Goal: Contribute content: Contribute content

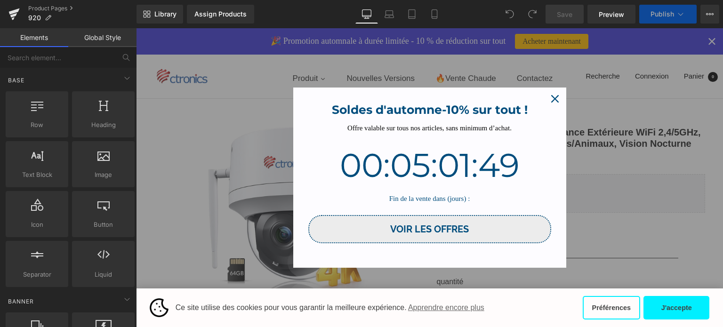
click at [552, 99] on icon "close icon" at bounding box center [555, 99] width 8 height 8
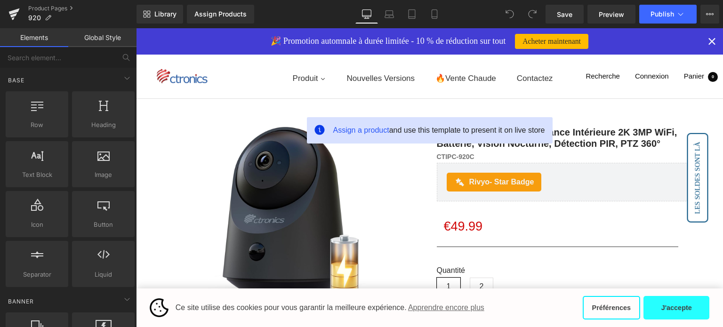
click at [664, 303] on button "J'accepte" at bounding box center [676, 308] width 66 height 24
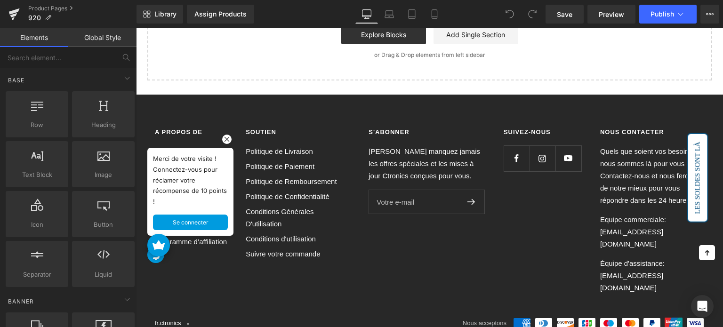
scroll to position [3625, 0]
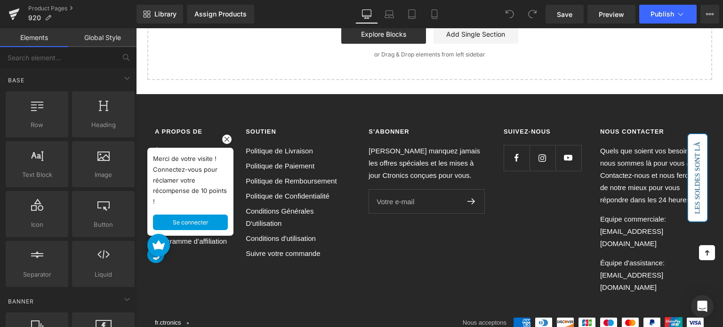
click at [225, 139] on rect at bounding box center [226, 139] width 9 height 9
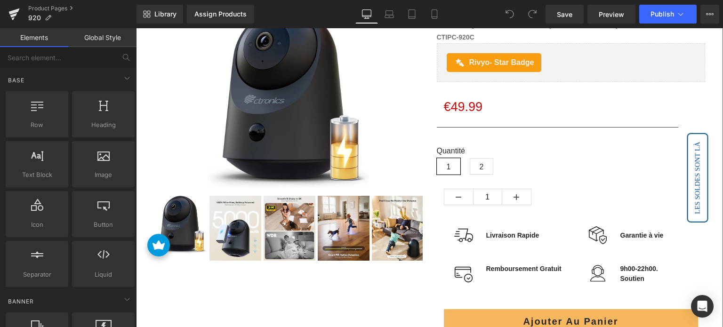
scroll to position [0, 0]
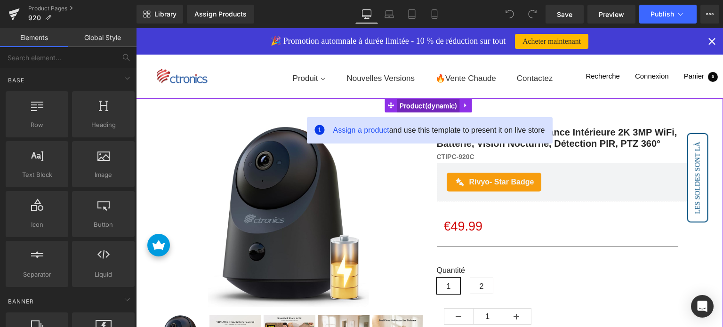
click at [413, 100] on span "Product" at bounding box center [428, 106] width 63 height 14
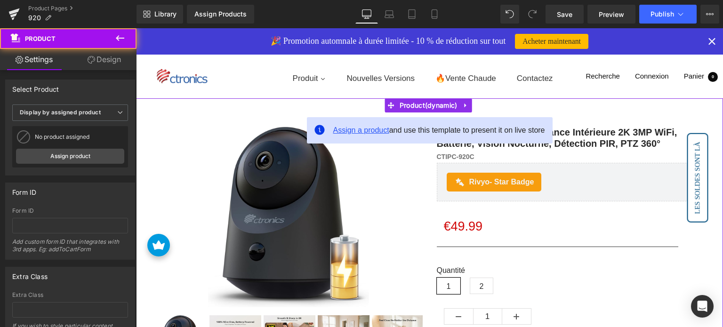
click at [359, 132] on span "Assign a product" at bounding box center [361, 130] width 56 height 8
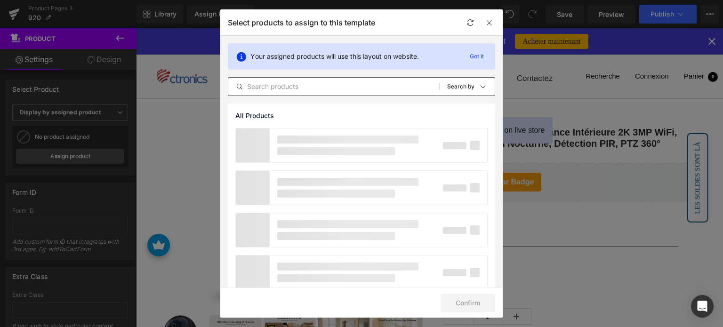
click at [282, 88] on input "text" at bounding box center [333, 86] width 211 height 11
paste input "Ctronics Caméra Surveillance Intérieure 2K 3MP WiFi, Batterie, Vision Nocturne,…"
click at [403, 84] on input "Ctronics Caméra Surveillance Intérieure 2K 3MP WiFi, Batterie, Vision Nocturne,…" at bounding box center [333, 86] width 211 height 11
click at [339, 83] on input "Ctronics Caméra Surveillance Intérieure 2K 3MP WiFi, Batterie, Vision Nocturne,…" at bounding box center [333, 86] width 211 height 11
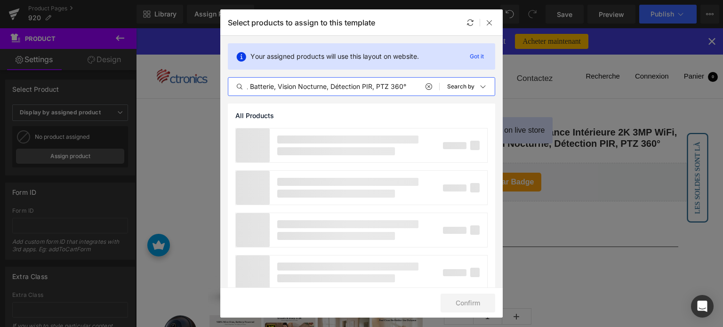
click at [339, 83] on input "Ctronics Caméra Surveillance Intérieure 2K 3MP WiFi, Batterie, Vision Nocturne,…" at bounding box center [333, 86] width 211 height 11
click at [325, 85] on input "Ctronics Caméra Surveillance Intérieure 2K 3MP WiFi, Batterie, Vision Nocturne,…" at bounding box center [333, 86] width 211 height 11
click at [405, 87] on input "Ctronics Caméra Surveillance Intérieure 2K 3MP WiFi, Batterie, Vision Nocturne …" at bounding box center [333, 86] width 211 height 11
type input "Ctronics Caméra Surveillance Intérieure 2K 3MP WiFi, Batterie, Vision"
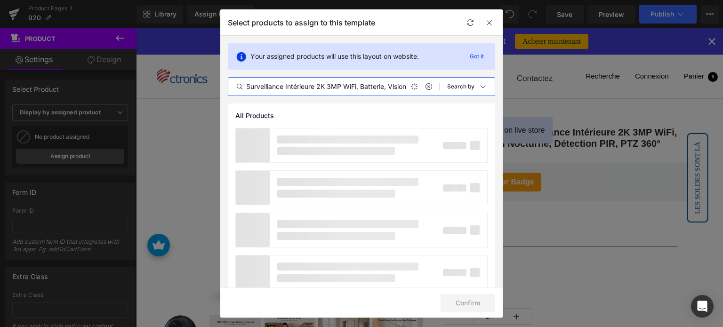
scroll to position [0, 60]
click at [488, 24] on icon at bounding box center [490, 23] width 8 height 8
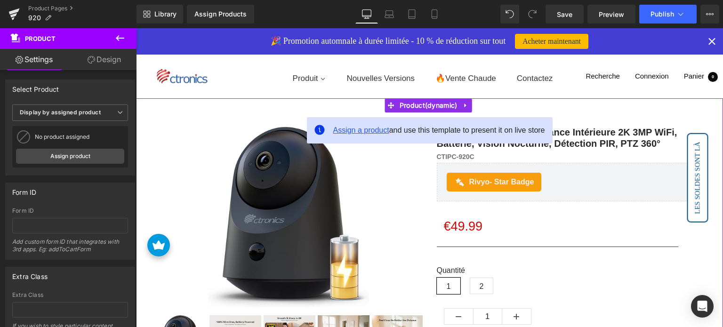
click at [357, 131] on span "Assign a product" at bounding box center [361, 130] width 56 height 8
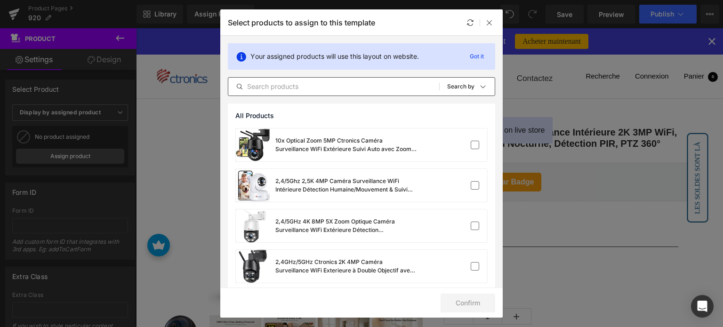
click at [302, 77] on div "Your assigned products will use this layout on website. Got it All Products Sho…" at bounding box center [361, 70] width 282 height 68
click at [309, 88] on input "text" at bounding box center [333, 86] width 211 height 11
paste input "Ctronics Caméra Surveillance Intérieure 2K 3MP"
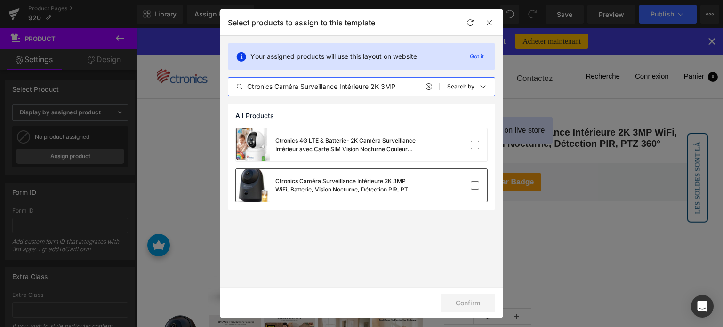
type input "Ctronics Caméra Surveillance Intérieure 2K 3MP"
click at [467, 184] on div at bounding box center [459, 185] width 42 height 9
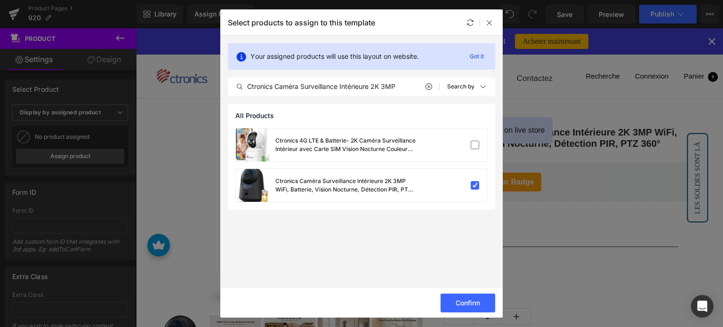
click at [463, 296] on button "Confirm" at bounding box center [468, 303] width 55 height 19
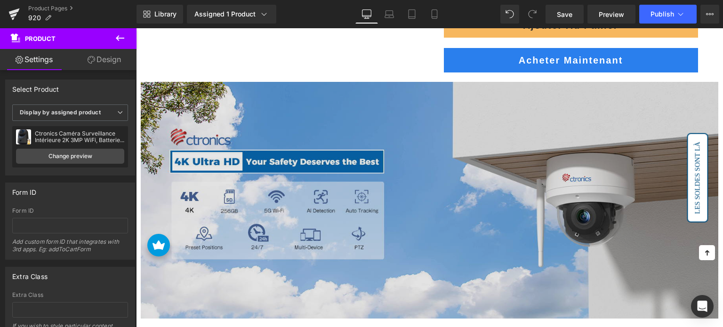
scroll to position [424, 0]
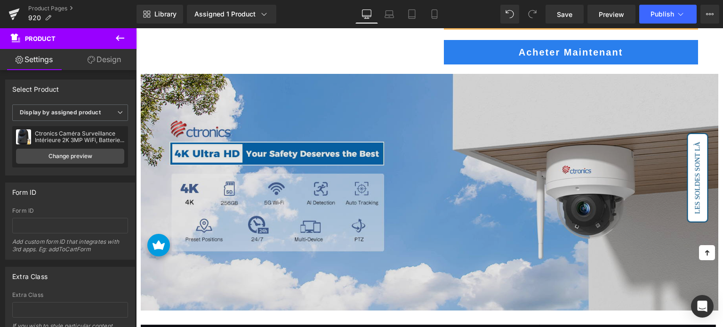
click at [324, 178] on img at bounding box center [430, 192] width 578 height 237
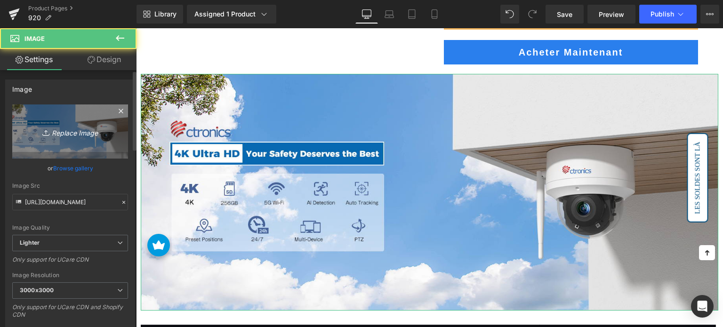
click at [79, 137] on icon "Replace Image" at bounding box center [69, 132] width 75 height 12
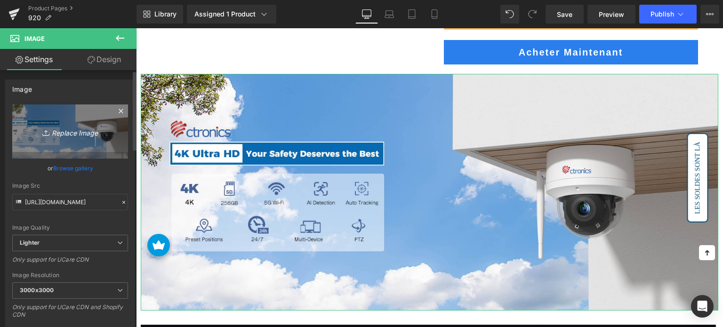
type input "C:\fakepath\1-1.jpg"
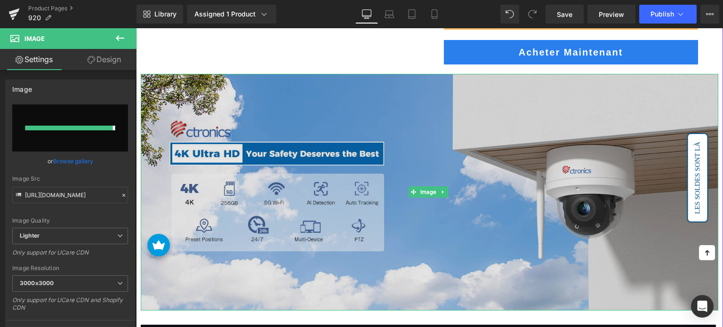
type input "[URL][DOMAIN_NAME]"
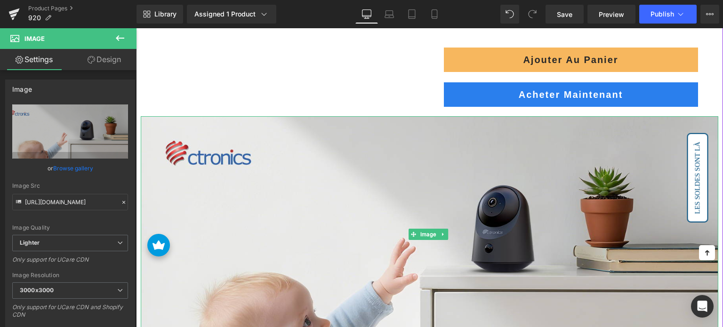
scroll to position [377, 0]
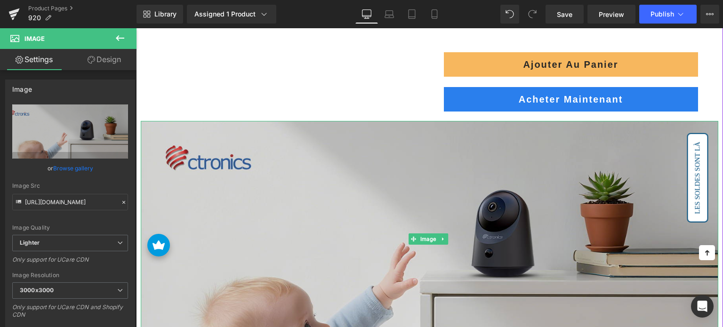
click at [316, 181] on img at bounding box center [430, 239] width 578 height 237
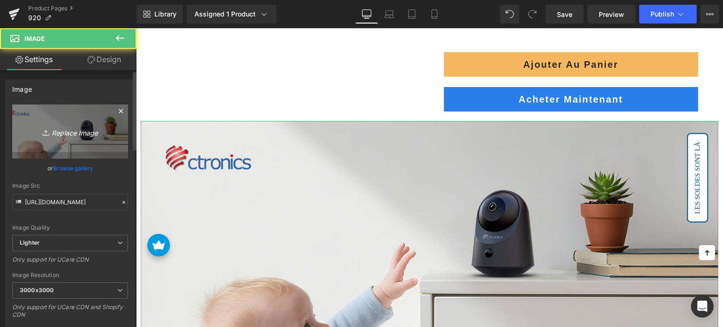
click at [35, 117] on link "Replace Image" at bounding box center [70, 132] width 116 height 54
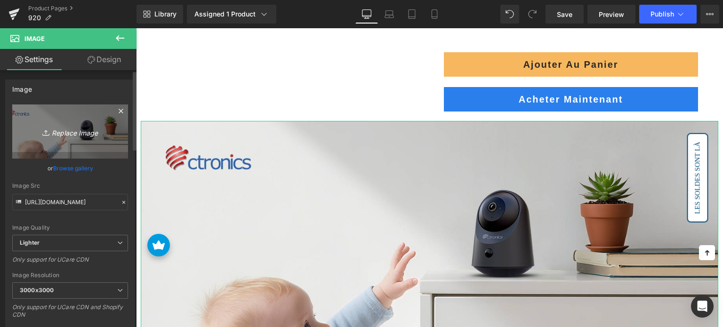
type input "C:\fakepath\1-1.jpg"
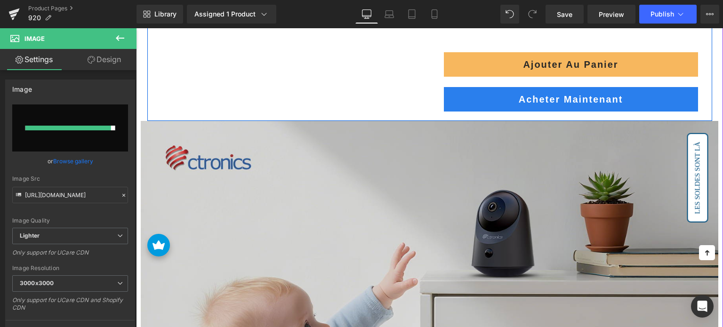
type input "[URL][DOMAIN_NAME]"
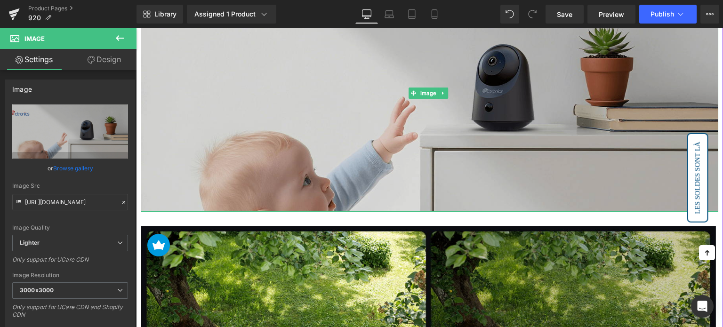
scroll to position [518, 0]
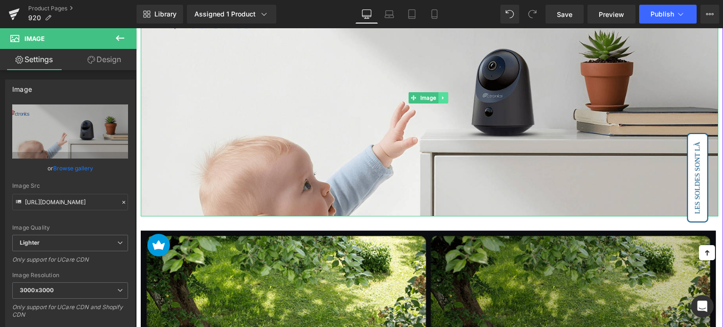
click at [442, 97] on icon at bounding box center [442, 98] width 1 height 3
click at [438, 92] on link at bounding box center [439, 97] width 10 height 11
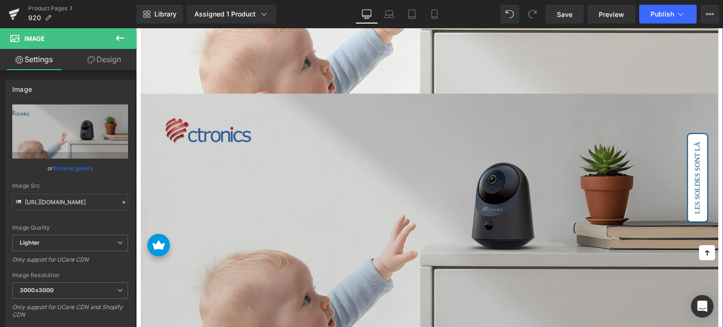
click at [271, 172] on img at bounding box center [430, 212] width 578 height 237
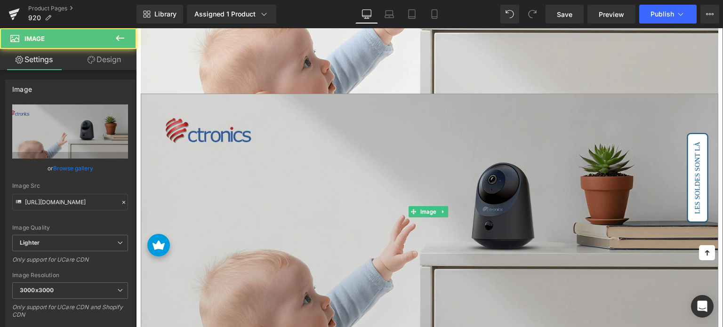
scroll to position [666, 0]
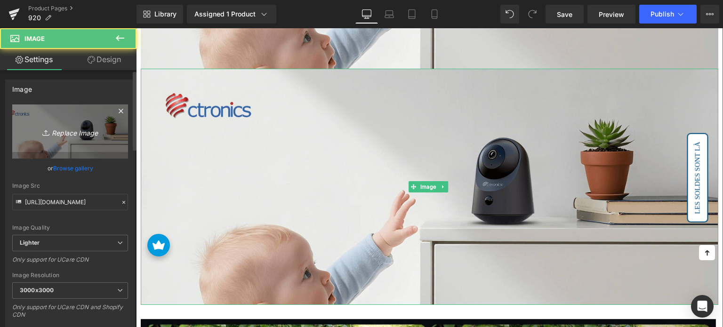
click at [107, 134] on link "Replace Image" at bounding box center [70, 132] width 116 height 54
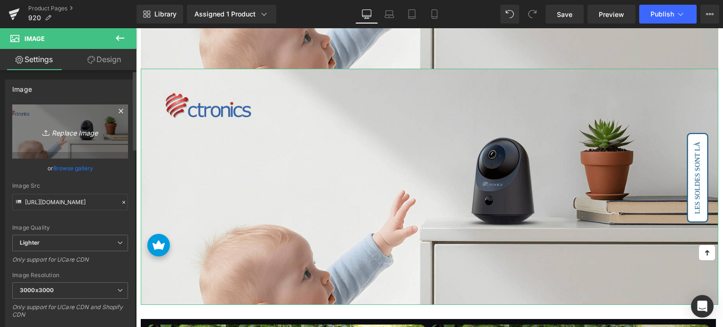
type input "C:\fakepath\1-2.jpg"
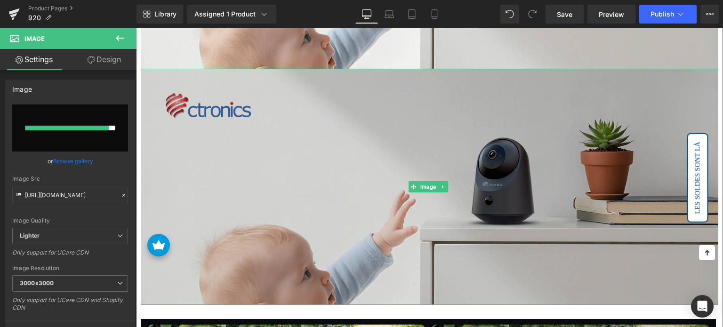
type input "[URL][DOMAIN_NAME]"
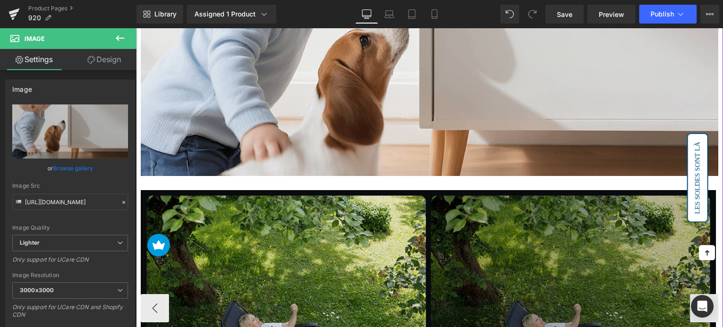
scroll to position [854, 0]
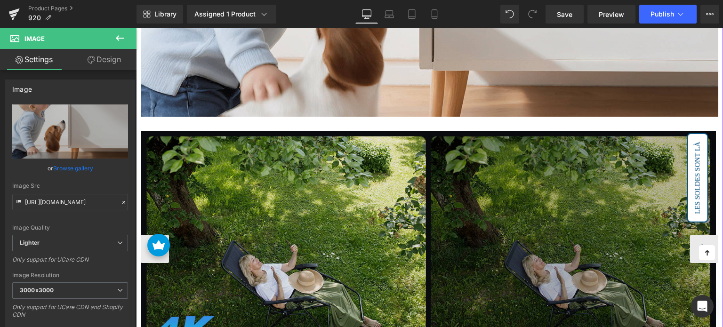
click at [239, 183] on img at bounding box center [428, 249] width 575 height 236
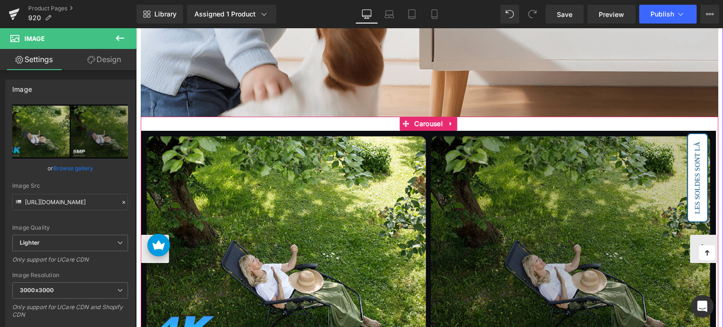
drag, startPoint x: 452, startPoint y: 120, endPoint x: 452, endPoint y: 126, distance: 6.6
click at [453, 121] on icon at bounding box center [451, 124] width 7 height 7
click at [457, 121] on icon at bounding box center [457, 124] width 7 height 7
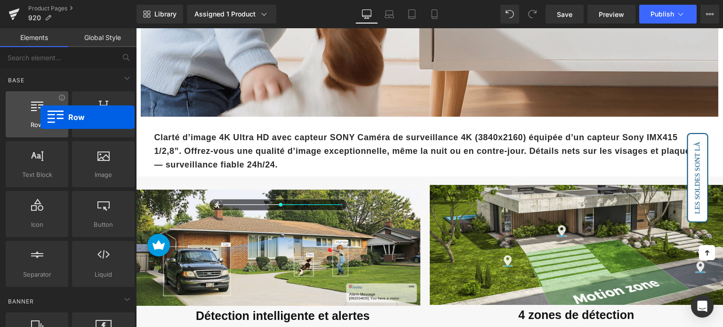
drag, startPoint x: 42, startPoint y: 116, endPoint x: 51, endPoint y: 126, distance: 13.0
click at [40, 117] on div at bounding box center [36, 109] width 57 height 21
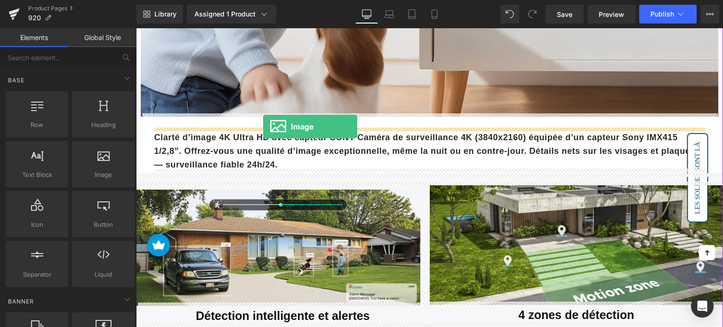
drag, startPoint x: 243, startPoint y: 201, endPoint x: 263, endPoint y: 126, distance: 77.4
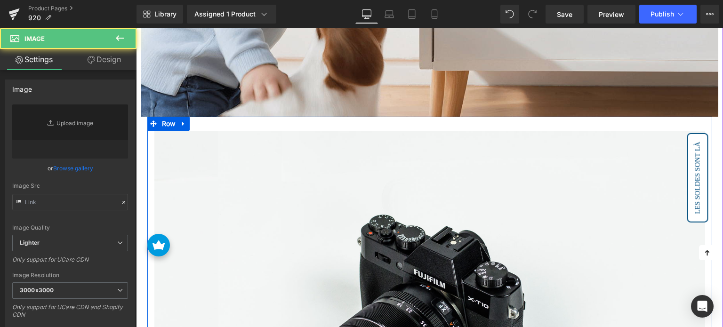
type input "//[DOMAIN_NAME][URL]"
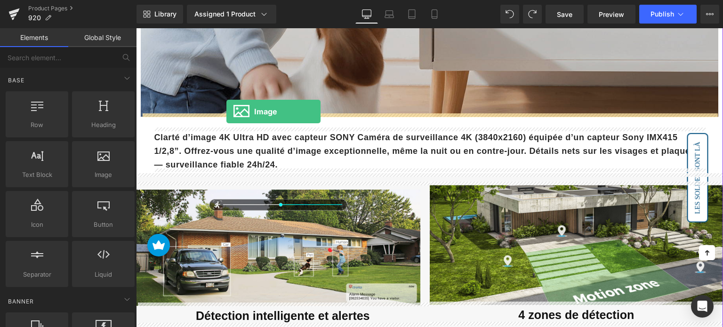
drag, startPoint x: 232, startPoint y: 193, endPoint x: 226, endPoint y: 111, distance: 82.6
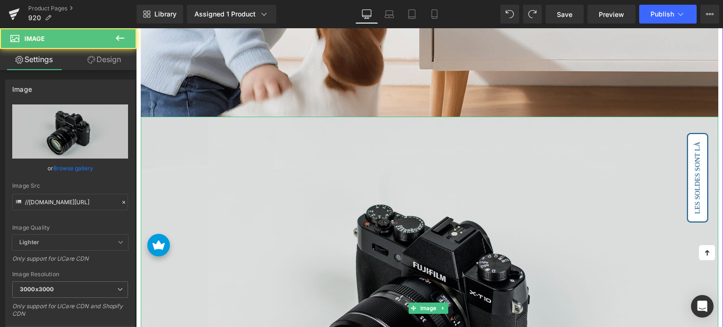
click at [224, 137] on img at bounding box center [430, 308] width 578 height 383
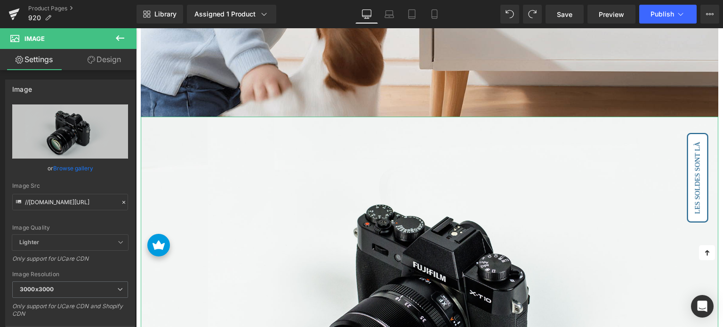
click at [101, 56] on link "Design" at bounding box center [104, 59] width 68 height 21
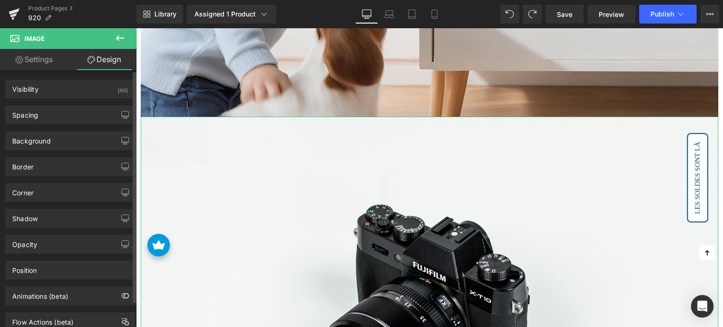
click at [60, 129] on div "Background Color & Image color Color % Image Replace Image Upload image or Brow…" at bounding box center [70, 137] width 141 height 26
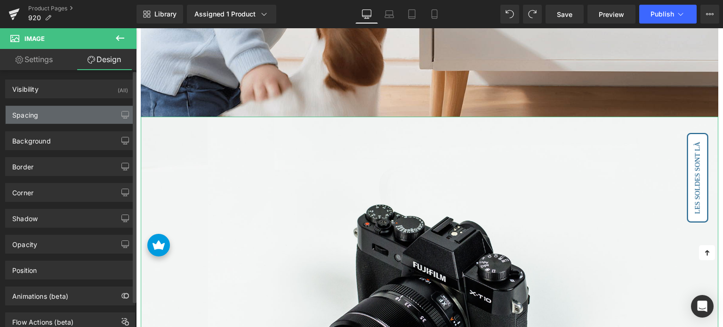
type input "0"
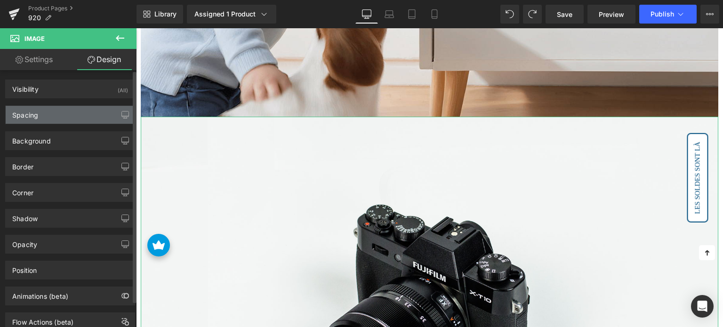
type input "0"
click at [70, 114] on div "Spacing" at bounding box center [70, 115] width 129 height 18
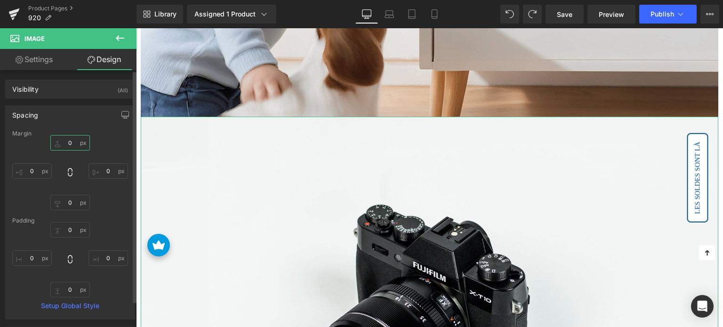
click at [71, 145] on input "0" at bounding box center [70, 143] width 40 height 16
type input "20"
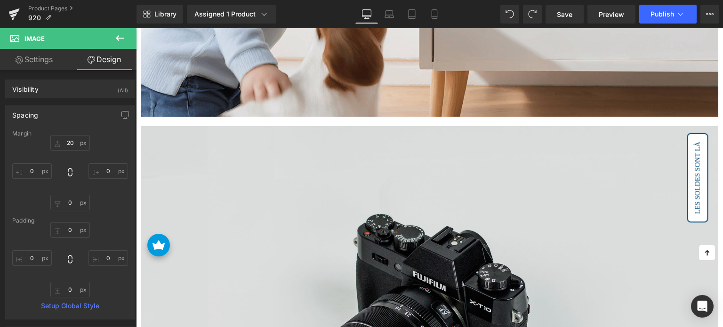
click at [247, 168] on img at bounding box center [430, 317] width 578 height 383
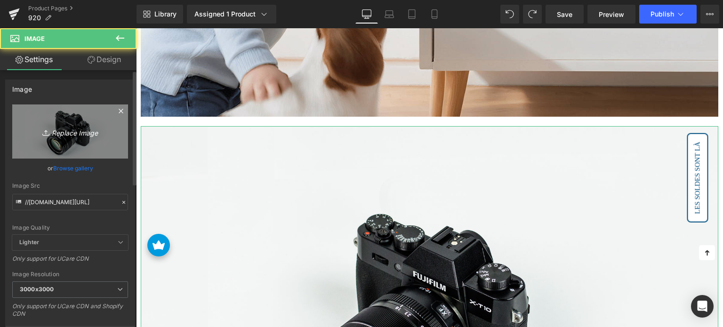
click at [76, 138] on link "Replace Image" at bounding box center [70, 132] width 116 height 54
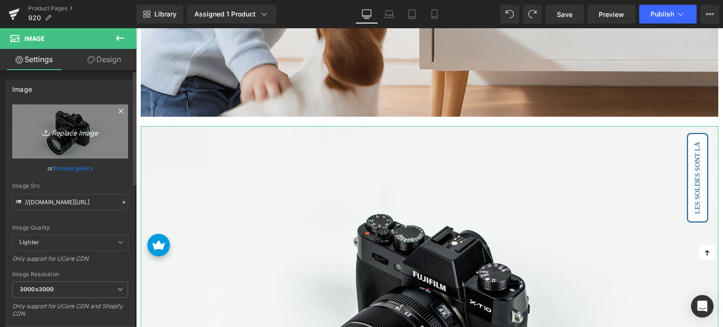
type input "C:\fakepath\1-3.jpg"
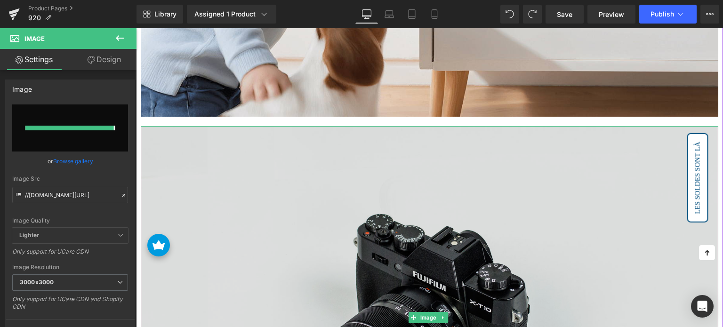
type input "[URL][DOMAIN_NAME]"
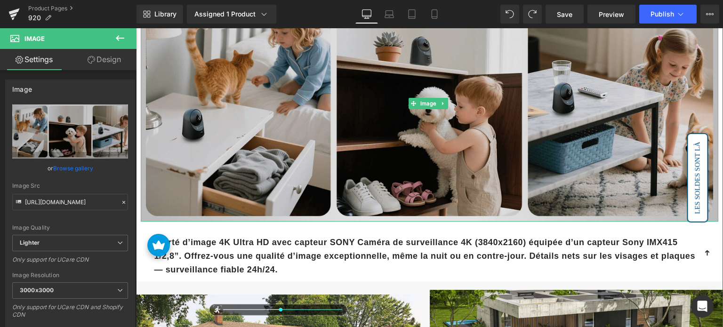
scroll to position [1089, 0]
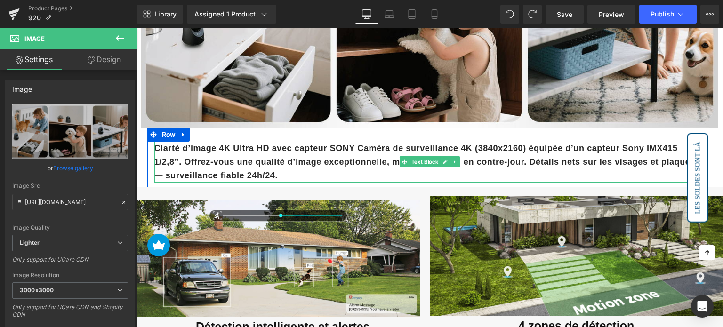
click at [298, 153] on strong "Clarté d’image 4K Ultra HD avec capteur SONY Caméra de surveillance 4K (3840x21…" at bounding box center [424, 162] width 541 height 37
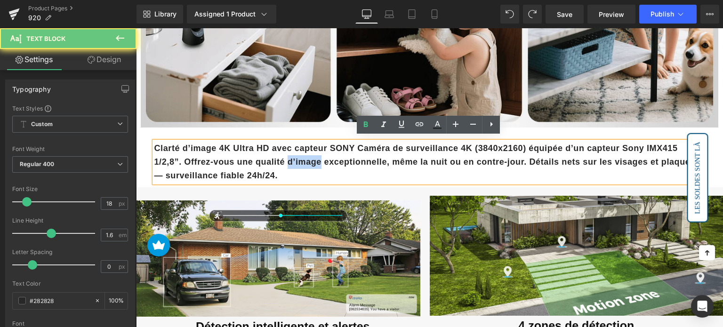
click at [298, 153] on strong "Clarté d’image 4K Ultra HD avec capteur SONY Caméra de surveillance 4K (3840x21…" at bounding box center [424, 162] width 541 height 37
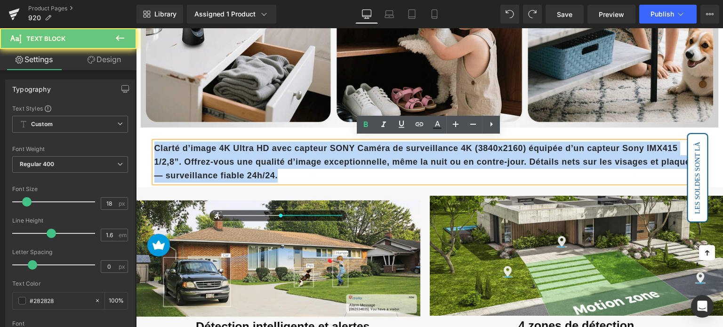
click at [298, 153] on strong "Clarté d’image 4K Ultra HD avec capteur SONY Caméra de surveillance 4K (3840x21…" at bounding box center [424, 162] width 541 height 37
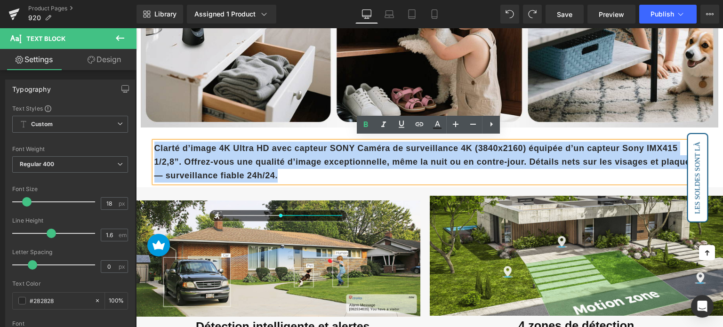
paste div
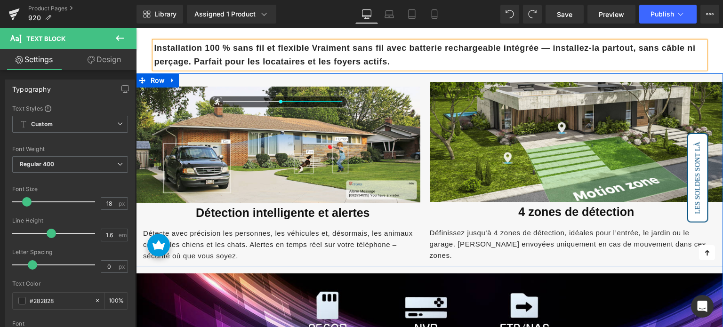
scroll to position [1231, 0]
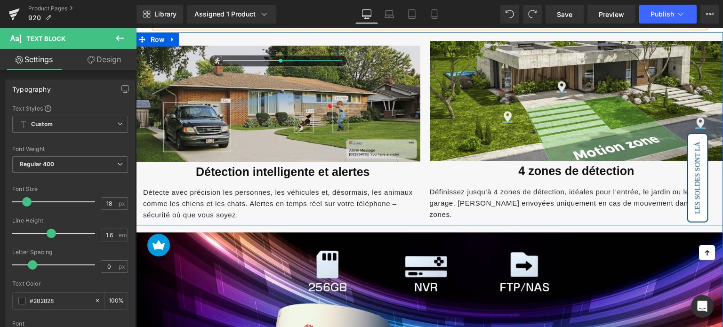
click at [301, 126] on img at bounding box center [278, 104] width 284 height 116
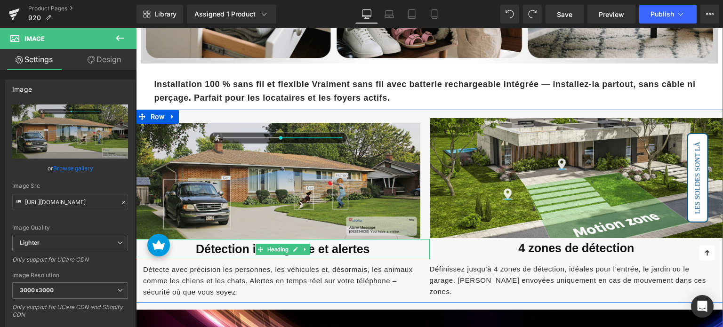
scroll to position [1136, 0]
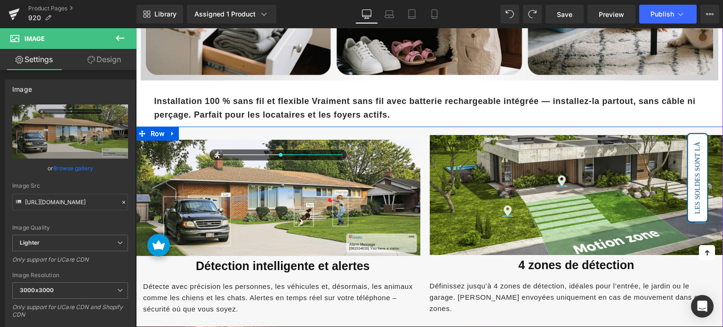
click at [173, 130] on icon at bounding box center [172, 133] width 7 height 7
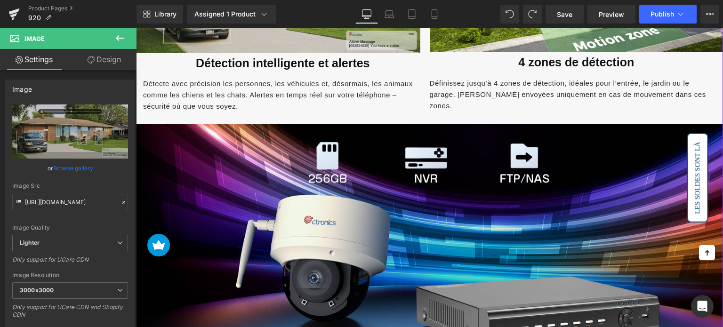
scroll to position [1183, 0]
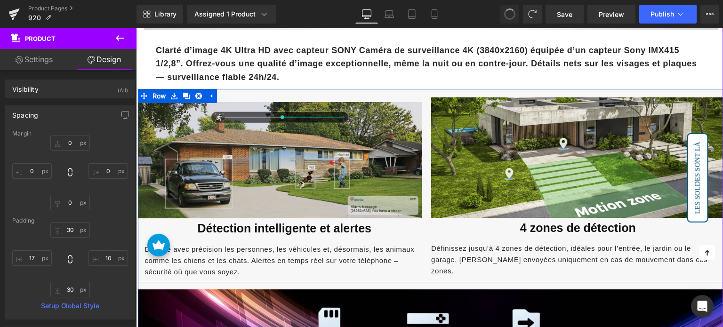
type input "0"
type input "30"
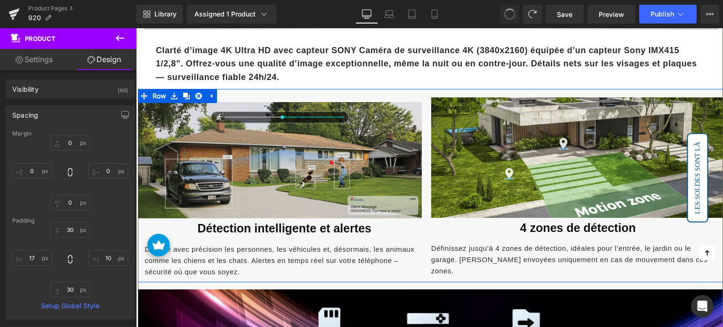
type input "10"
type input "30"
type input "17"
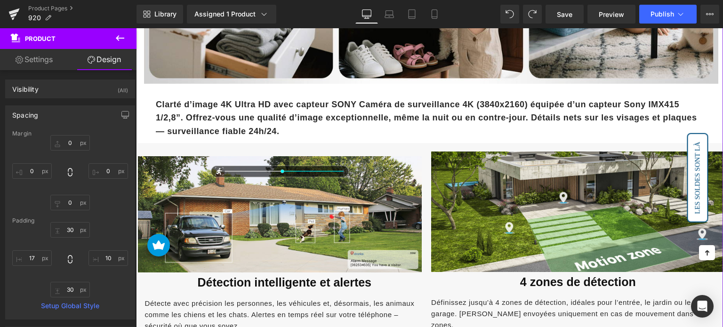
scroll to position [1130, 0]
click at [309, 113] on strong "Clarté d’image 4K Ultra HD avec capteur SONY Caméra de surveillance 4K (3840x21…" at bounding box center [426, 117] width 541 height 37
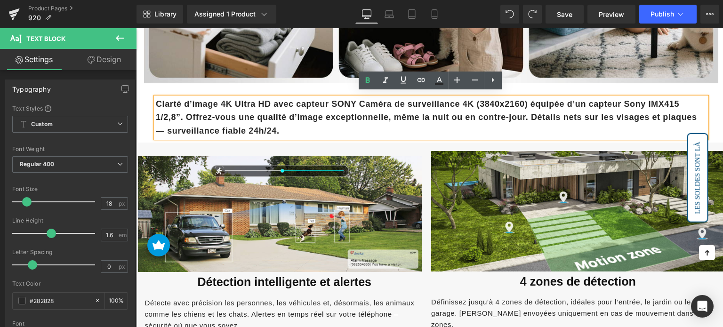
click at [232, 117] on strong "Clarté d’image 4K Ultra HD avec capteur SONY Caméra de surveillance 4K (3840x21…" at bounding box center [426, 117] width 541 height 37
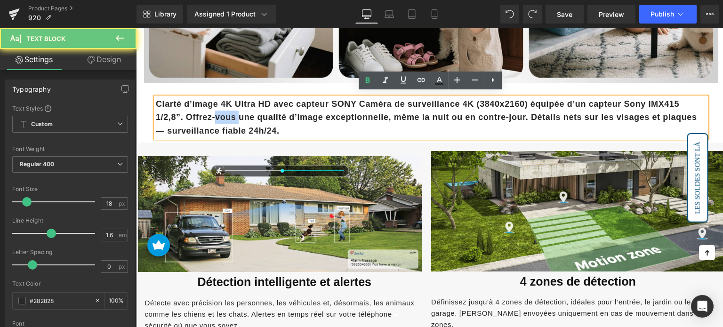
click at [232, 117] on strong "Clarté d’image 4K Ultra HD avec capteur SONY Caméra de surveillance 4K (3840x21…" at bounding box center [426, 117] width 541 height 37
click at [284, 121] on p "Clarté d’image 4K Ultra HD avec capteur SONY Caméra de surveillance 4K (3840x21…" at bounding box center [431, 117] width 551 height 40
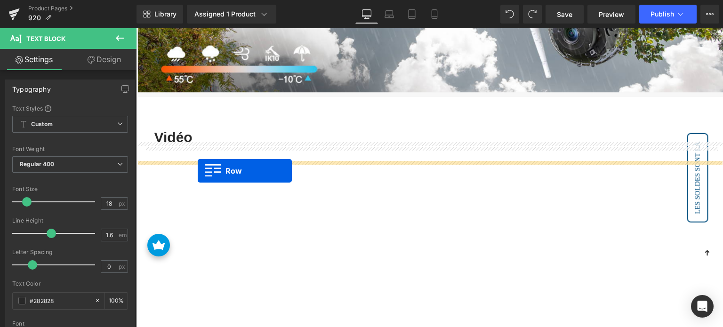
scroll to position [1440, 0]
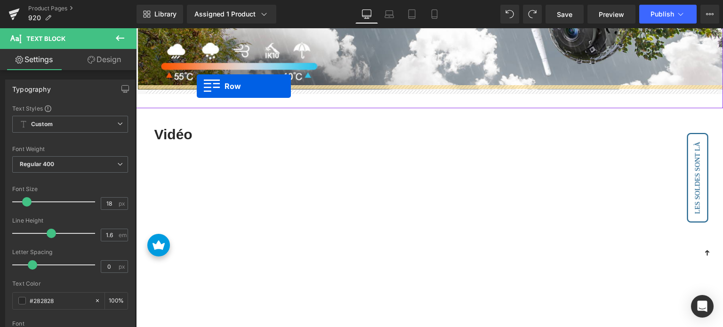
drag, startPoint x: 143, startPoint y: 39, endPoint x: 197, endPoint y: 86, distance: 71.7
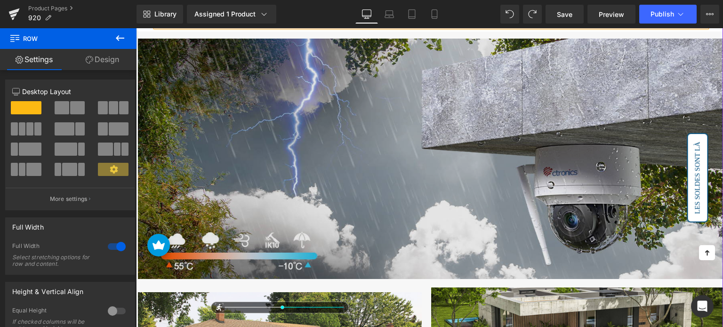
scroll to position [1229, 0]
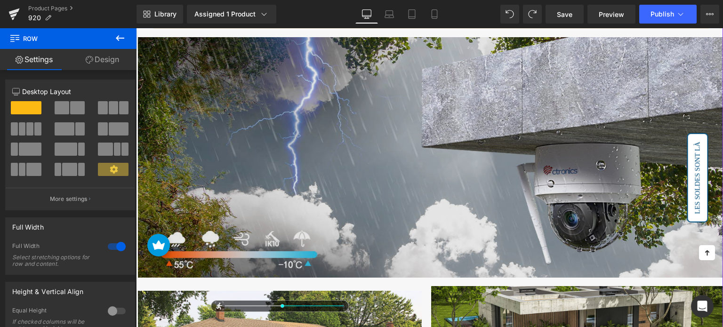
click at [286, 139] on img at bounding box center [431, 157] width 587 height 241
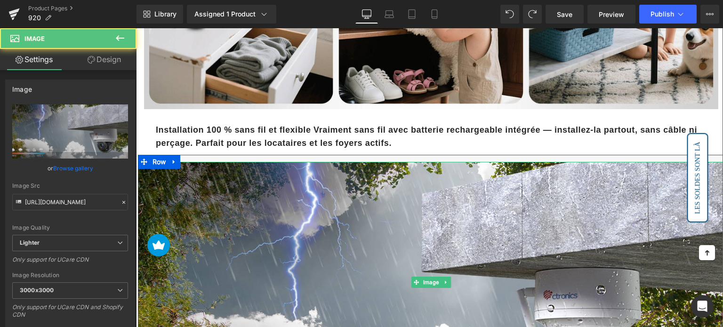
scroll to position [1087, 0]
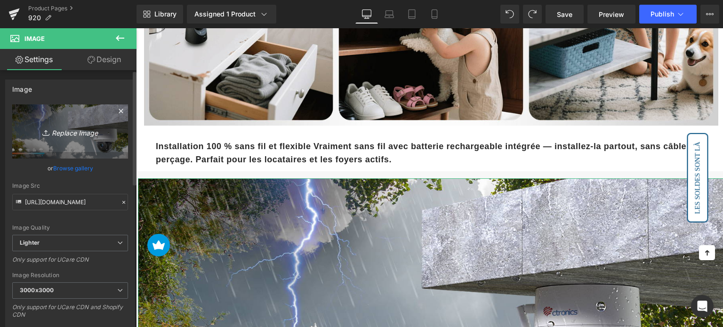
click at [74, 124] on link "Replace Image" at bounding box center [70, 132] width 116 height 54
type input "C:\fakepath\1-4.jpg"
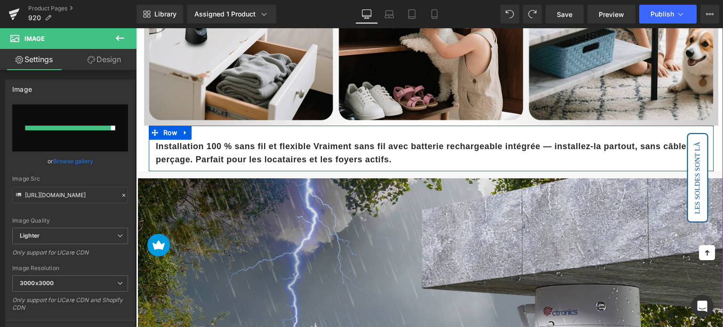
type input "[URL][DOMAIN_NAME]"
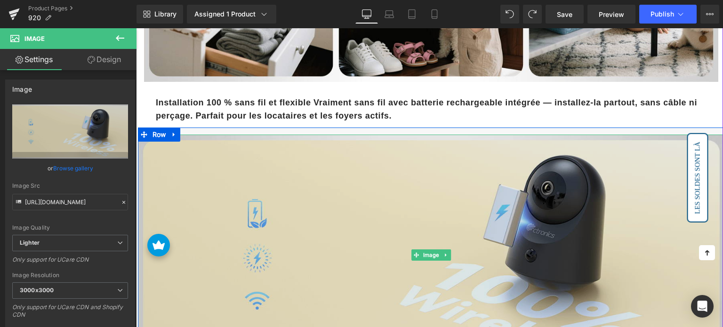
scroll to position [1134, 0]
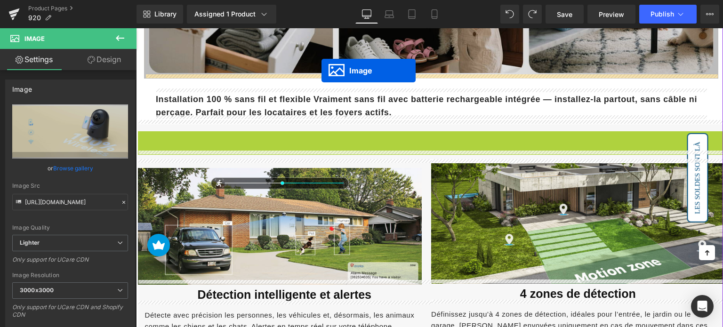
drag, startPoint x: 413, startPoint y: 247, endPoint x: 322, endPoint y: 71, distance: 198.7
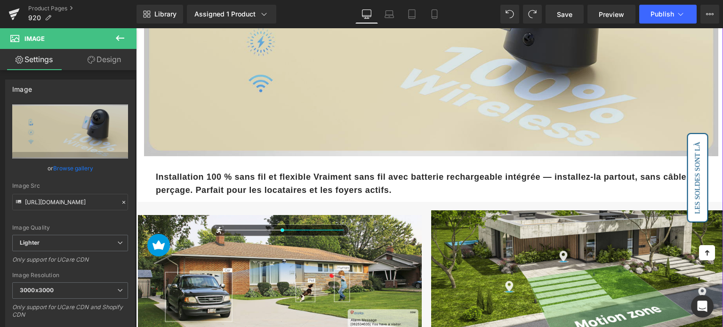
scroll to position [1370, 0]
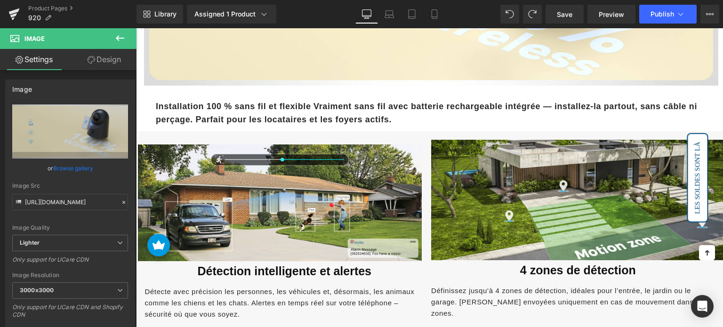
drag, startPoint x: 122, startPoint y: 39, endPoint x: 122, endPoint y: 44, distance: 5.2
click at [122, 39] on icon at bounding box center [119, 37] width 11 height 11
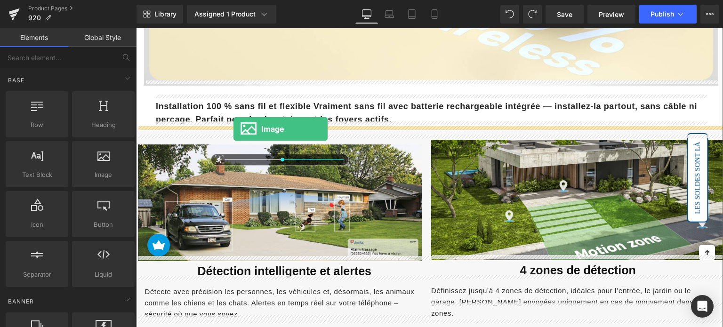
drag, startPoint x: 228, startPoint y: 190, endPoint x: 233, endPoint y: 129, distance: 60.9
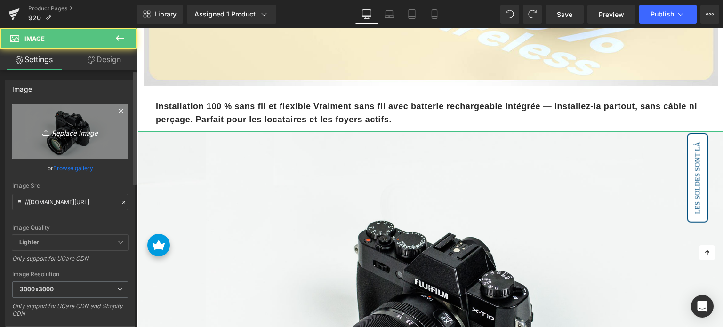
click at [62, 128] on icon "Replace Image" at bounding box center [69, 132] width 75 height 12
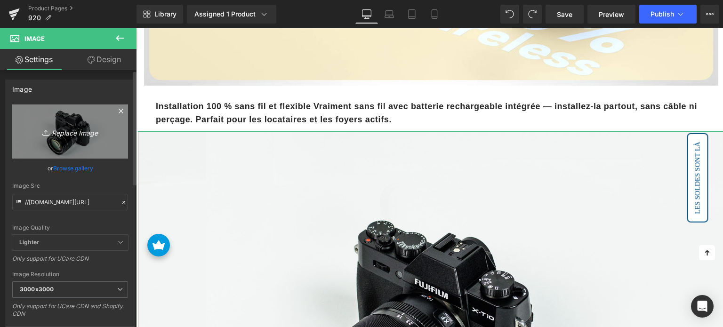
type input "C:\fakepath\1-5.jpg"
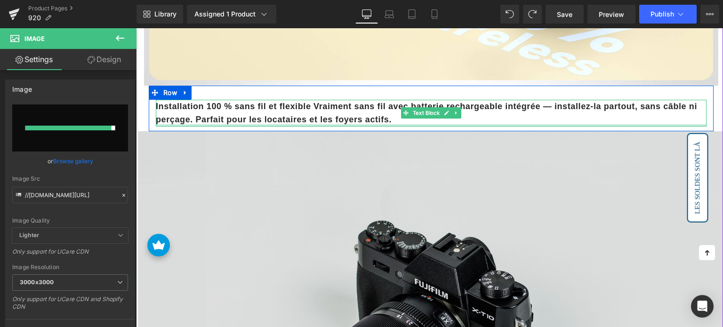
type input "[URL][DOMAIN_NAME]"
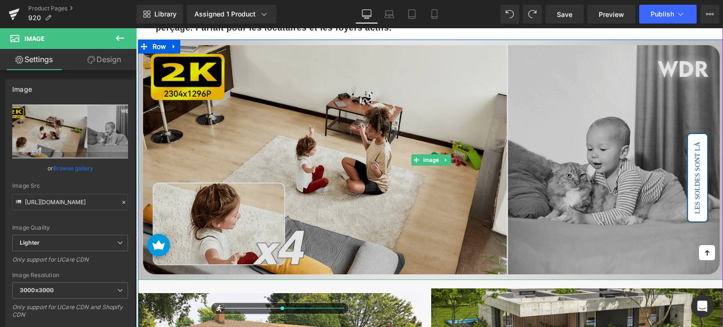
scroll to position [1417, 0]
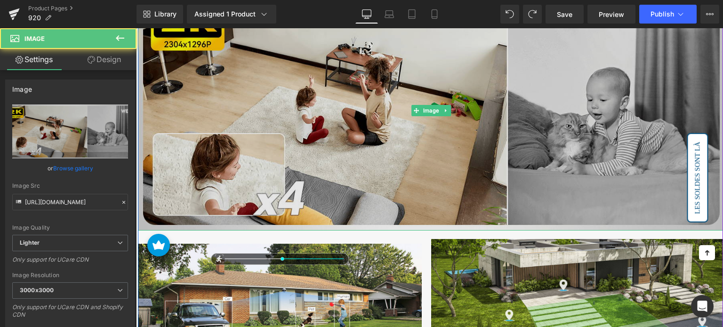
click at [301, 96] on img at bounding box center [431, 110] width 587 height 241
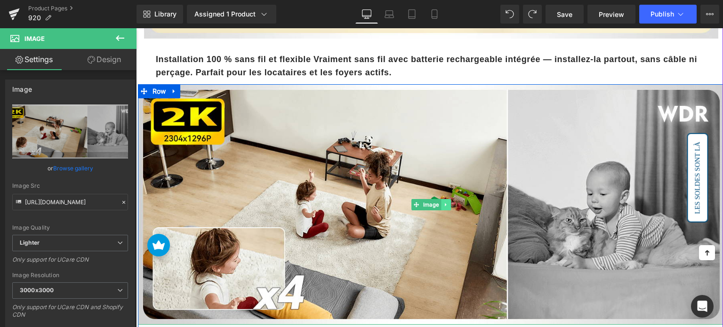
click at [447, 202] on icon at bounding box center [445, 205] width 5 height 6
click at [441, 202] on icon at bounding box center [440, 204] width 5 height 5
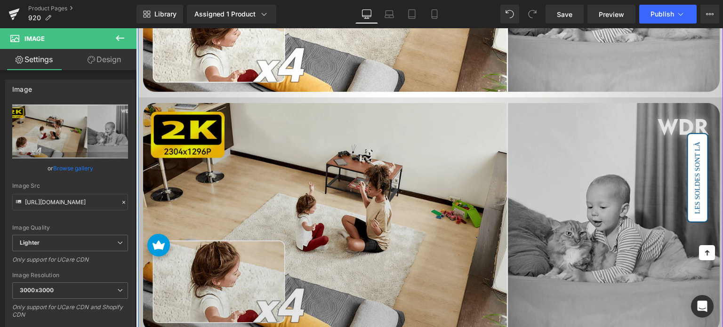
scroll to position [1671, 0]
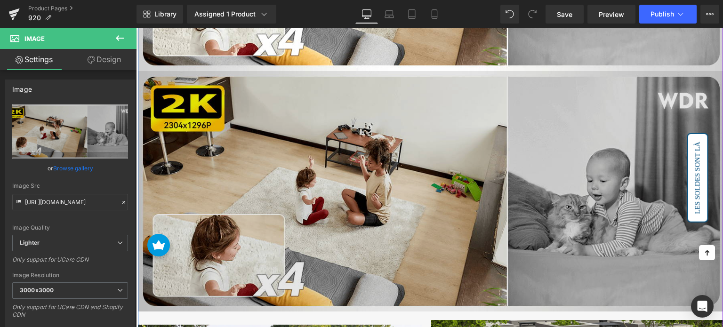
click at [276, 154] on img at bounding box center [431, 191] width 587 height 241
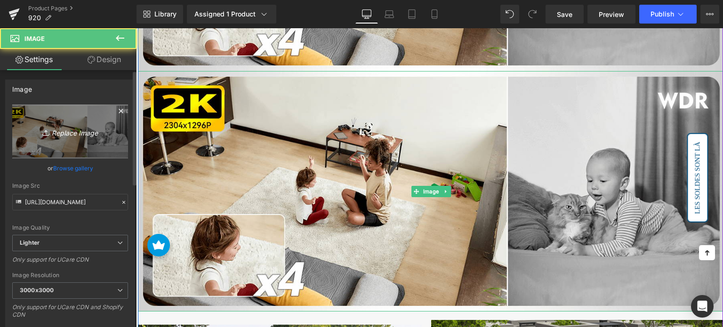
drag, startPoint x: 68, startPoint y: 138, endPoint x: 6, endPoint y: 112, distance: 67.3
click at [68, 138] on link "Replace Image" at bounding box center [70, 132] width 116 height 54
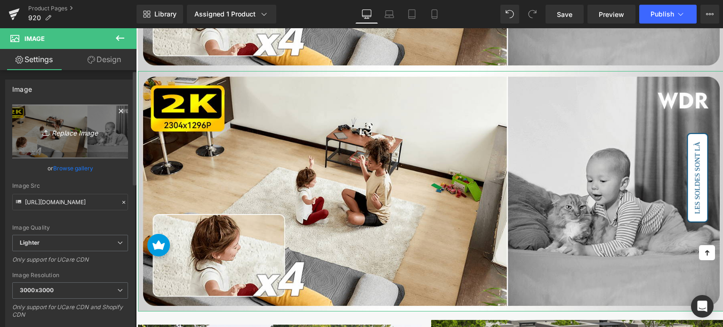
type input "C:\fakepath\1-6.jpg"
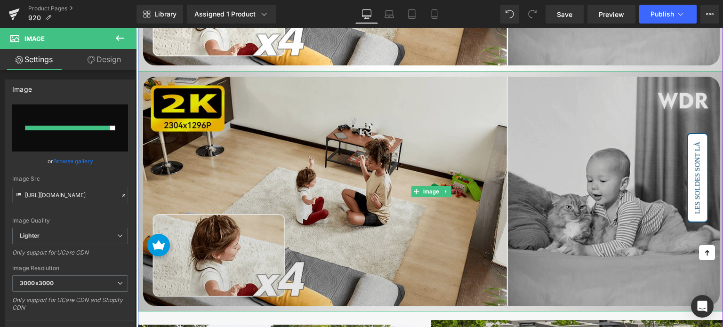
type input "[URL][DOMAIN_NAME]"
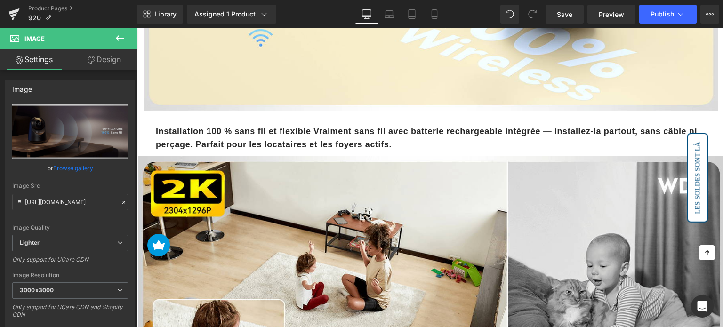
scroll to position [1341, 0]
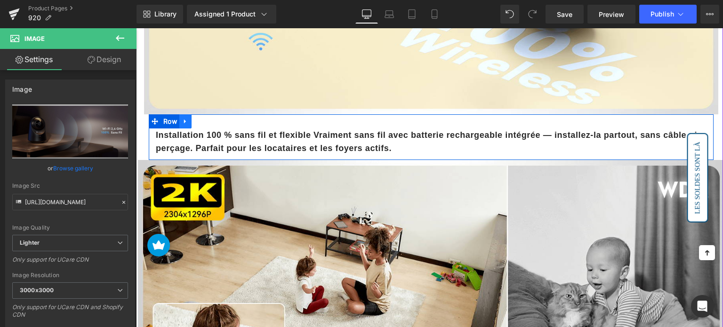
click at [185, 118] on icon at bounding box center [185, 121] width 7 height 7
click at [194, 118] on icon at bounding box center [197, 121] width 7 height 7
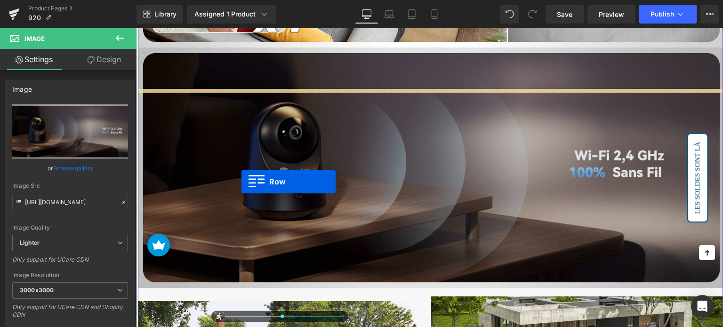
scroll to position [1812, 0]
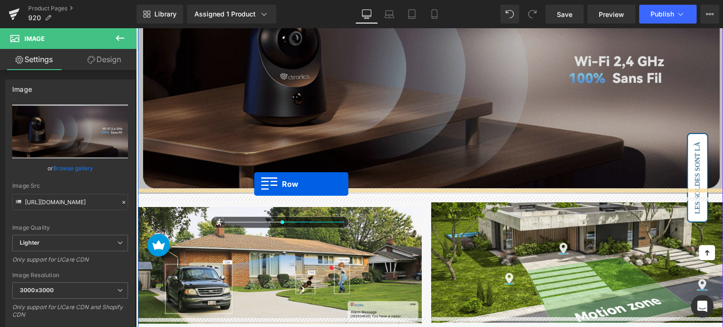
drag, startPoint x: 154, startPoint y: 162, endPoint x: 254, endPoint y: 184, distance: 102.2
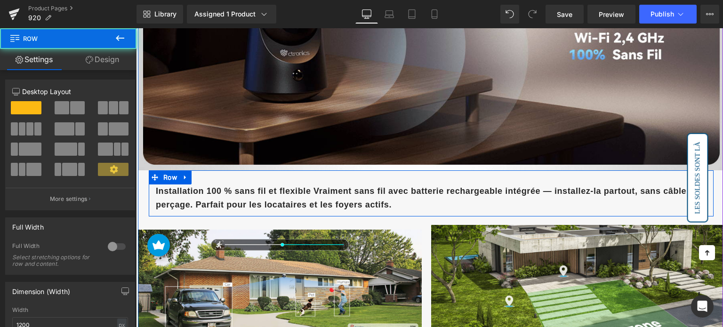
scroll to position [1788, 0]
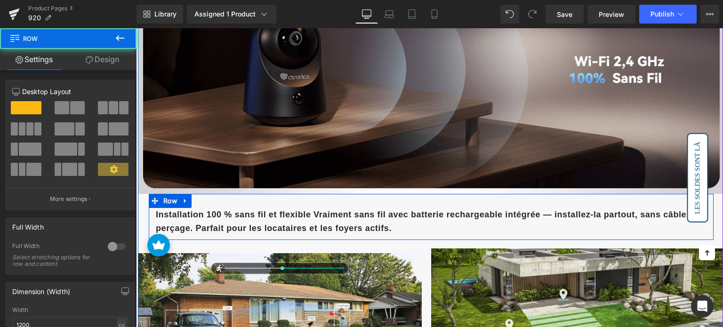
click at [243, 221] on b "Installation 100 % sans fil et flexible Vraiment sans fil avec batterie recharg…" at bounding box center [426, 221] width 541 height 23
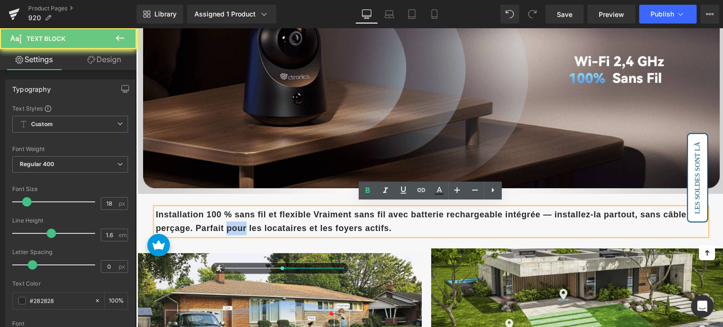
click at [243, 221] on b "Installation 100 % sans fil et flexible Vraiment sans fil avec batterie recharg…" at bounding box center [426, 221] width 541 height 23
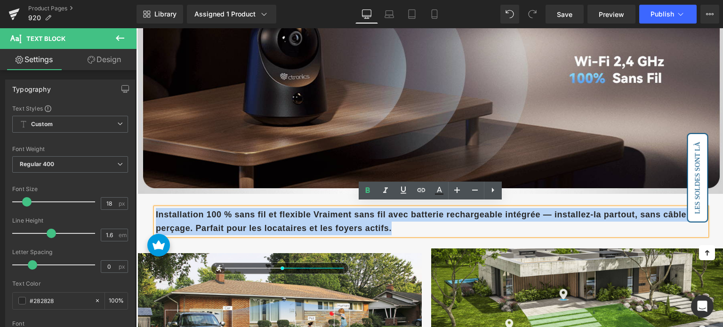
click at [243, 221] on b "Installation 100 % sans fil et flexible Vraiment sans fil avec batterie recharg…" at bounding box center [426, 221] width 541 height 23
paste div
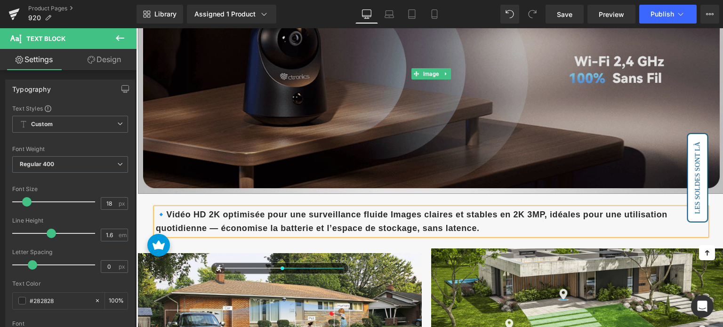
click at [306, 150] on img at bounding box center [431, 73] width 587 height 241
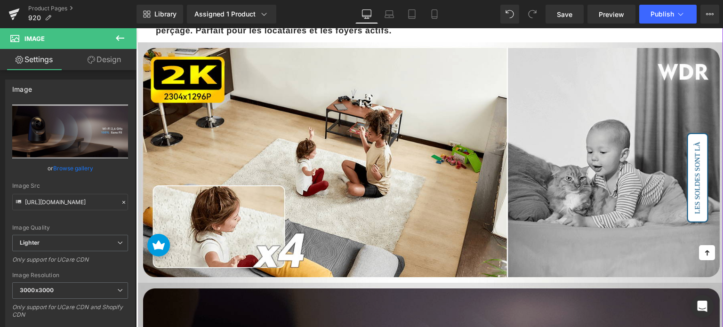
scroll to position [1223, 0]
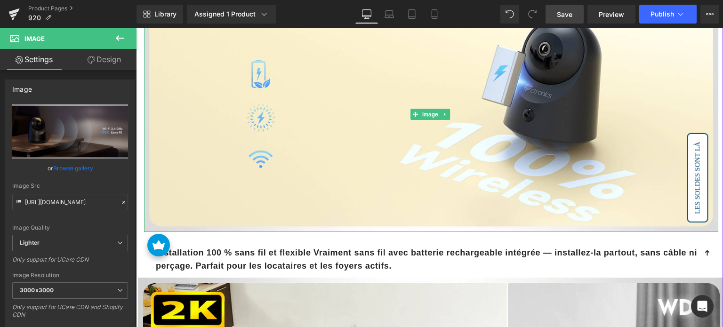
drag, startPoint x: 433, startPoint y: 1, endPoint x: 362, endPoint y: 16, distance: 72.8
click at [566, 11] on span "Save" at bounding box center [565, 14] width 16 height 10
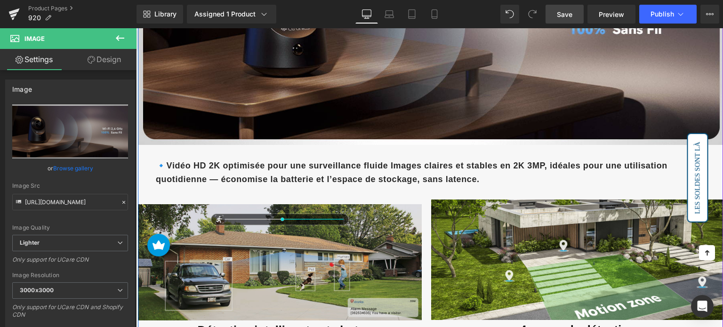
scroll to position [1835, 0]
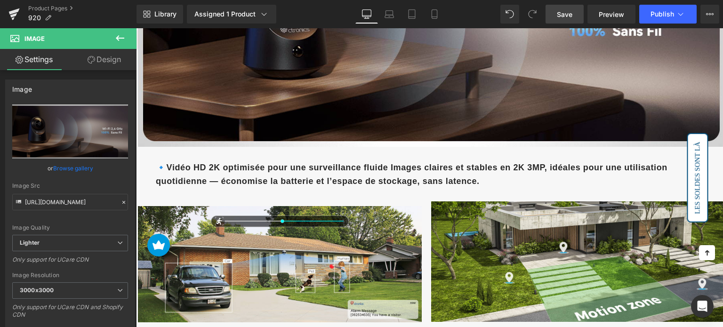
click at [118, 40] on icon at bounding box center [119, 37] width 11 height 11
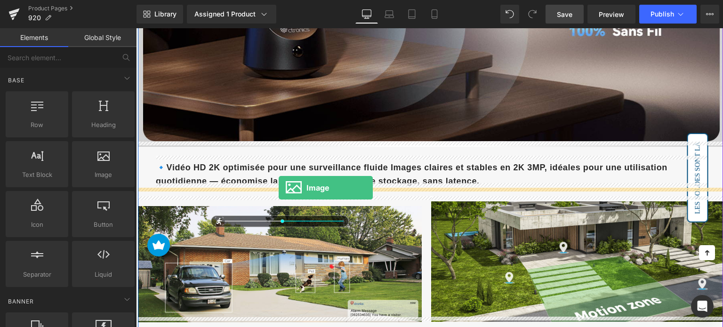
drag, startPoint x: 234, startPoint y: 192, endPoint x: 279, endPoint y: 188, distance: 44.9
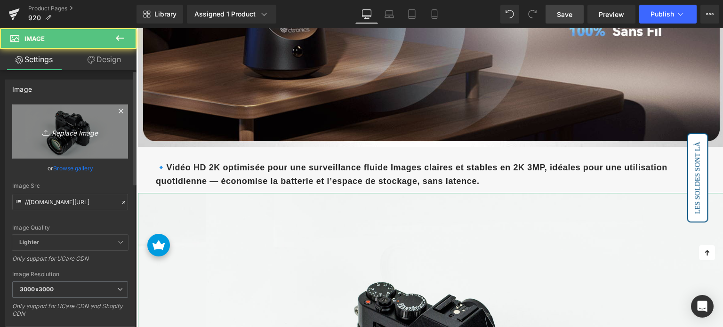
click at [82, 134] on icon "Replace Image" at bounding box center [69, 132] width 75 height 12
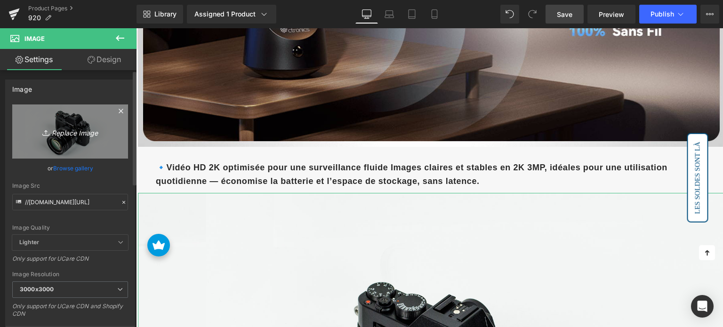
type input "C:\fakepath\1-7.jpg"
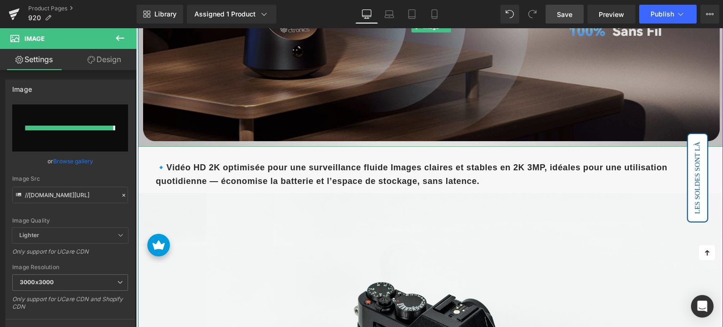
type input "[URL][DOMAIN_NAME]"
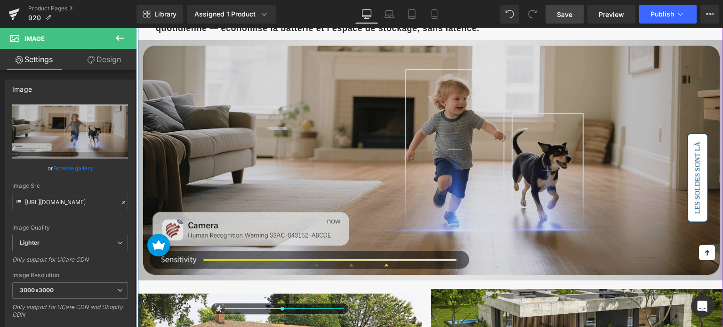
scroll to position [2024, 0]
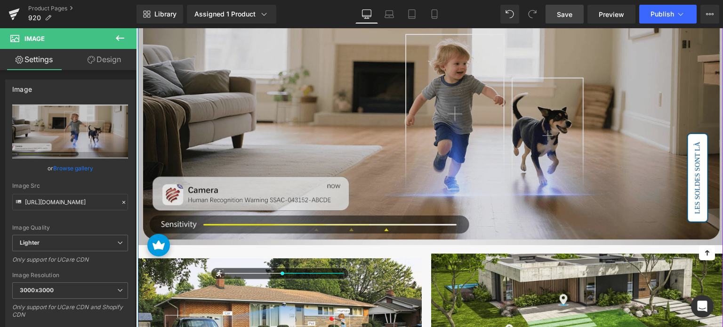
click at [301, 123] on img at bounding box center [431, 125] width 587 height 241
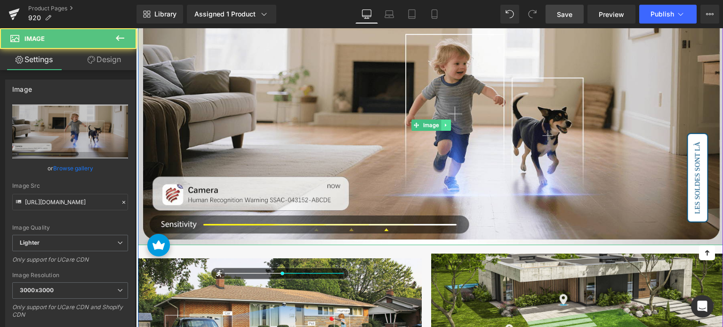
click at [445, 123] on icon at bounding box center [445, 124] width 1 height 3
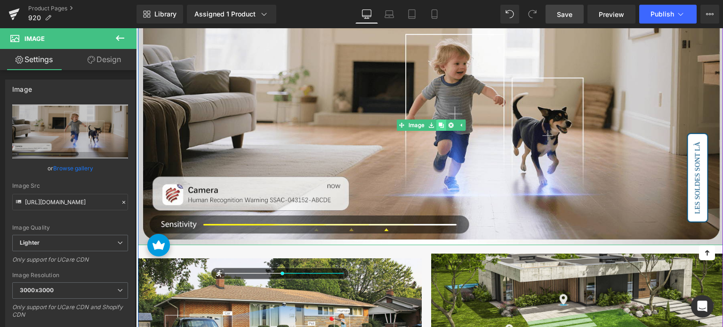
click at [439, 122] on icon at bounding box center [440, 124] width 5 height 5
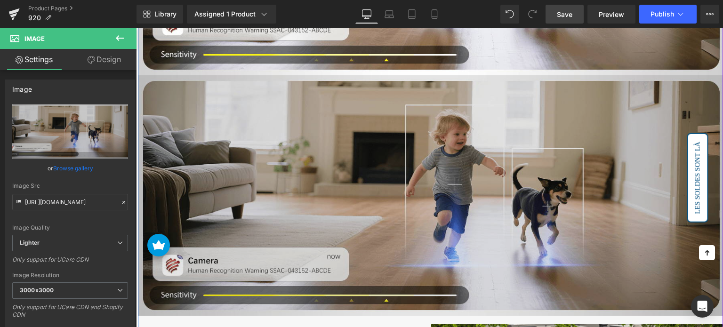
scroll to position [2198, 0]
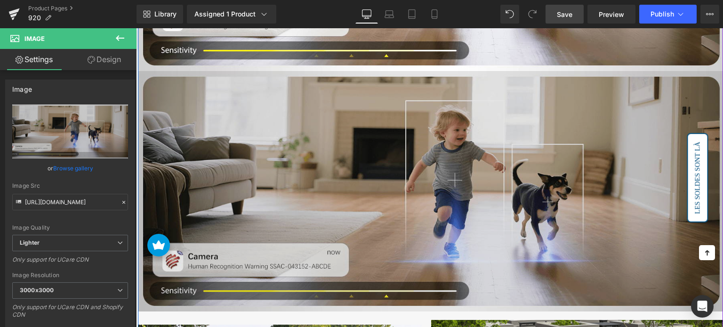
click at [309, 161] on img at bounding box center [431, 191] width 587 height 241
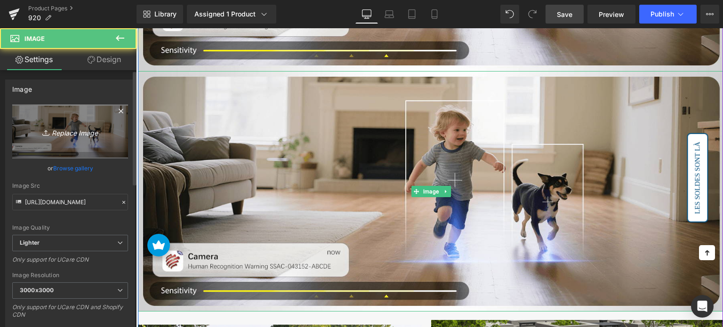
click at [102, 120] on link "Replace Image" at bounding box center [70, 132] width 116 height 54
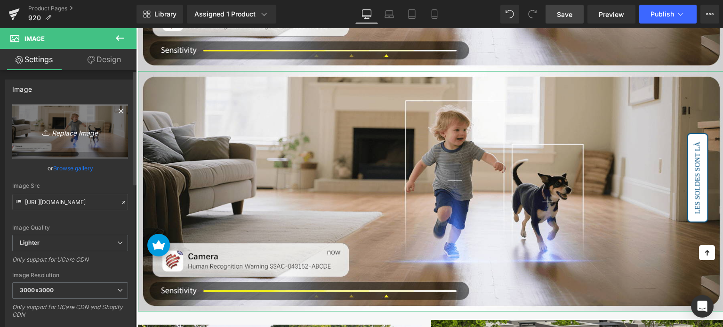
type input "C:\fakepath\1-8.jpg"
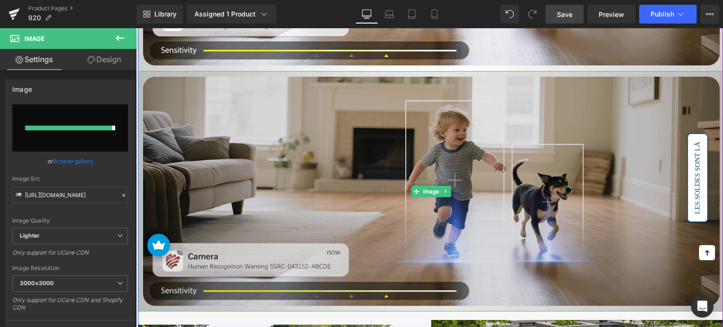
type input "[URL][DOMAIN_NAME]"
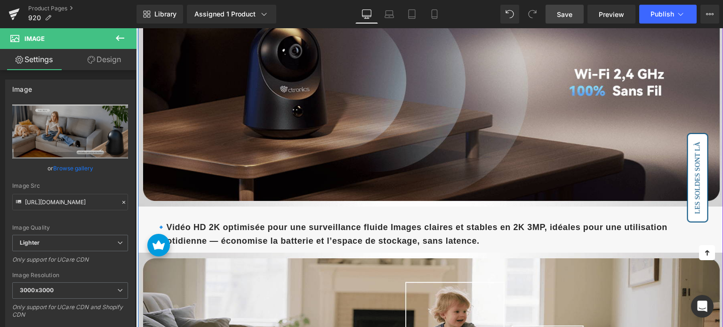
scroll to position [1774, 0]
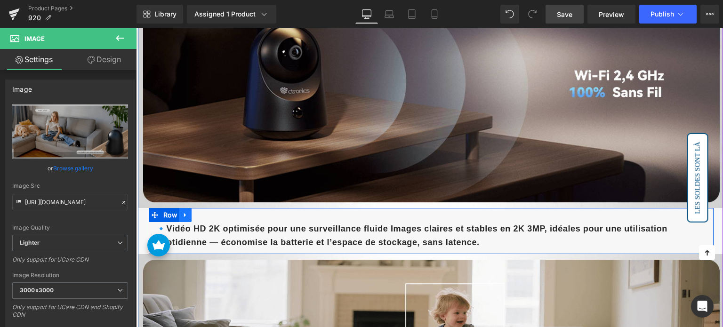
click at [184, 213] on icon at bounding box center [185, 215] width 2 height 4
click at [199, 212] on icon at bounding box center [197, 215] width 7 height 7
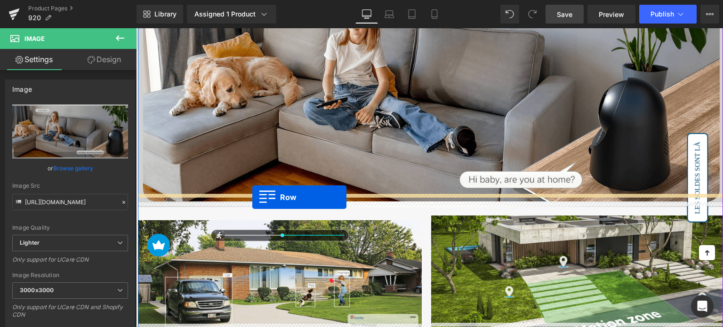
scroll to position [2334, 0]
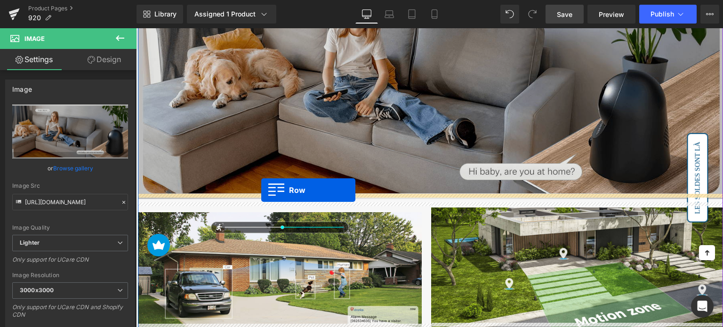
drag, startPoint x: 151, startPoint y: 120, endPoint x: 261, endPoint y: 190, distance: 130.7
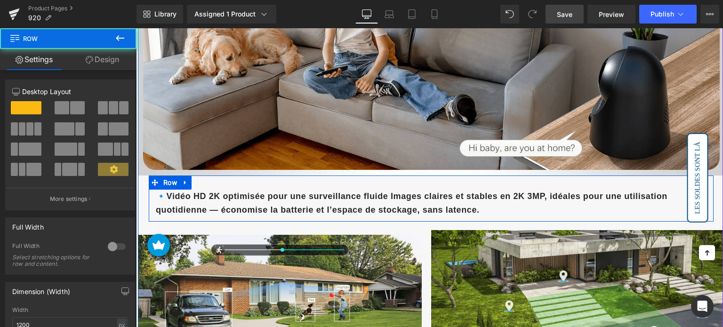
scroll to position [2310, 0]
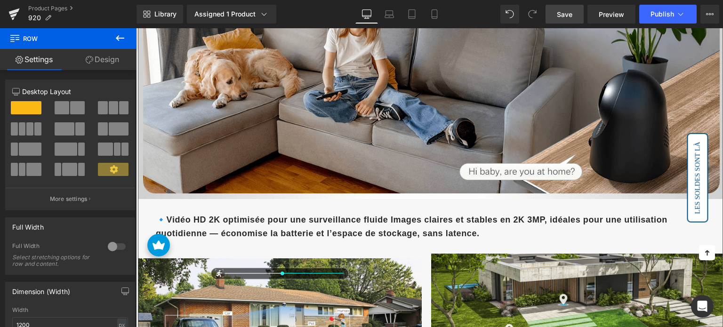
click at [226, 215] on b "🔹Vidéo HD 2K optimisée pour une surveillance fluide Images claires et stables e…" at bounding box center [412, 226] width 512 height 23
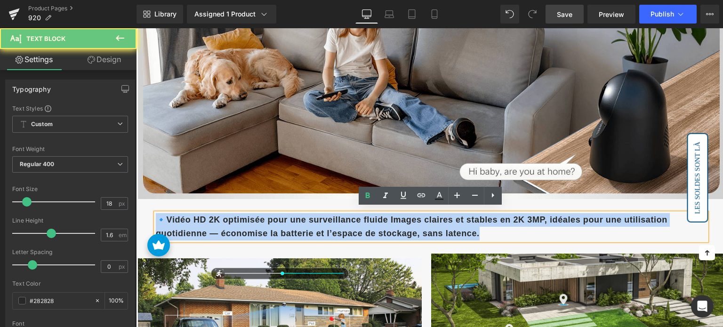
click at [226, 215] on b "🔹Vidéo HD 2K optimisée pour une surveillance fluide Images claires et stables e…" at bounding box center [412, 226] width 512 height 23
paste div
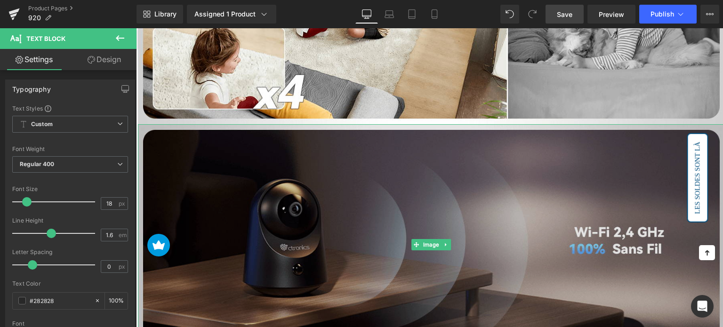
scroll to position [1604, 0]
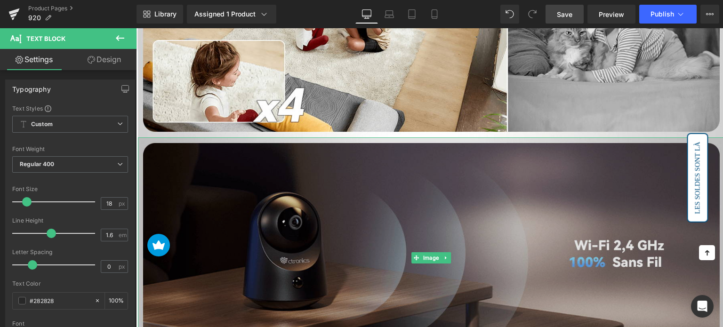
click at [314, 203] on img at bounding box center [431, 257] width 587 height 241
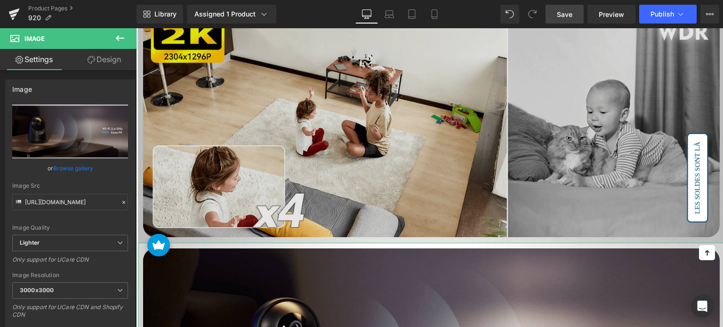
scroll to position [1463, 0]
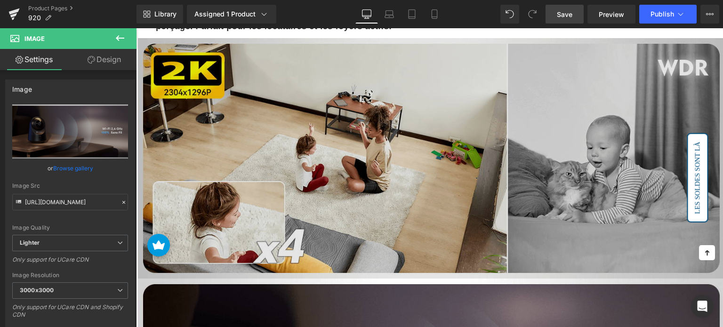
click at [307, 137] on img at bounding box center [431, 158] width 587 height 241
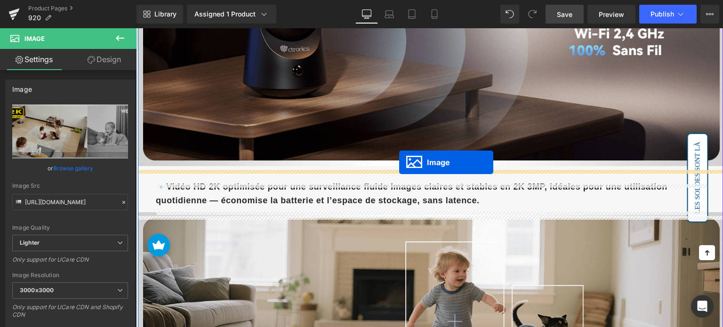
scroll to position [1604, 0]
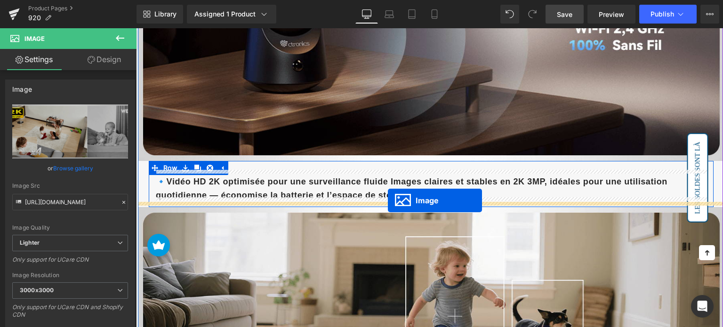
drag, startPoint x: 399, startPoint y: 153, endPoint x: 388, endPoint y: 201, distance: 48.4
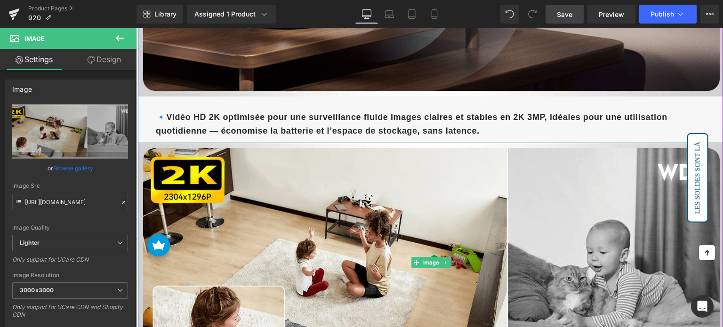
scroll to position [1627, 0]
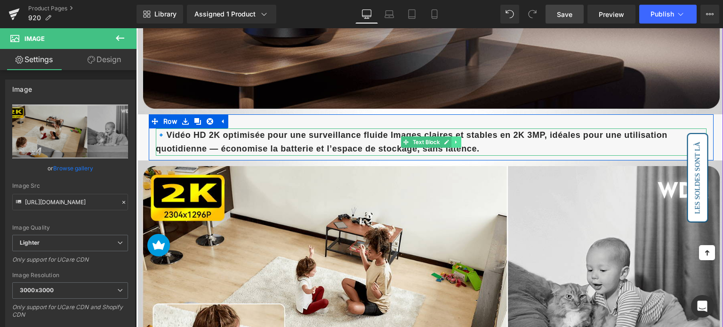
click at [454, 139] on icon at bounding box center [456, 142] width 5 height 6
click at [450, 140] on icon at bounding box center [451, 142] width 5 height 5
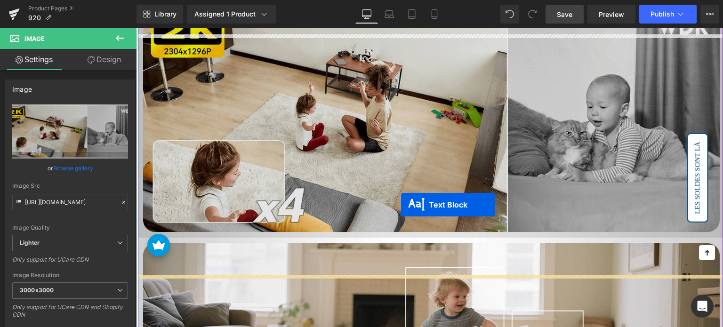
scroll to position [1863, 0]
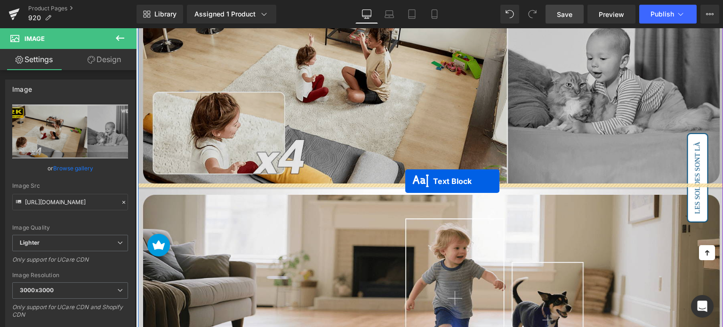
drag, startPoint x: 402, startPoint y: 163, endPoint x: 405, endPoint y: 181, distance: 18.1
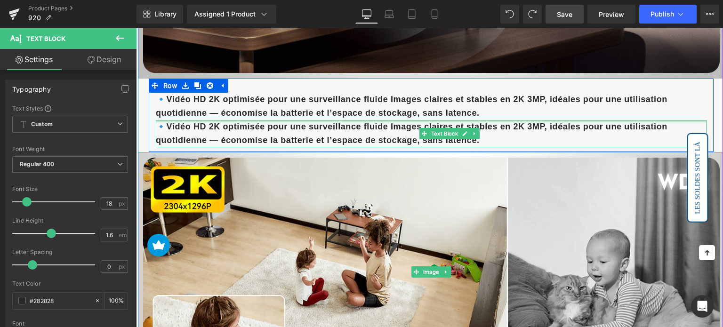
scroll to position [1649, 0]
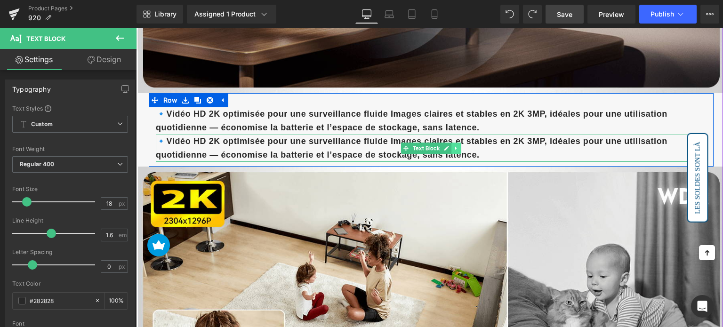
click at [454, 145] on icon at bounding box center [456, 148] width 5 height 6
click at [457, 143] on link at bounding box center [462, 148] width 10 height 11
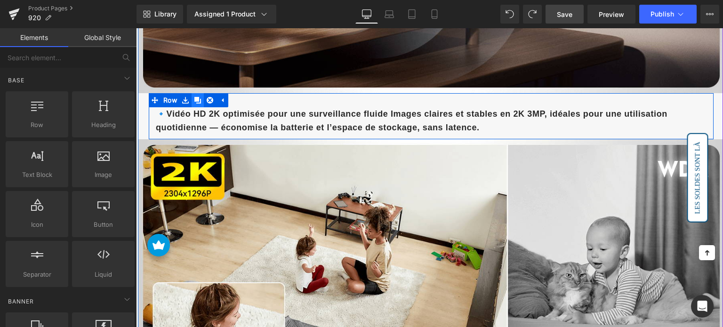
click at [197, 97] on icon at bounding box center [197, 100] width 7 height 7
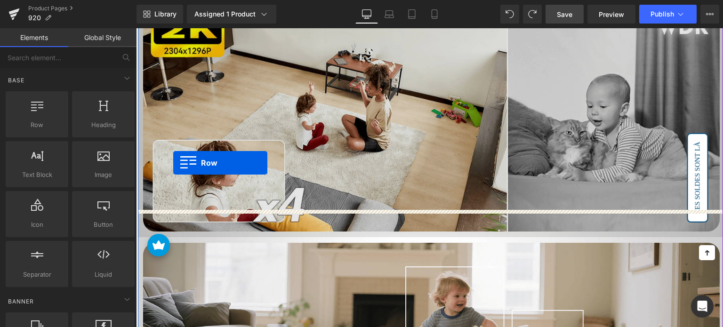
scroll to position [1837, 0]
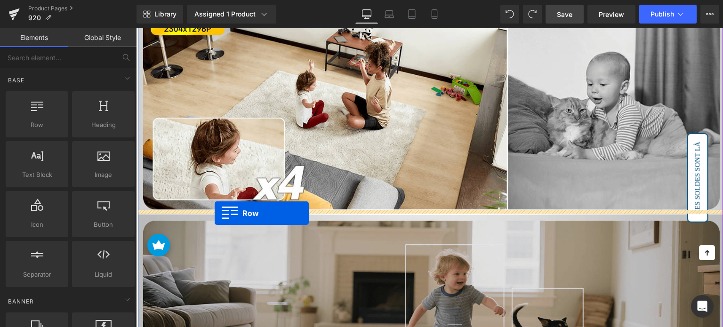
drag, startPoint x: 153, startPoint y: 142, endPoint x: 215, endPoint y: 213, distance: 94.1
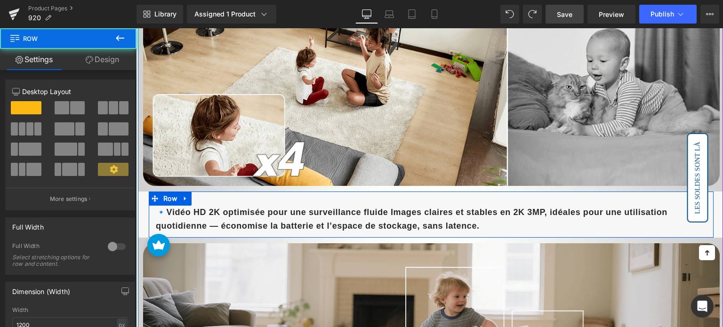
scroll to position [1813, 0]
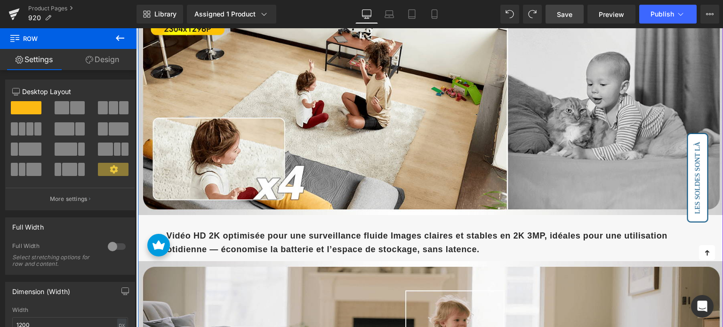
click at [252, 235] on b "🔹Vidéo HD 2K optimisée pour une surveillance fluide Images claires et stables e…" at bounding box center [412, 242] width 512 height 23
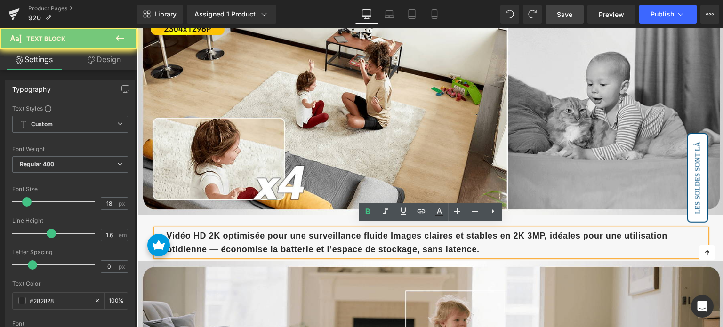
click at [252, 235] on b "🔹Vidéo HD 2K optimisée pour une surveillance fluide Images claires et stables e…" at bounding box center [412, 242] width 512 height 23
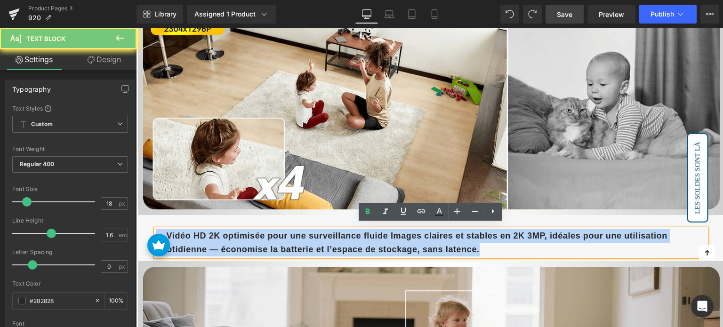
paste div
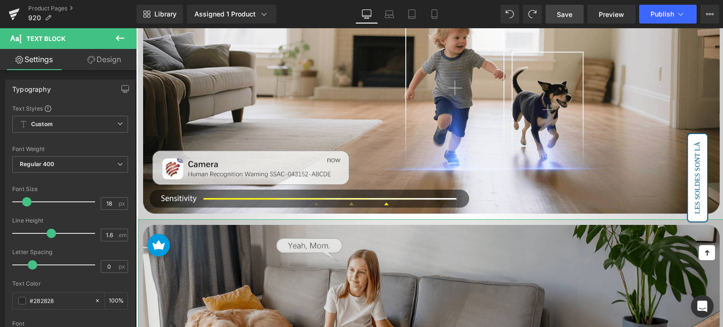
scroll to position [2284, 0]
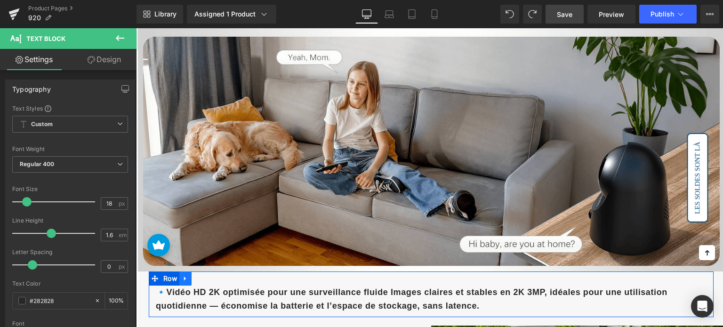
click at [185, 276] on icon at bounding box center [185, 278] width 2 height 4
click at [192, 273] on link at bounding box center [198, 279] width 12 height 14
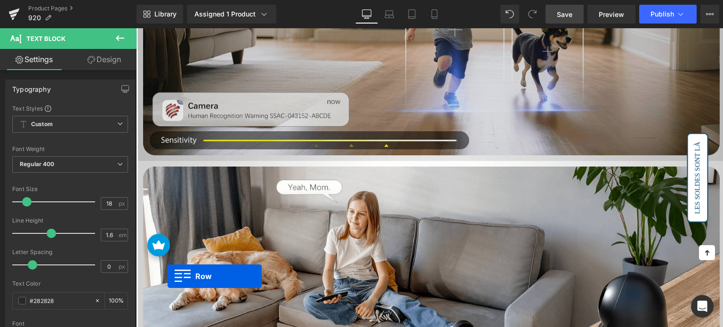
scroll to position [2154, 0]
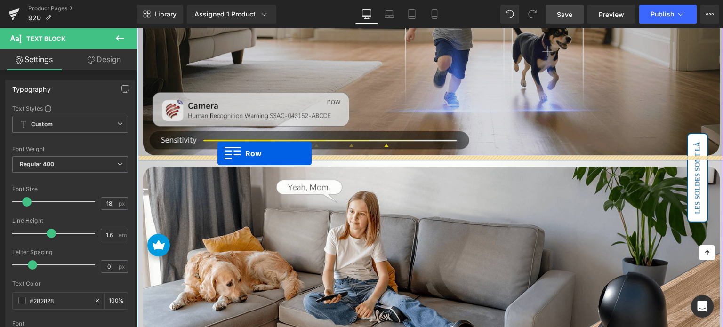
drag, startPoint x: 156, startPoint y: 216, endPoint x: 217, endPoint y: 153, distance: 87.9
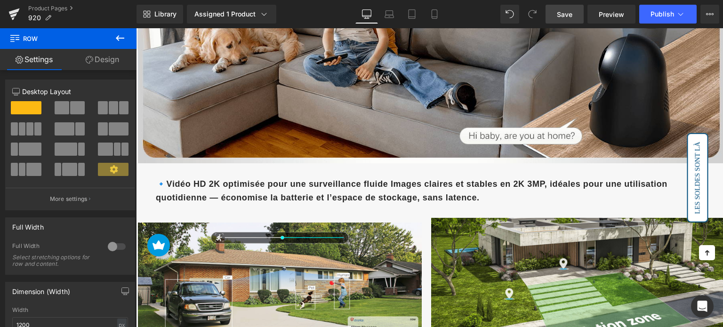
scroll to position [2437, 0]
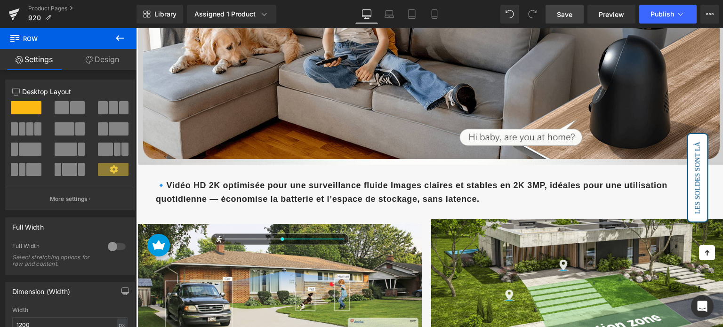
click at [299, 181] on b "🔹Vidéo HD 2K optimisée pour une surveillance fluide Images claires et stables e…" at bounding box center [412, 192] width 512 height 23
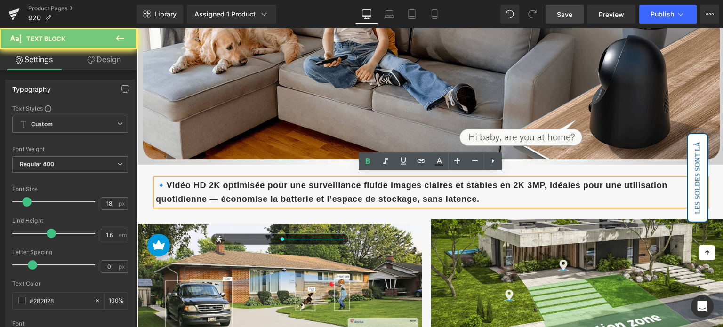
click at [299, 181] on b "🔹Vidéo HD 2K optimisée pour une surveillance fluide Images claires et stables e…" at bounding box center [412, 192] width 512 height 23
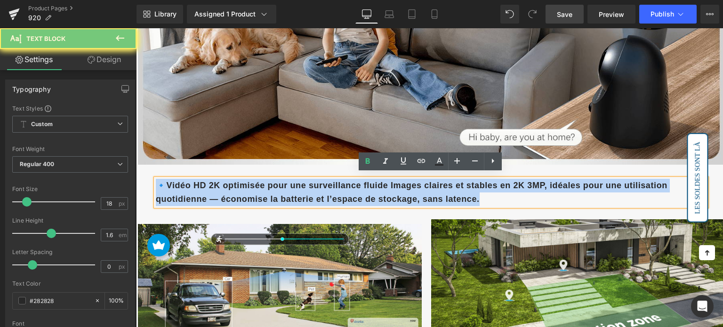
paste div
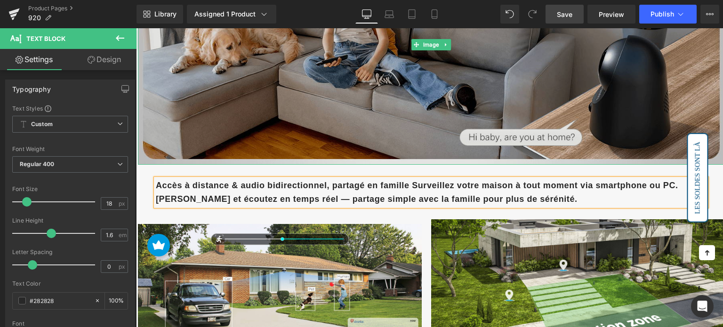
click at [381, 122] on img at bounding box center [431, 44] width 587 height 241
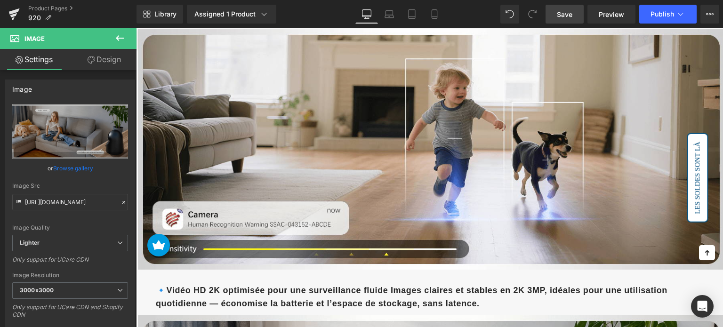
scroll to position [2201, 0]
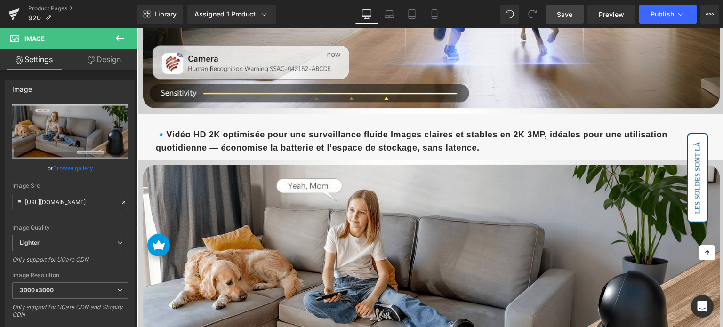
click at [177, 128] on div "🔹Vidéo HD 2K optimisée pour une surveillance fluide Images claires et stables e…" at bounding box center [431, 141] width 551 height 27
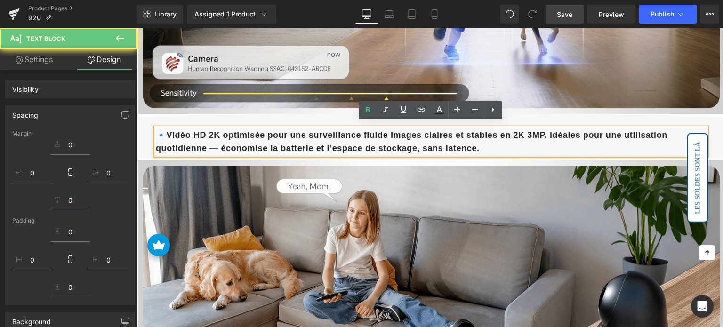
click at [167, 130] on b "🔹Vidéo HD 2K optimisée pour une surveillance fluide Images claires et stables e…" at bounding box center [412, 141] width 512 height 23
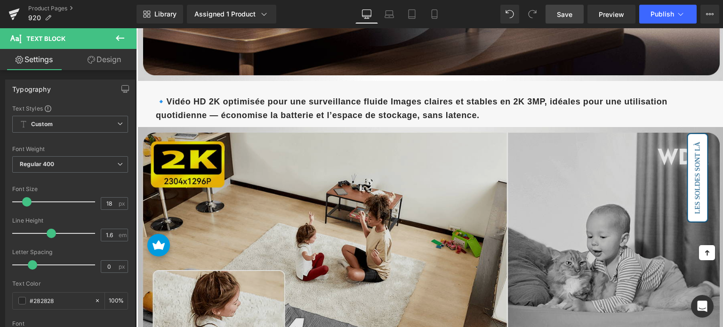
scroll to position [1542, 0]
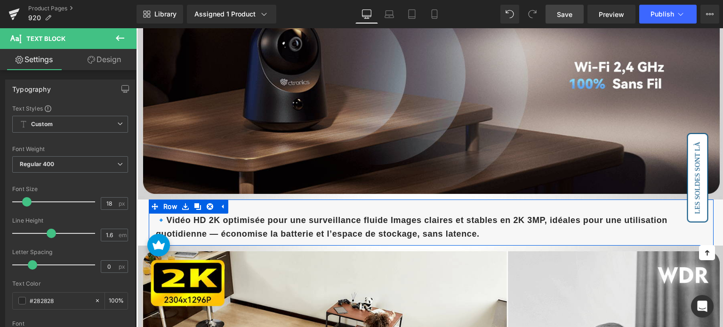
click at [136, 28] on div at bounding box center [136, 28] width 0 height 0
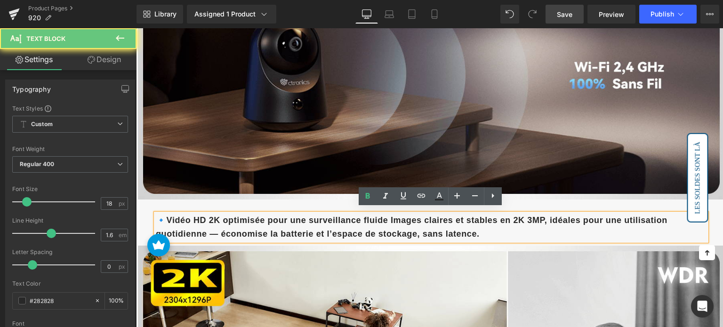
click at [168, 216] on b "🔹Vidéo HD 2K optimisée pour une surveillance fluide Images claires et stables e…" at bounding box center [412, 227] width 512 height 23
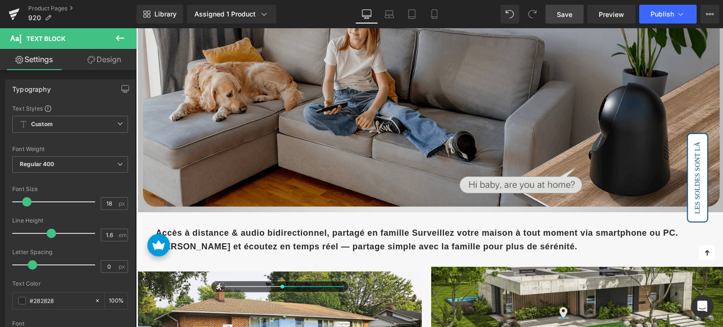
scroll to position [2578, 0]
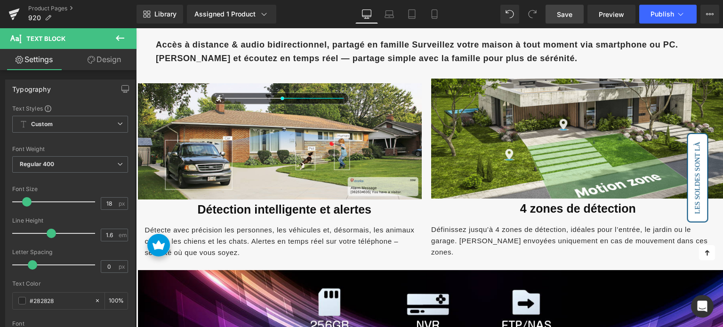
click at [565, 18] on span "Save" at bounding box center [565, 14] width 16 height 10
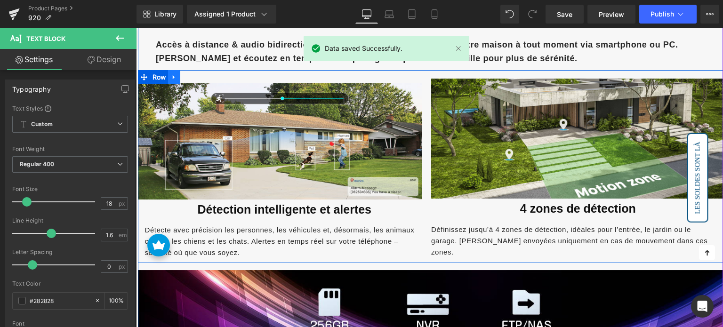
click at [173, 75] on icon at bounding box center [174, 77] width 2 height 4
click at [195, 75] on icon at bounding box center [198, 76] width 7 height 7
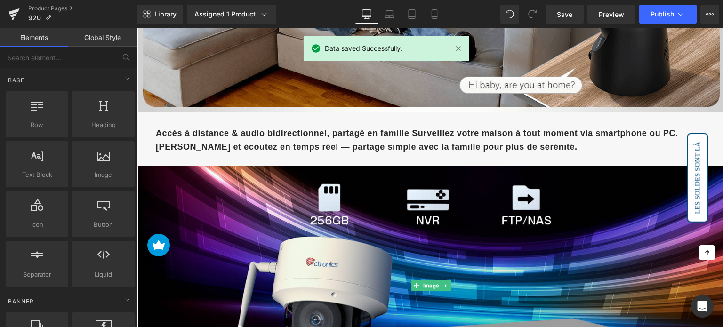
scroll to position [2484, 0]
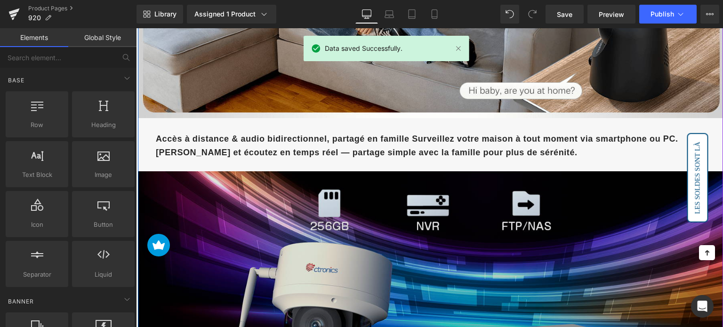
click at [267, 197] on img at bounding box center [431, 291] width 587 height 241
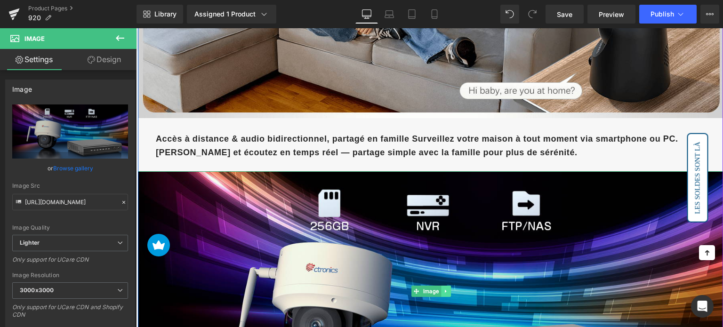
click at [445, 290] on icon at bounding box center [445, 291] width 1 height 3
click at [450, 289] on icon at bounding box center [450, 291] width 5 height 5
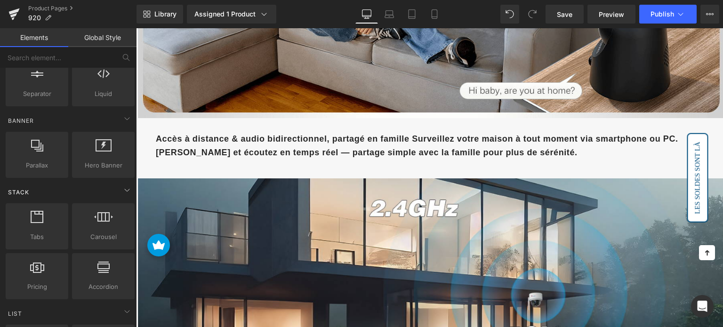
scroll to position [188, 0]
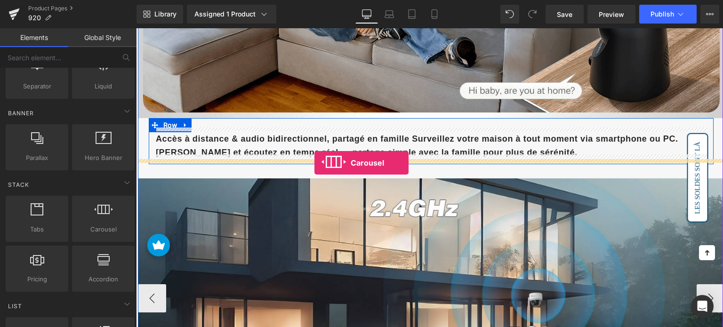
drag, startPoint x: 234, startPoint y: 246, endPoint x: 314, endPoint y: 163, distance: 115.5
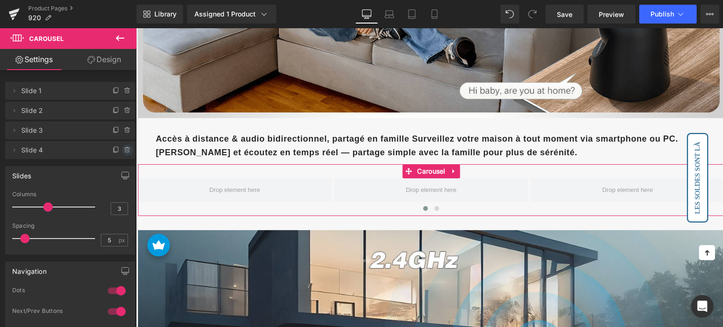
click at [124, 151] on icon at bounding box center [128, 150] width 8 height 8
click at [113, 151] on button "Delete" at bounding box center [118, 151] width 30 height 12
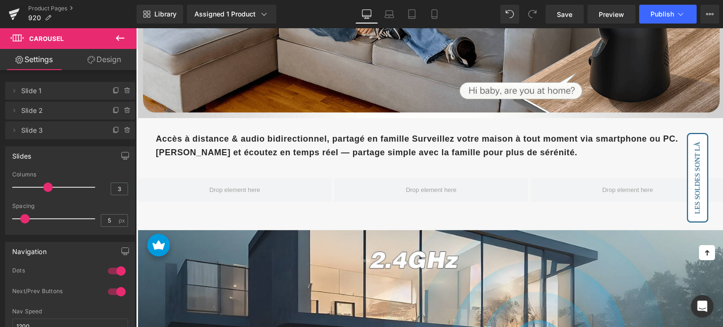
click at [121, 33] on icon at bounding box center [119, 37] width 11 height 11
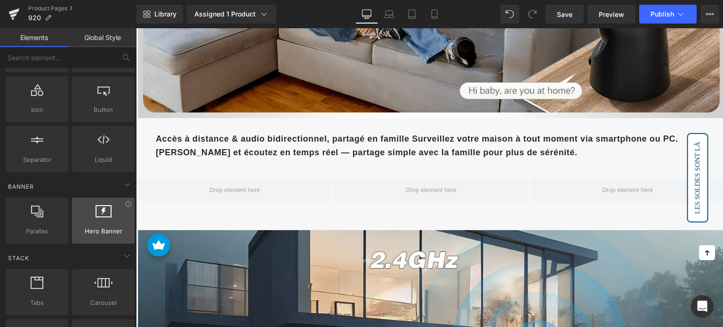
scroll to position [0, 0]
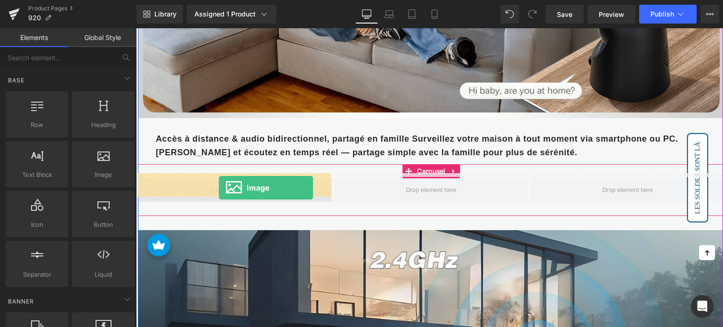
drag, startPoint x: 233, startPoint y: 206, endPoint x: 219, endPoint y: 188, distance: 23.1
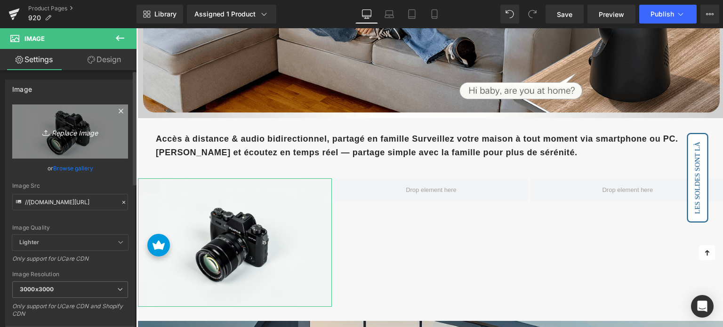
click at [68, 145] on link "Replace Image" at bounding box center [70, 132] width 116 height 54
type input "C:\fakepath\2-1.jpg"
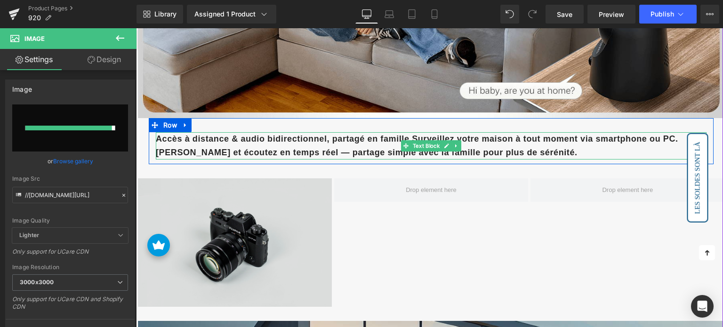
type input "[URL][DOMAIN_NAME]"
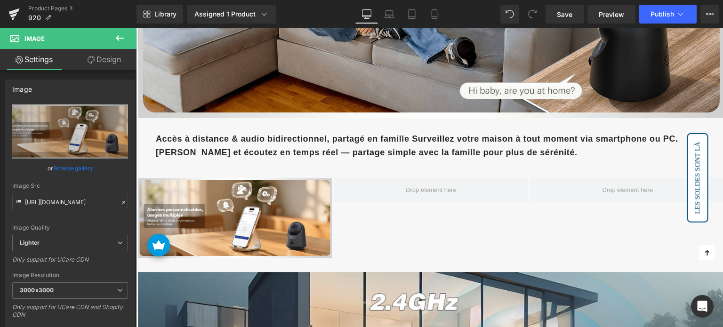
click at [115, 37] on icon at bounding box center [119, 37] width 11 height 11
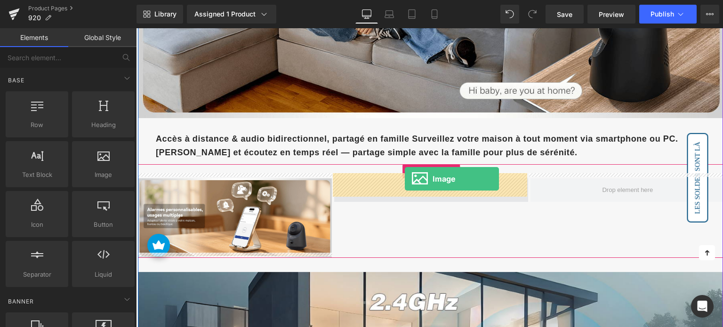
drag, startPoint x: 271, startPoint y: 198, endPoint x: 405, endPoint y: 179, distance: 135.5
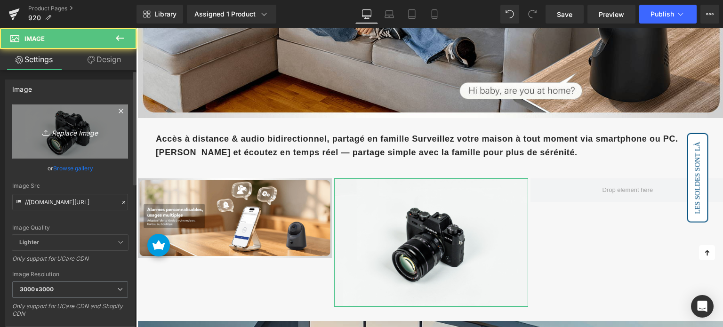
click at [97, 127] on icon "Replace Image" at bounding box center [69, 132] width 75 height 12
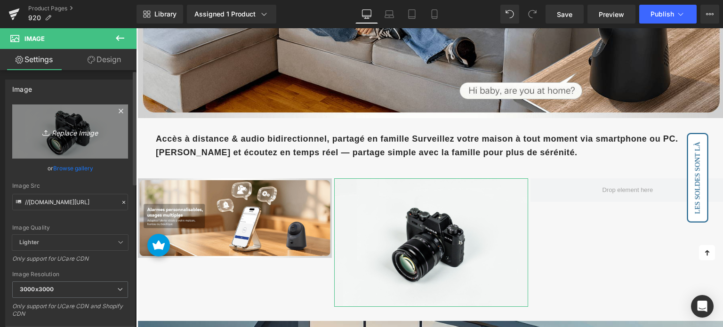
type input "C:\fakepath\2-2.jpg"
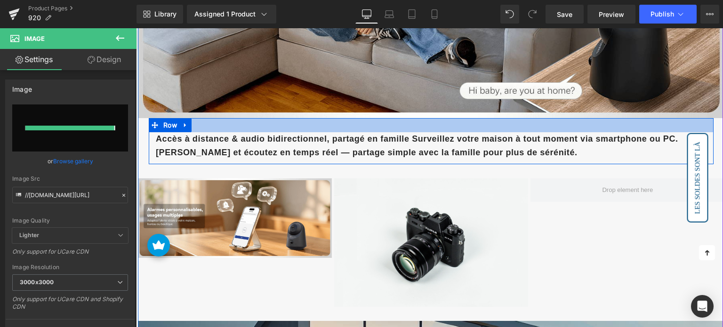
type input "[URL][DOMAIN_NAME]"
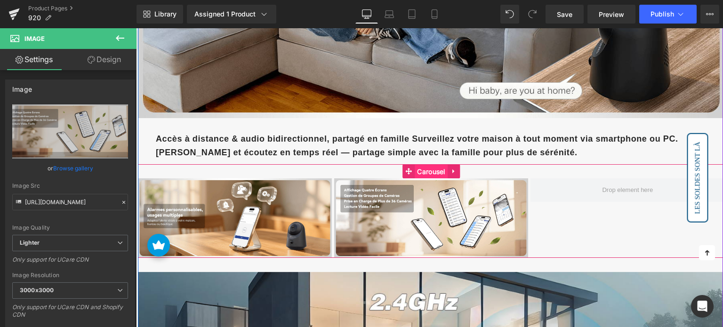
click at [429, 167] on span "Carousel" at bounding box center [431, 172] width 32 height 14
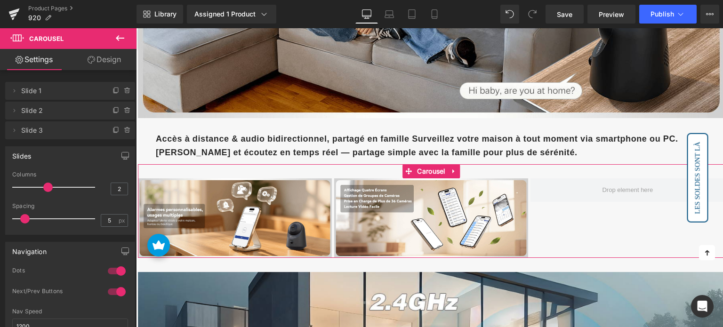
type input "1"
drag, startPoint x: 45, startPoint y: 185, endPoint x: 4, endPoint y: 186, distance: 40.5
click at [4, 186] on div "Slides 1 Columns 1 3 Columns 3 3 Columns 3 1 Columns 1 5px Spacing 5 px 5px Spa…" at bounding box center [70, 187] width 141 height 96
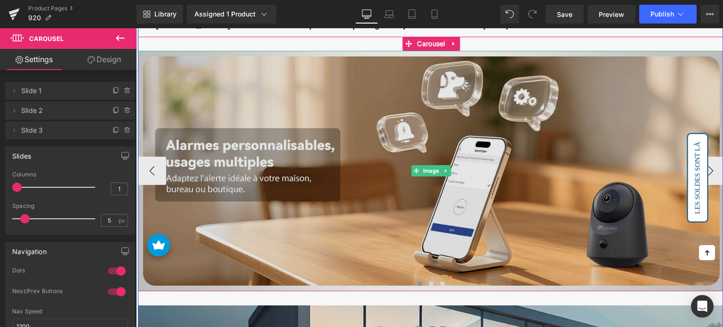
scroll to position [2672, 0]
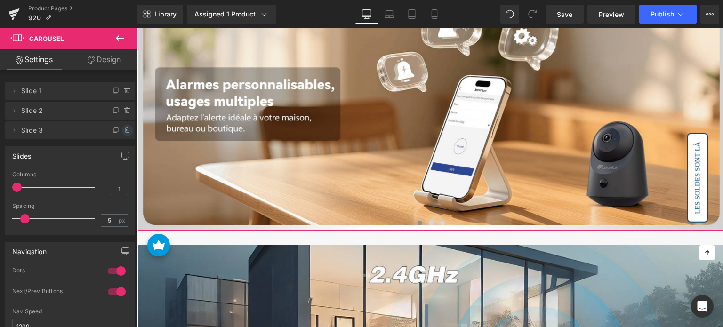
click at [125, 132] on icon at bounding box center [127, 131] width 4 height 4
click at [107, 128] on button "Delete" at bounding box center [118, 131] width 30 height 12
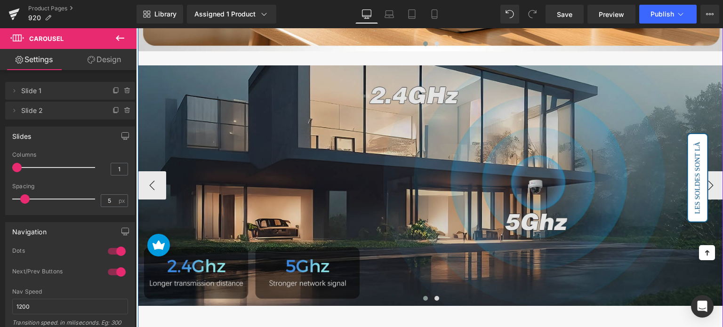
scroll to position [2860, 0]
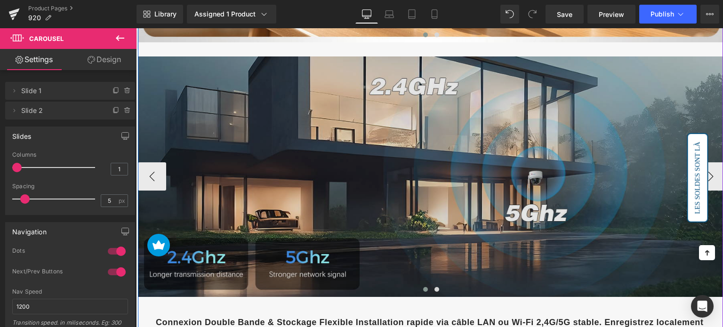
click at [318, 177] on img at bounding box center [431, 176] width 587 height 241
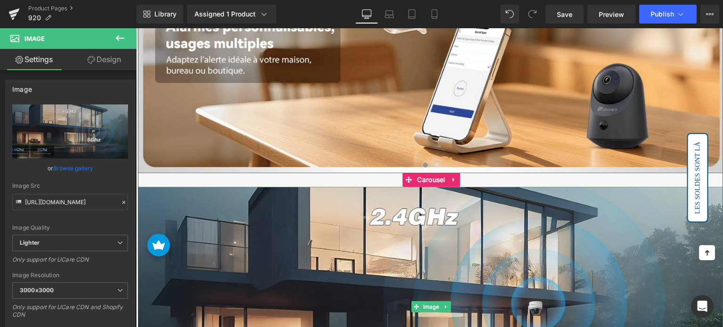
scroll to position [2719, 0]
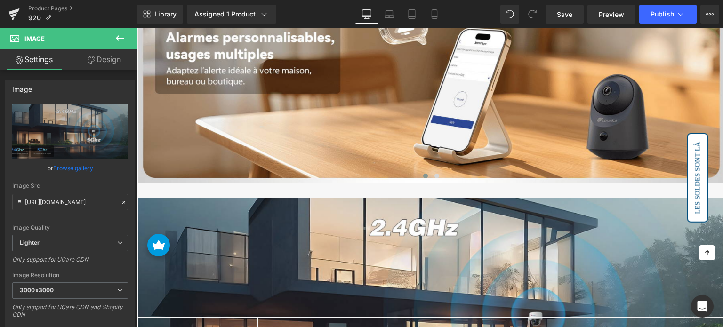
click at [119, 43] on icon at bounding box center [119, 37] width 11 height 11
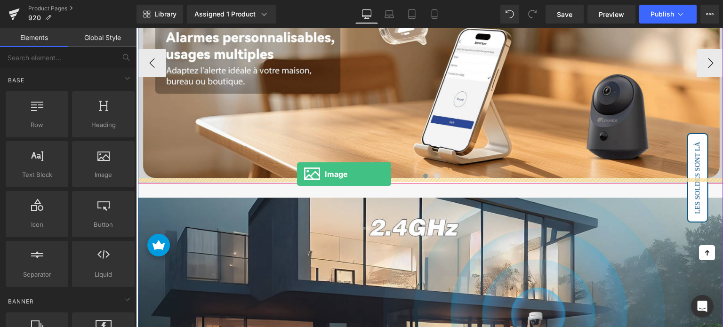
drag, startPoint x: 236, startPoint y: 193, endPoint x: 297, endPoint y: 174, distance: 63.7
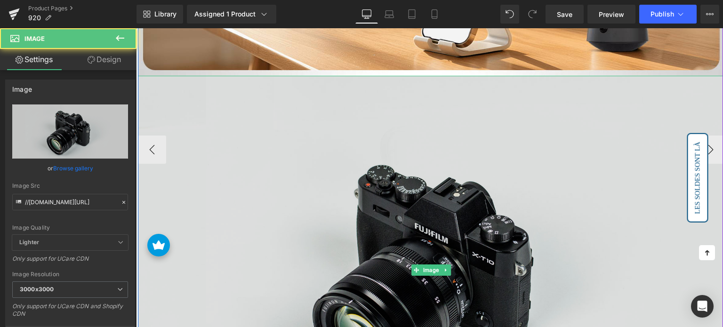
scroll to position [2860, 0]
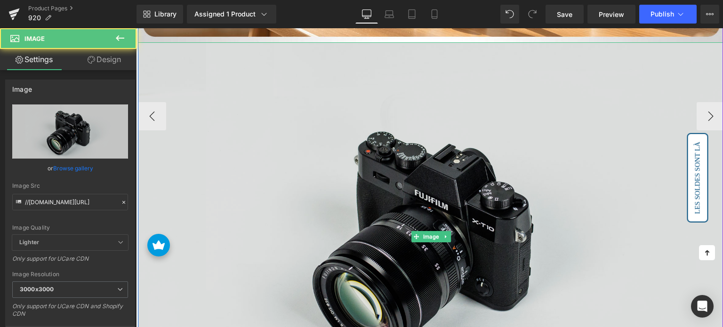
click at [284, 166] on img at bounding box center [431, 236] width 587 height 389
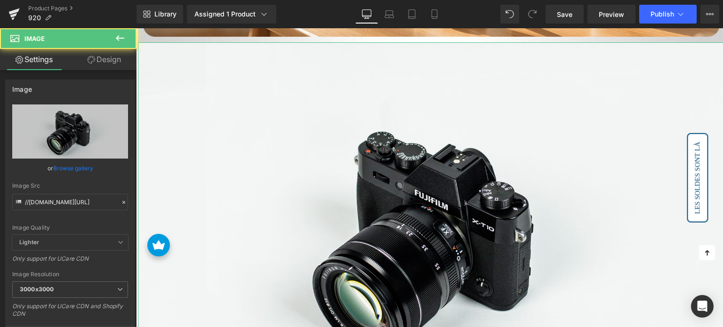
click at [97, 63] on link "Design" at bounding box center [104, 59] width 68 height 21
click at [0, 0] on div "Spacing" at bounding box center [0, 0] width 0 height 0
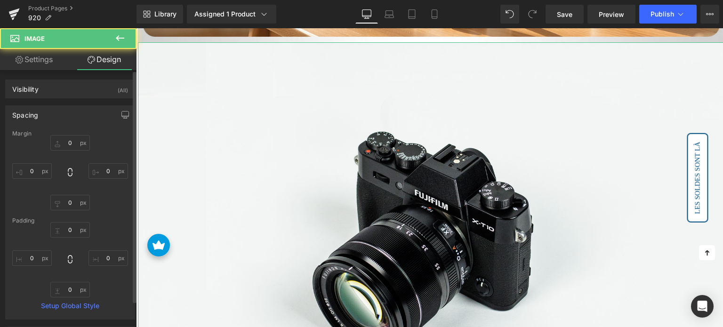
type input "0"
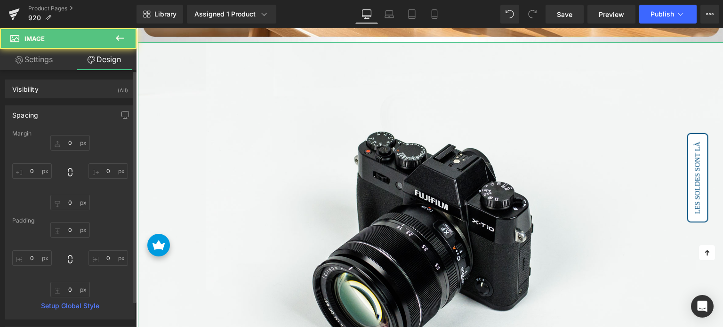
type input "0"
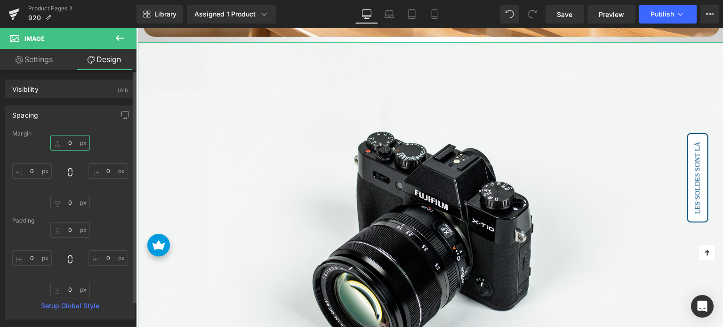
click at [67, 145] on input "0" at bounding box center [70, 143] width 40 height 16
type input "20"
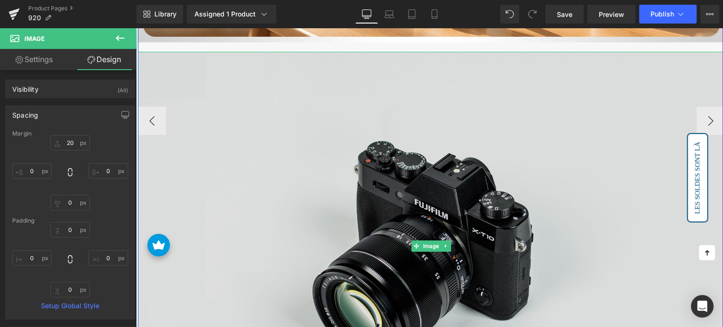
click at [215, 163] on img at bounding box center [431, 246] width 587 height 389
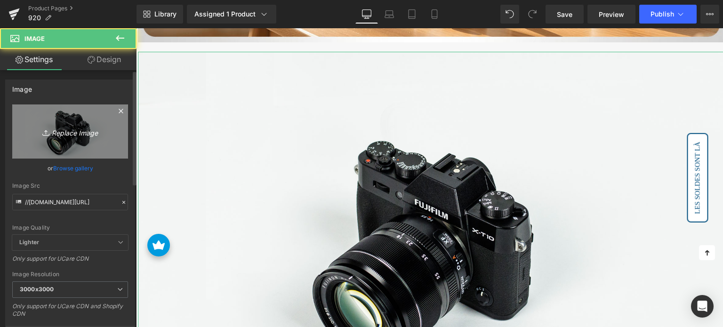
click at [81, 133] on icon "Replace Image" at bounding box center [69, 132] width 75 height 12
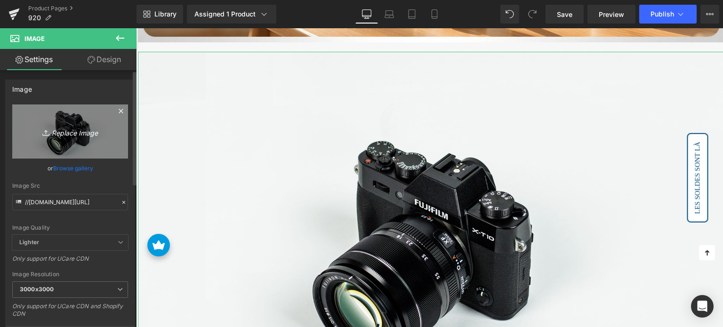
type input "C:\fakepath\1-9.jpg"
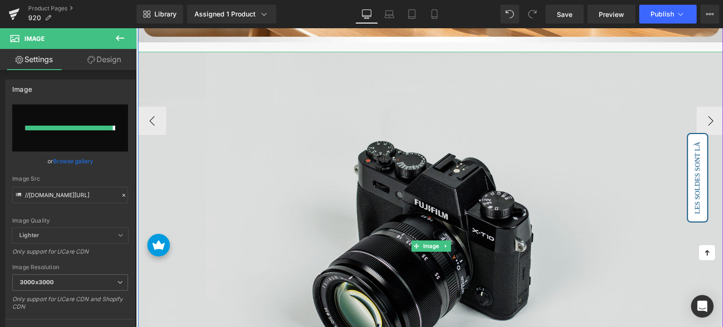
type input "[URL][DOMAIN_NAME]"
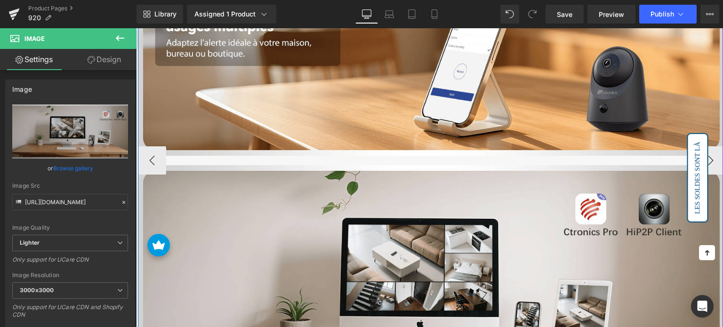
scroll to position [2766, 0]
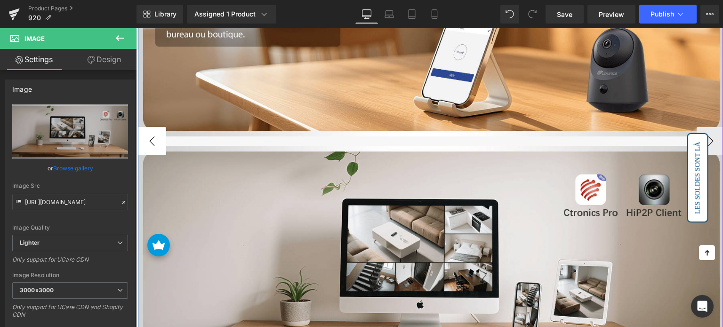
click at [152, 136] on button "‹" at bounding box center [152, 141] width 28 height 28
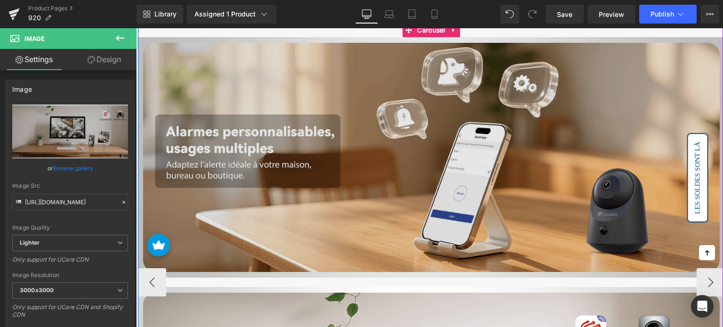
click at [258, 137] on img at bounding box center [431, 157] width 587 height 241
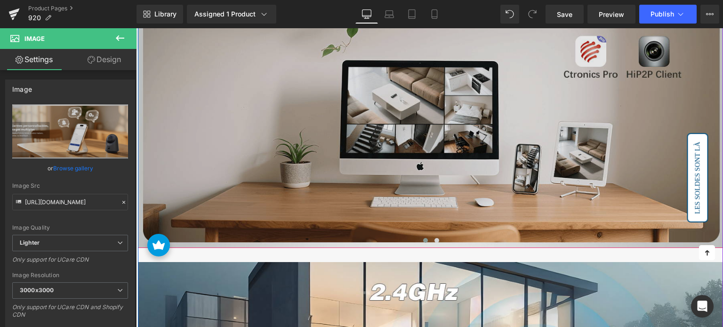
scroll to position [2907, 0]
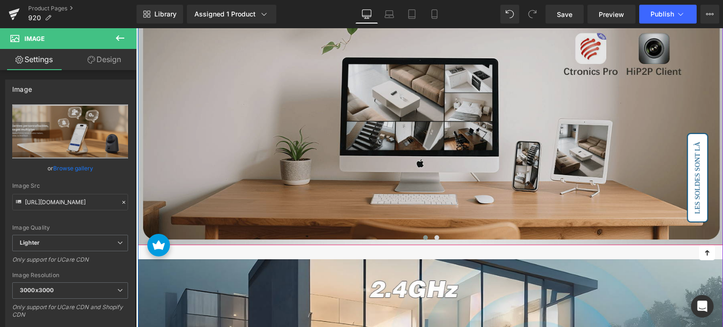
click at [314, 139] on img at bounding box center [431, 125] width 587 height 241
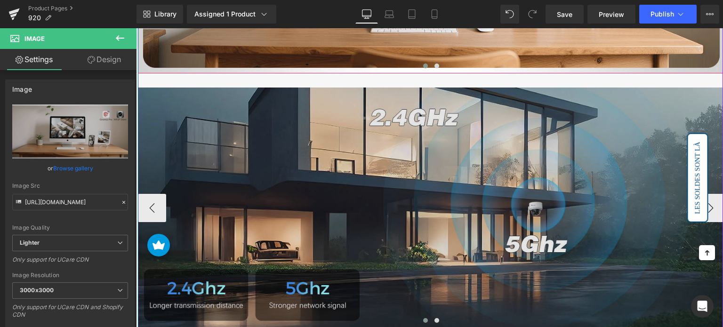
scroll to position [3096, 0]
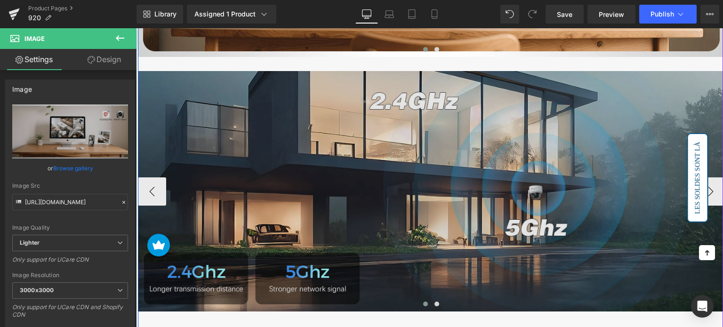
click at [340, 167] on img at bounding box center [431, 191] width 587 height 241
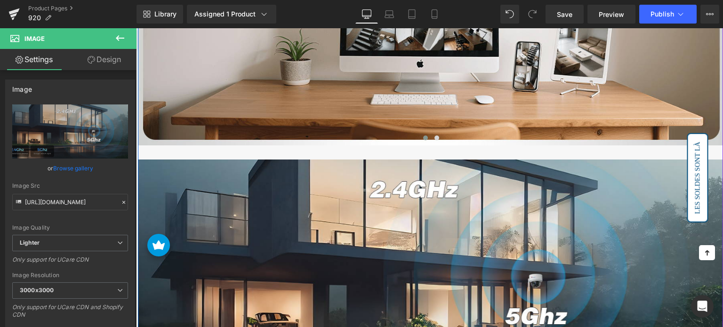
scroll to position [3001, 0]
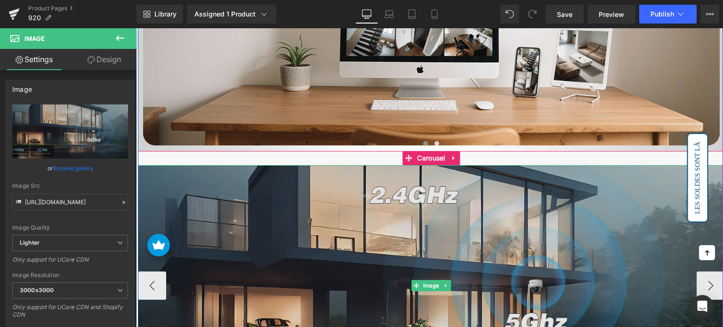
click at [372, 188] on img at bounding box center [431, 285] width 587 height 241
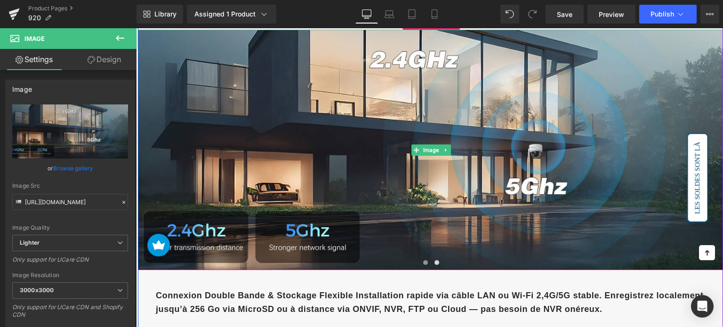
scroll to position [3143, 0]
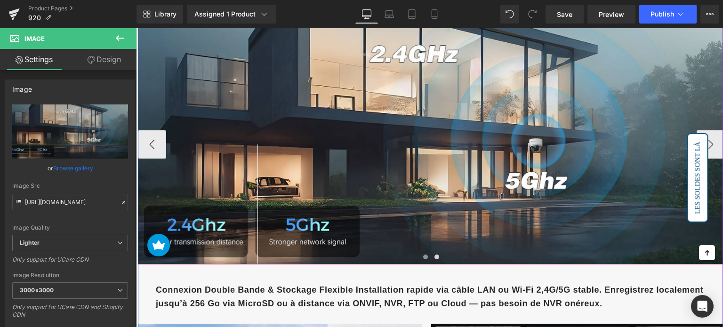
click at [424, 255] on span at bounding box center [425, 257] width 5 height 5
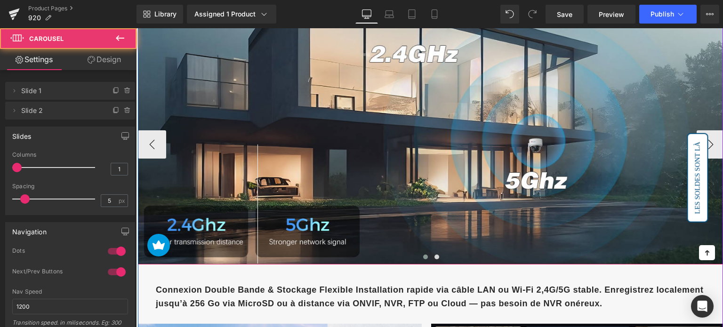
click at [424, 255] on span at bounding box center [425, 257] width 5 height 5
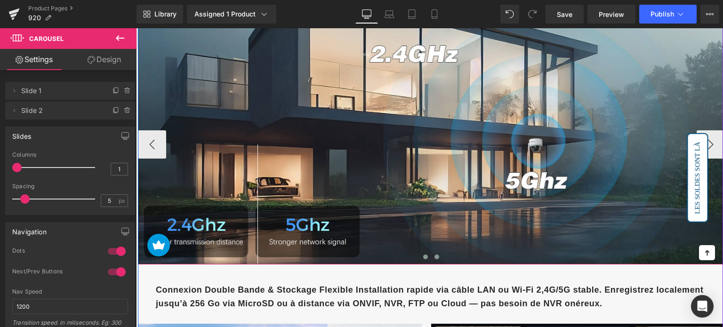
click at [434, 255] on span at bounding box center [436, 257] width 5 height 5
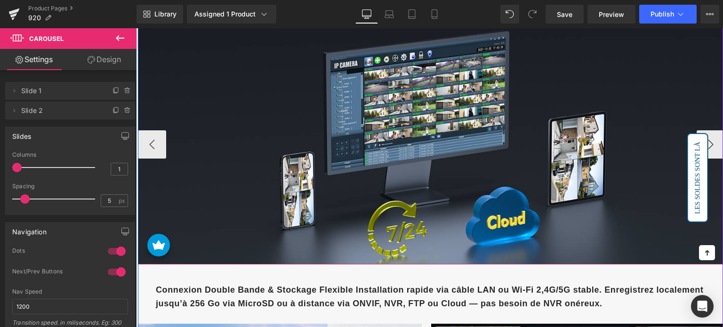
click at [426, 255] on span at bounding box center [425, 257] width 5 height 5
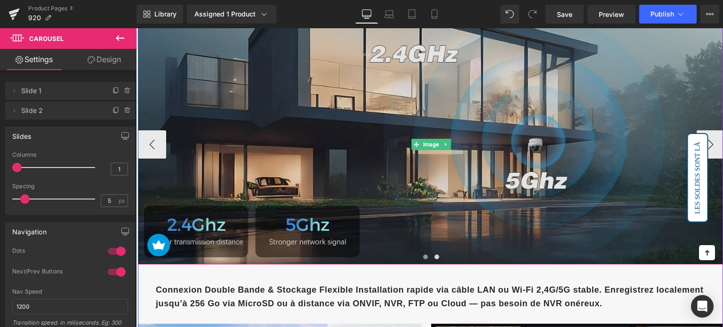
click at [319, 152] on img at bounding box center [431, 144] width 587 height 241
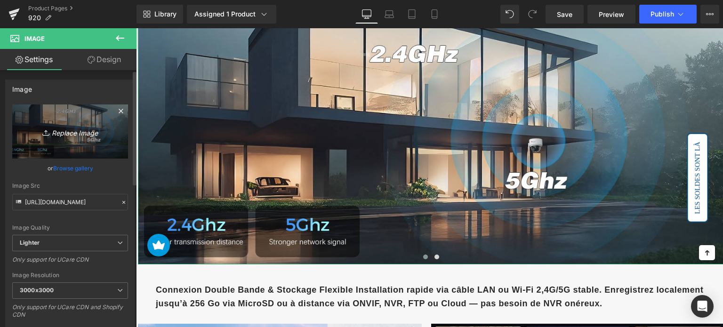
click at [102, 129] on icon "Replace Image" at bounding box center [69, 132] width 75 height 12
type input "C:\fakepath\2-4.jpg"
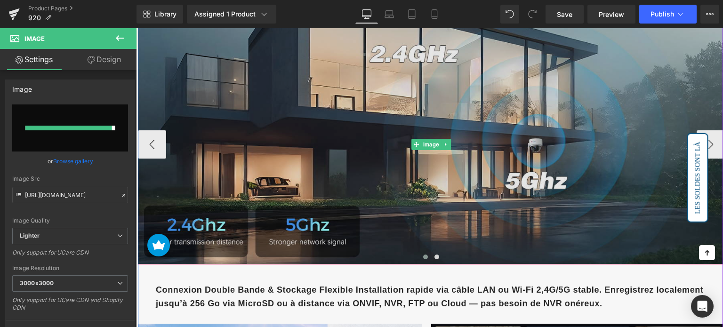
type input "[URL][DOMAIN_NAME]"
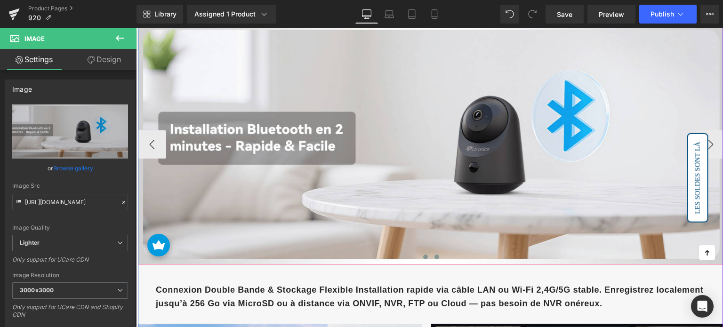
click at [439, 252] on button at bounding box center [436, 256] width 11 height 9
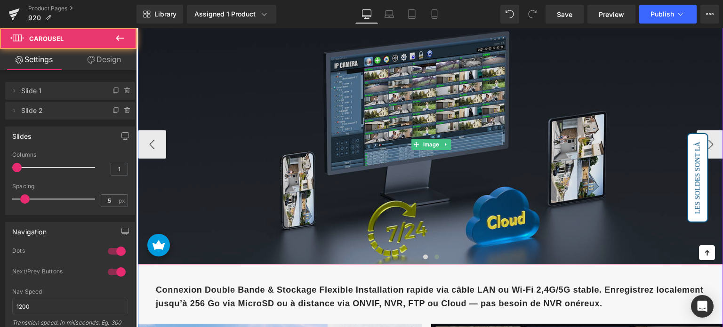
click at [377, 124] on img at bounding box center [431, 144] width 587 height 241
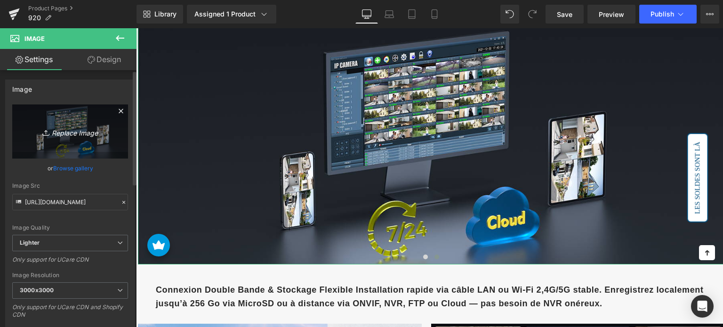
click at [72, 130] on icon "Replace Image" at bounding box center [69, 132] width 75 height 12
type input "C:\fakepath\2-5.jpg"
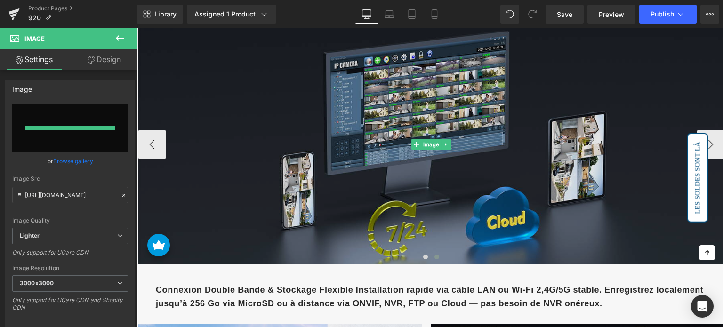
type input "[URL][DOMAIN_NAME]"
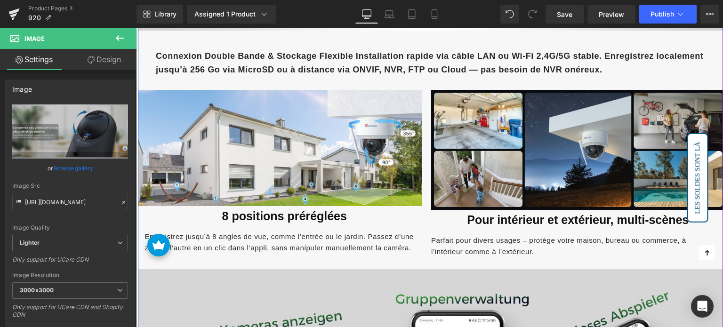
scroll to position [3378, 0]
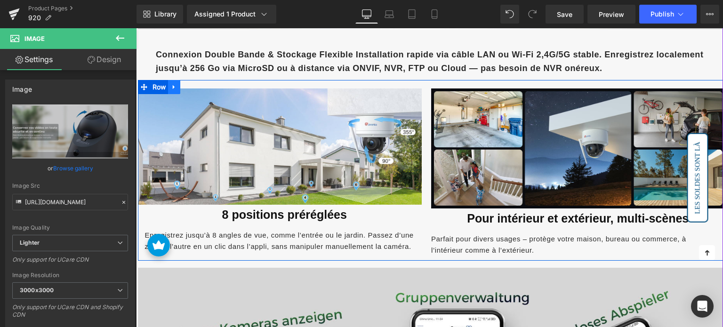
click at [175, 83] on icon at bounding box center [174, 86] width 7 height 7
click at [194, 82] on link at bounding box center [199, 87] width 12 height 14
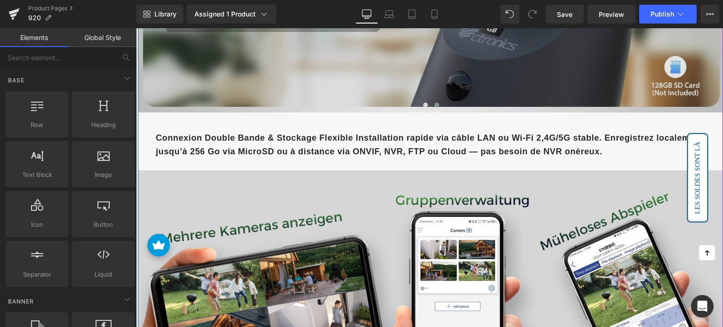
scroll to position [3284, 0]
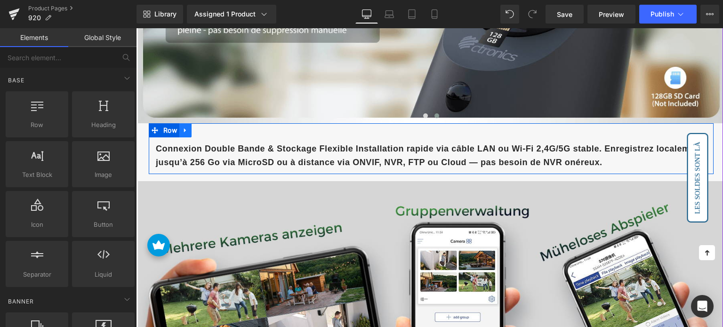
click at [188, 127] on link at bounding box center [185, 130] width 12 height 14
click at [204, 125] on link at bounding box center [210, 130] width 12 height 14
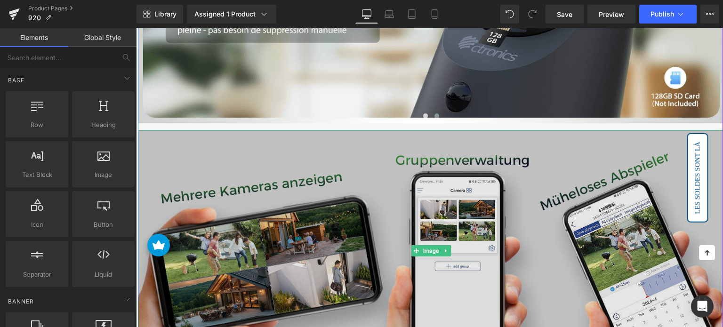
click at [242, 172] on img at bounding box center [431, 250] width 587 height 241
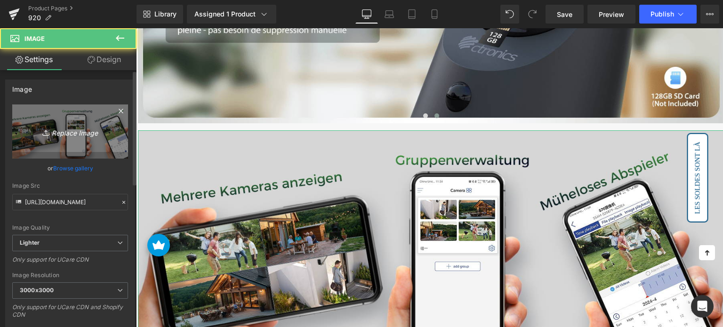
click at [86, 125] on link "Replace Image" at bounding box center [70, 132] width 116 height 54
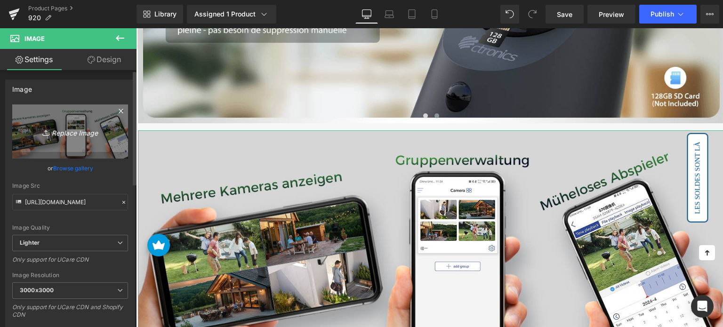
type input "C:\fakepath\2-3.jpg"
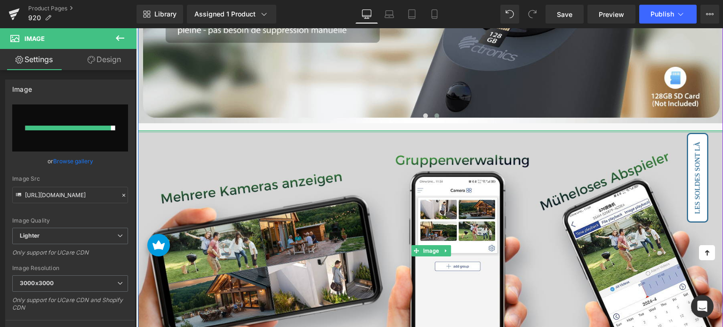
type input "[URL][DOMAIN_NAME]"
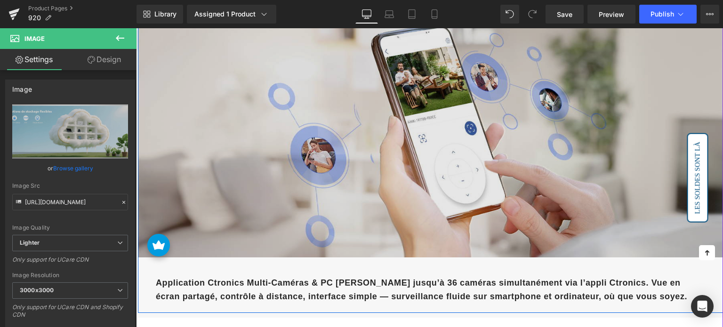
scroll to position [3660, 0]
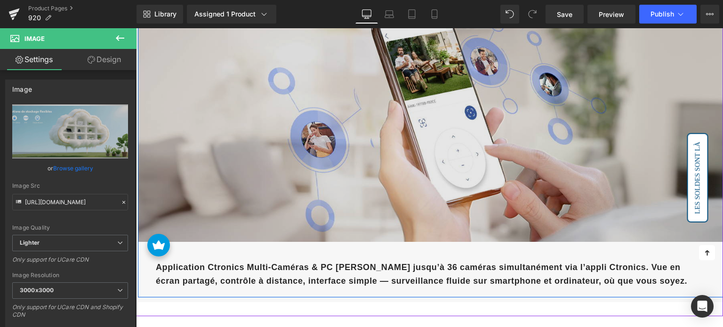
click at [329, 158] on img at bounding box center [431, 121] width 587 height 241
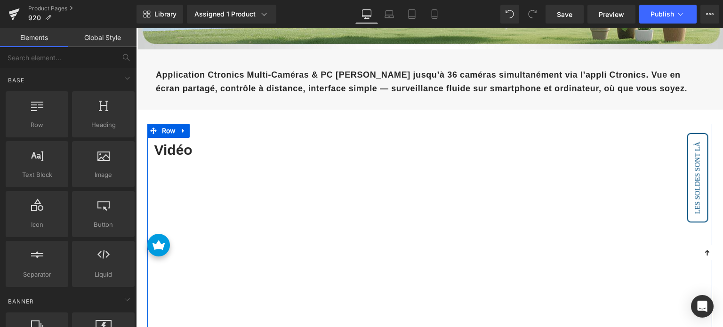
scroll to position [3519, 0]
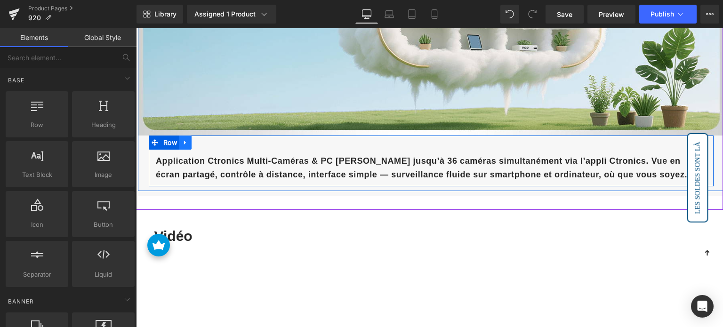
click at [186, 139] on icon at bounding box center [185, 142] width 7 height 7
click at [207, 139] on icon at bounding box center [210, 142] width 7 height 7
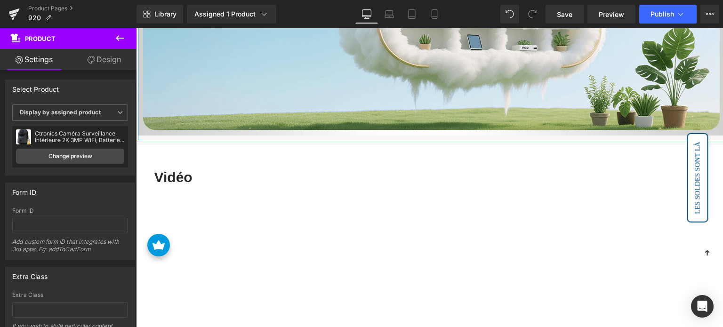
drag, startPoint x: 264, startPoint y: 146, endPoint x: 267, endPoint y: 138, distance: 8.8
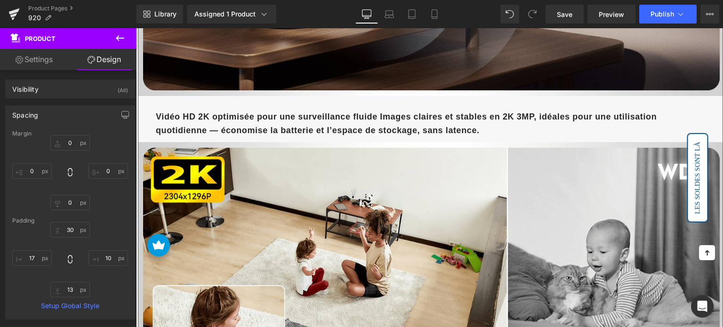
scroll to position [1448, 0]
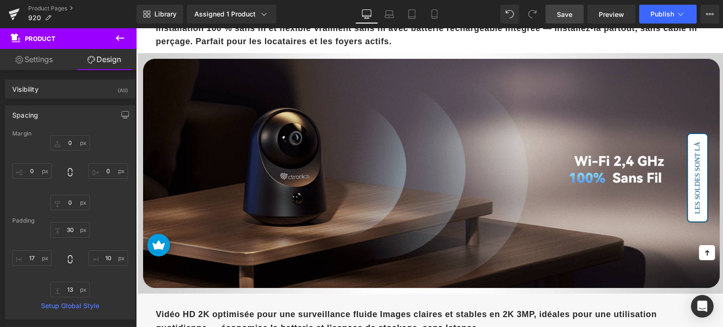
click at [560, 12] on span "Save" at bounding box center [565, 14] width 16 height 10
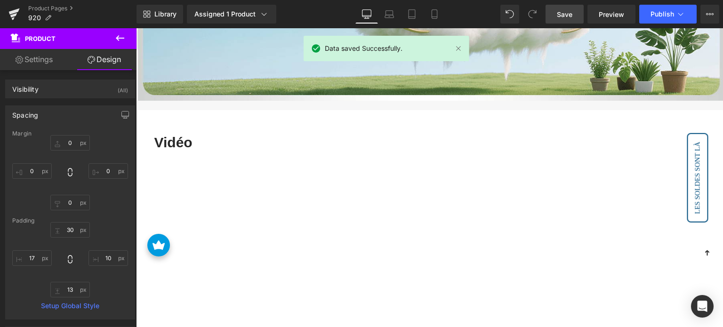
scroll to position [3519, 0]
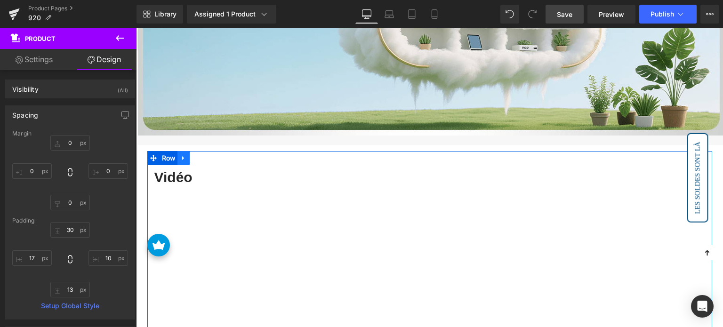
click at [186, 156] on link at bounding box center [183, 158] width 12 height 14
click at [205, 155] on icon at bounding box center [208, 158] width 7 height 7
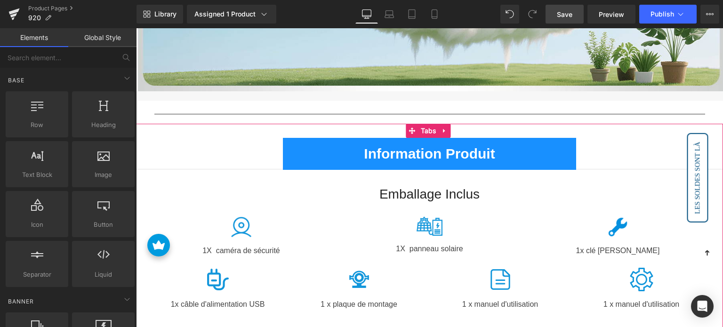
scroll to position [3660, 0]
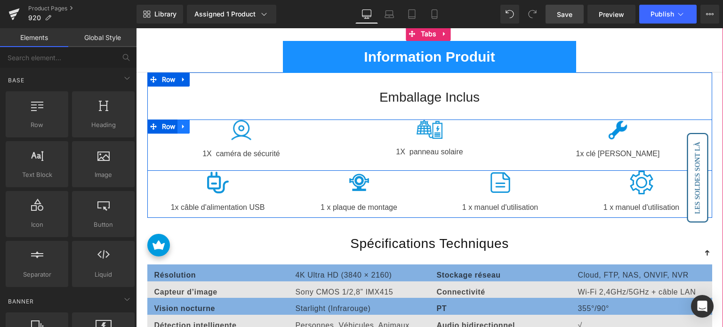
click at [185, 123] on icon at bounding box center [183, 126] width 7 height 7
click at [205, 123] on icon at bounding box center [208, 126] width 7 height 7
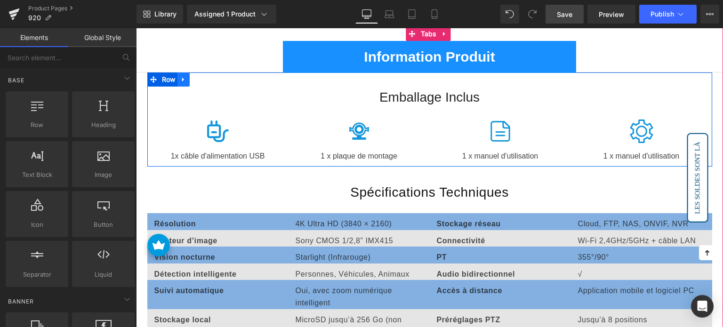
click at [180, 76] on icon at bounding box center [183, 79] width 7 height 7
click at [205, 77] on icon at bounding box center [208, 79] width 7 height 7
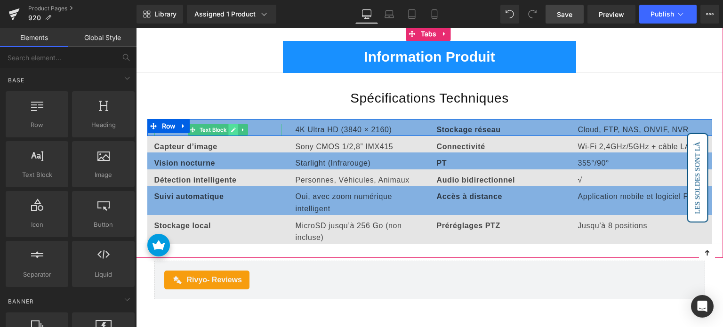
click at [231, 127] on icon at bounding box center [233, 130] width 5 height 6
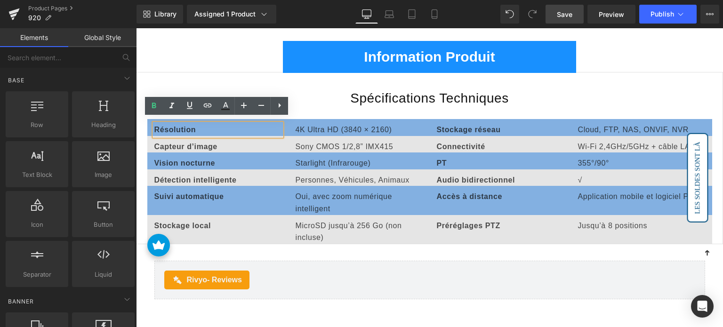
click at [174, 126] on b "Résolution" at bounding box center [175, 130] width 42 height 8
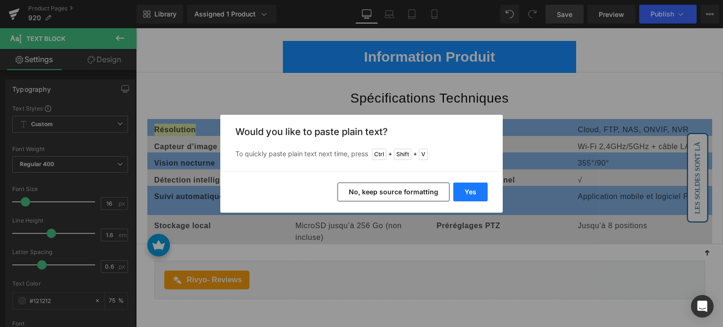
click at [463, 189] on button "Yes" at bounding box center [470, 192] width 34 height 19
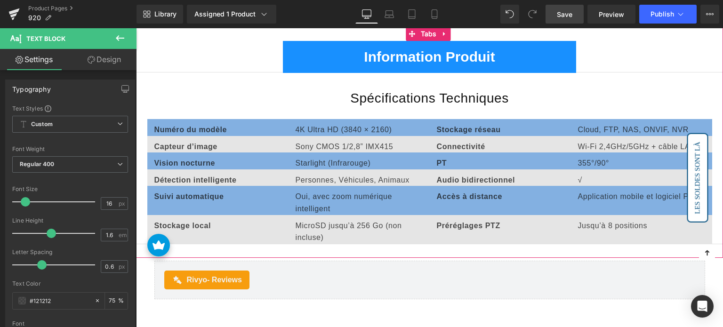
click at [304, 124] on p "4K Ultra HD (3840 × 2160)" at bounding box center [359, 130] width 127 height 12
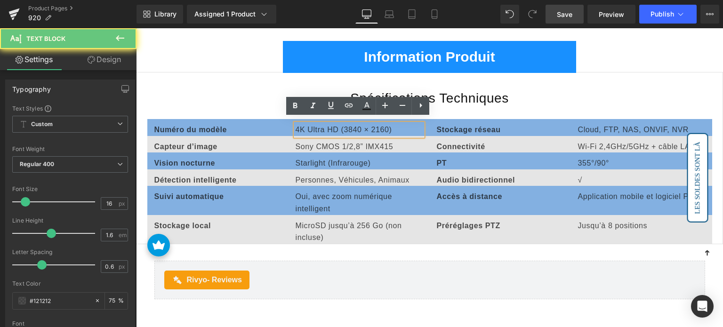
click at [304, 124] on p "4K Ultra HD (3840 × 2160)" at bounding box center [359, 130] width 127 height 12
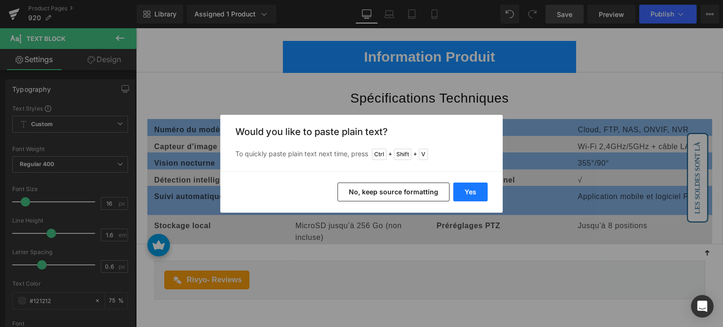
click at [469, 191] on button "Yes" at bounding box center [470, 192] width 34 height 19
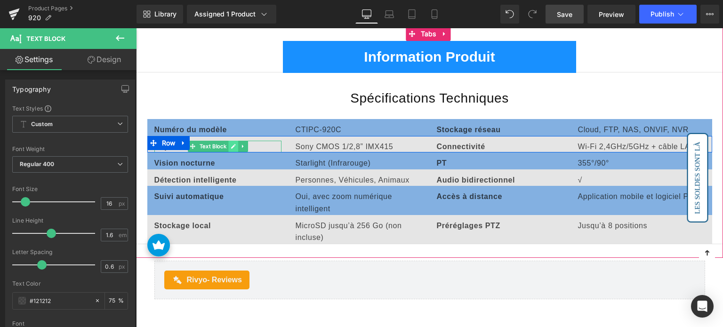
click at [231, 144] on icon at bounding box center [233, 147] width 5 height 6
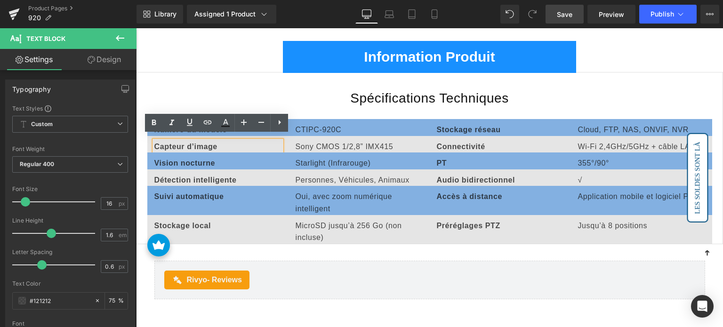
click at [192, 143] on b "Capteur d’image" at bounding box center [185, 147] width 63 height 8
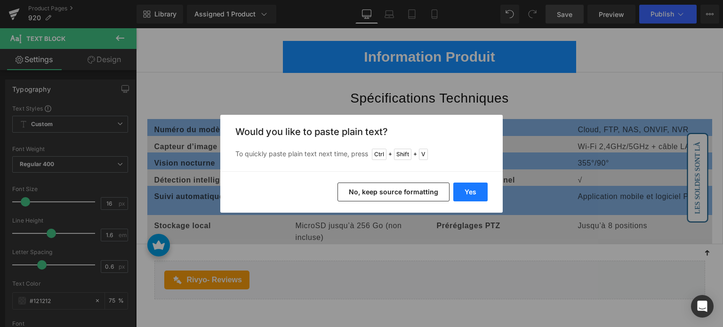
click at [473, 190] on button "Yes" at bounding box center [470, 192] width 34 height 19
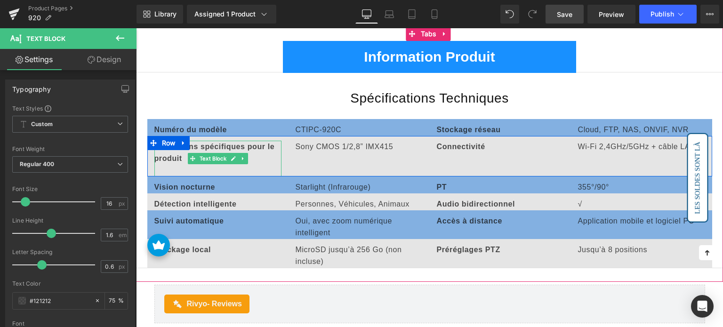
click at [192, 165] on p at bounding box center [217, 171] width 127 height 12
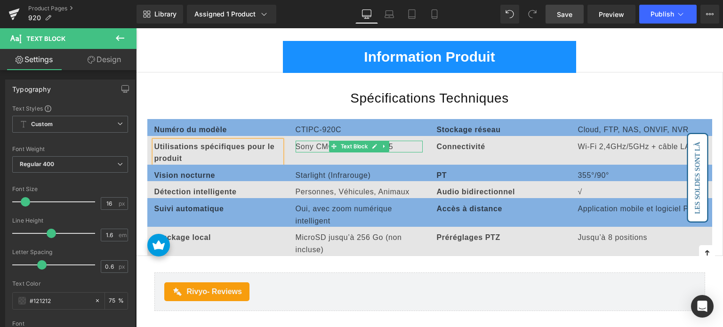
click at [313, 141] on p "Sony CMOS 1/2,8” IMX415" at bounding box center [359, 147] width 127 height 12
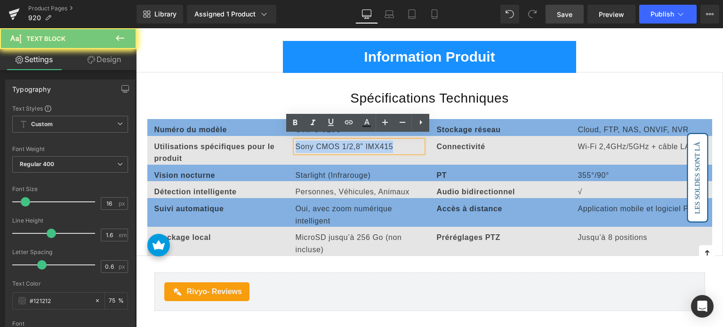
click at [313, 141] on p "Sony CMOS 1/2,8” IMX415" at bounding box center [359, 147] width 127 height 12
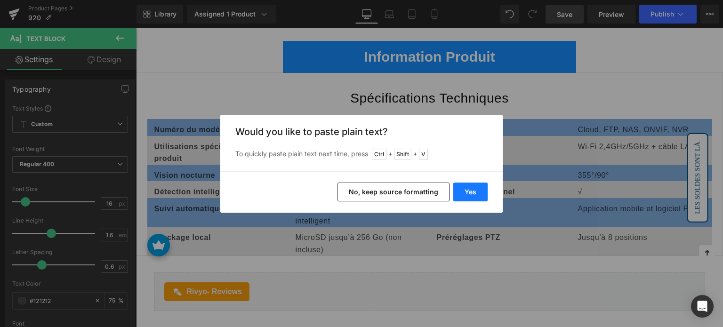
drag, startPoint x: 468, startPoint y: 189, endPoint x: 327, endPoint y: 161, distance: 143.6
click at [468, 189] on button "Yes" at bounding box center [470, 192] width 34 height 19
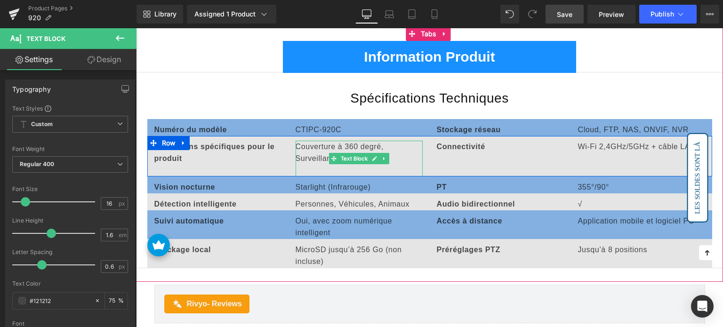
click at [313, 165] on p at bounding box center [359, 171] width 127 height 12
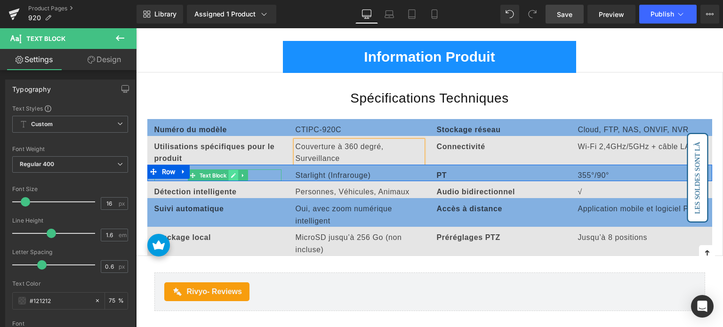
click at [231, 173] on icon at bounding box center [233, 176] width 5 height 6
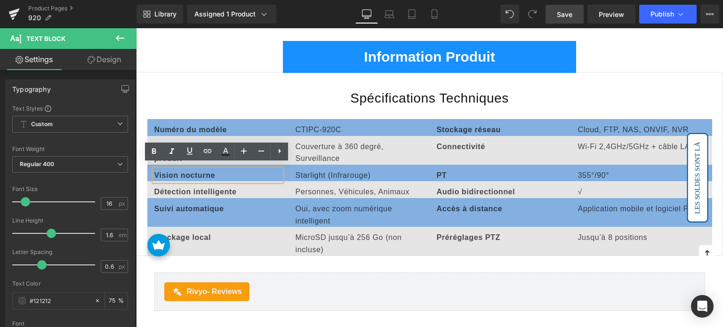
click at [191, 171] on b "Vision nocturne" at bounding box center [184, 175] width 61 height 8
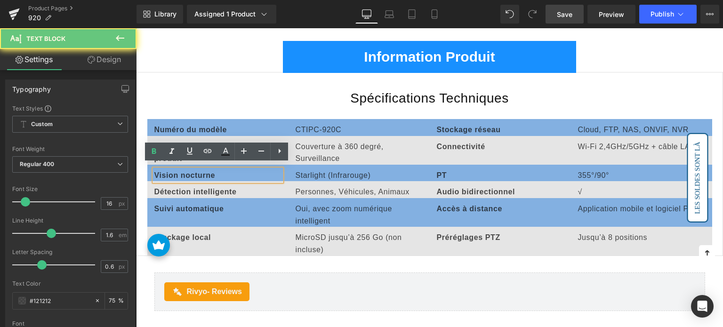
click at [191, 171] on b "Vision nocturne" at bounding box center [184, 175] width 61 height 8
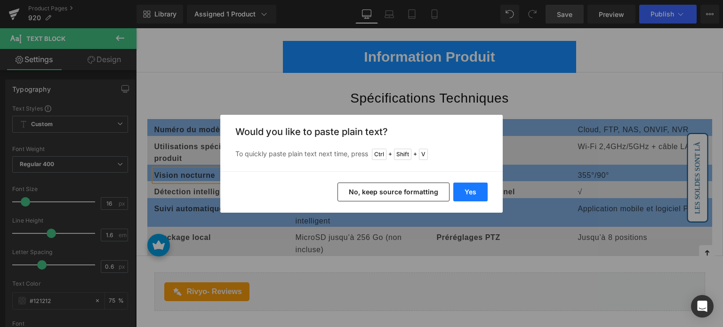
click at [473, 190] on button "Yes" at bounding box center [470, 192] width 34 height 19
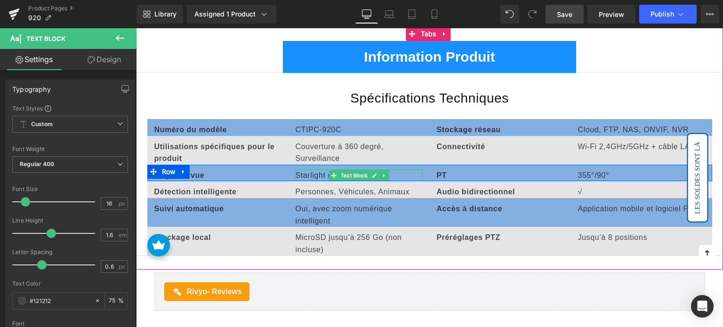
click at [314, 169] on p "Starlight (Infrarouge)" at bounding box center [359, 175] width 127 height 12
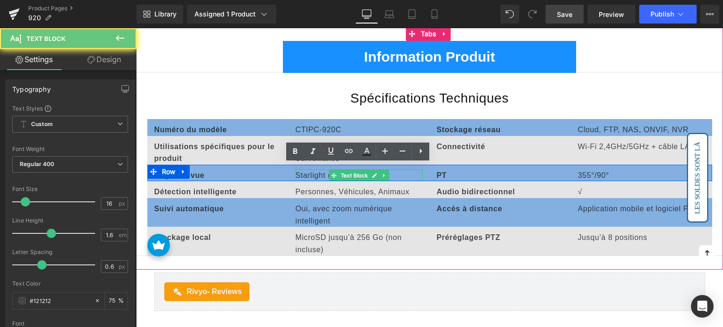
click at [314, 169] on p "Starlight (Infrarouge)" at bounding box center [359, 175] width 127 height 12
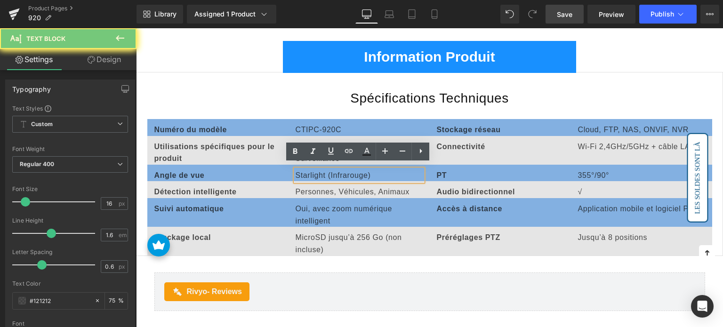
click at [314, 169] on p "Starlight (Infrarouge)" at bounding box center [359, 175] width 127 height 12
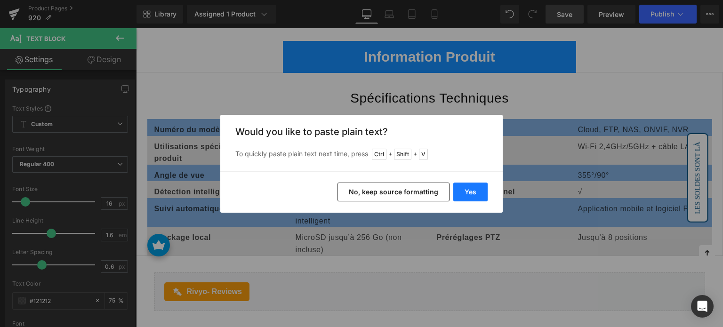
click at [471, 188] on button "Yes" at bounding box center [470, 192] width 34 height 19
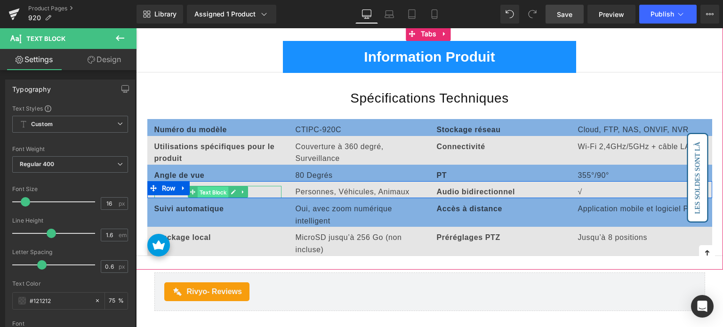
click at [200, 187] on span "Text Block" at bounding box center [212, 192] width 31 height 11
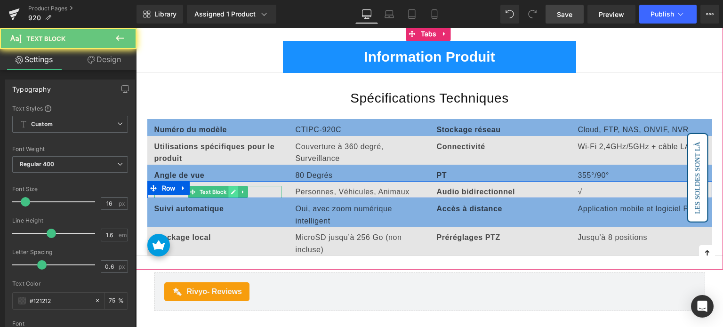
click at [231, 189] on icon at bounding box center [233, 192] width 5 height 6
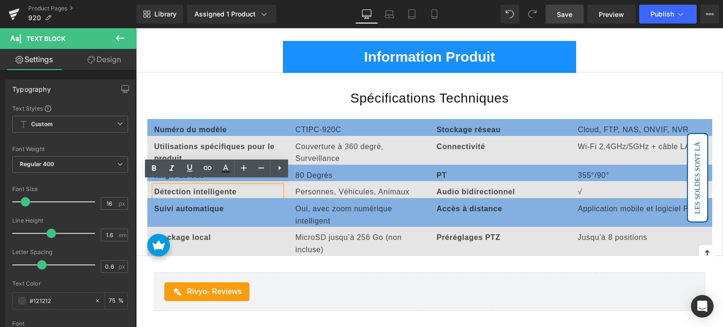
click at [195, 188] on b "Détection intelligente" at bounding box center [195, 192] width 82 height 8
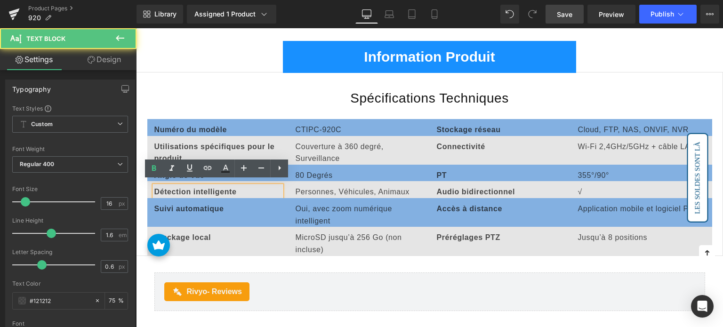
click at [195, 188] on b "Détection intelligente" at bounding box center [195, 192] width 82 height 8
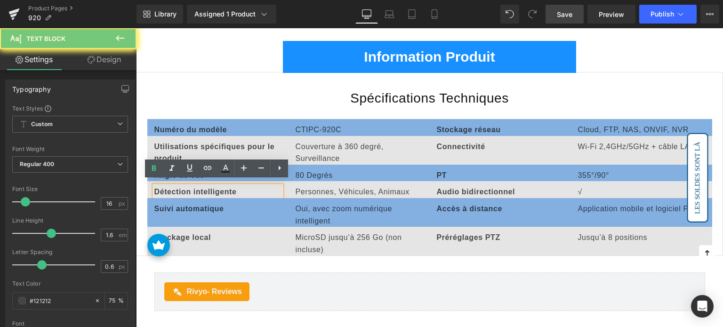
click at [195, 188] on b "Détection intelligente" at bounding box center [195, 192] width 82 height 8
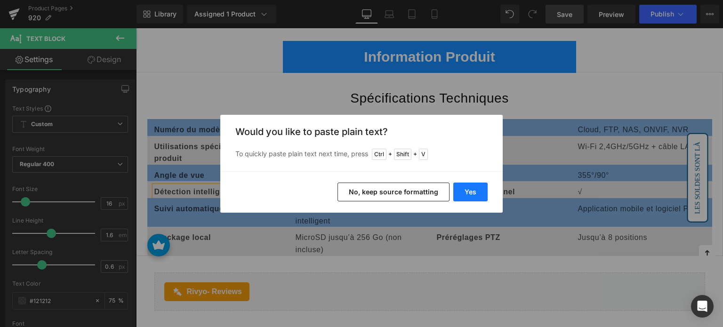
click at [463, 187] on button "Yes" at bounding box center [470, 192] width 34 height 19
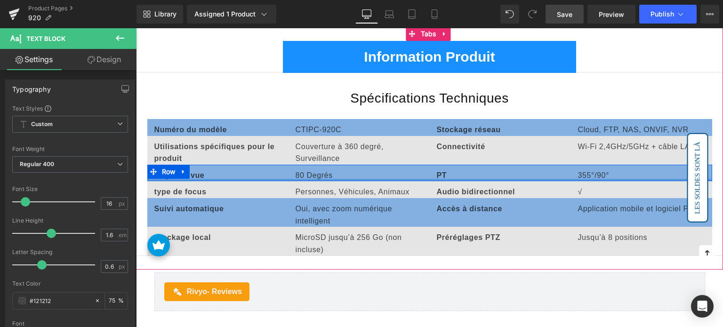
click at [305, 187] on p "Personnes, Véhicules, Animaux" at bounding box center [359, 192] width 127 height 12
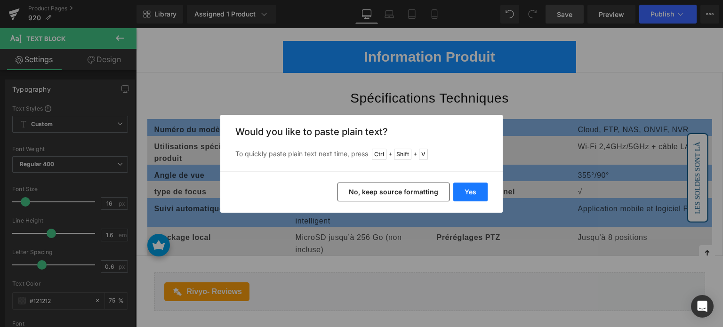
click at [463, 188] on button "Yes" at bounding box center [470, 192] width 34 height 19
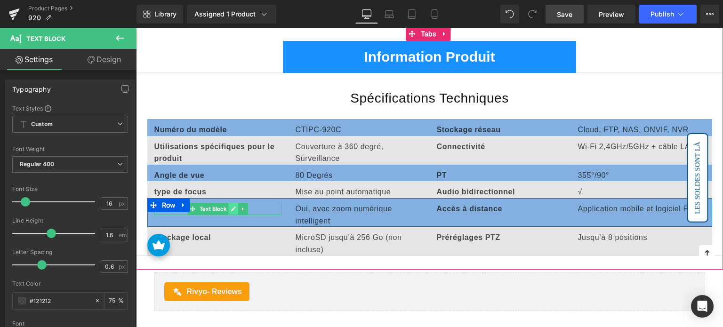
click at [232, 207] on icon at bounding box center [233, 209] width 5 height 5
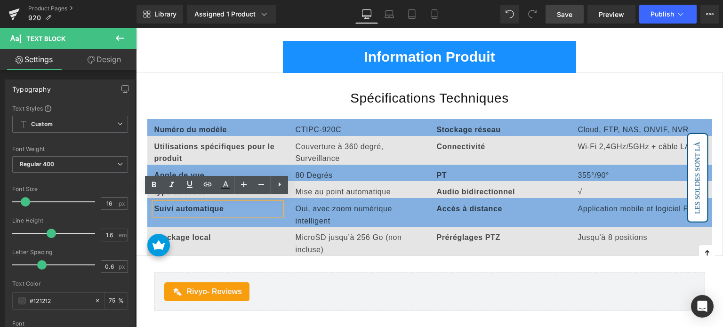
click at [195, 205] on b "Suivi automatique" at bounding box center [189, 209] width 70 height 8
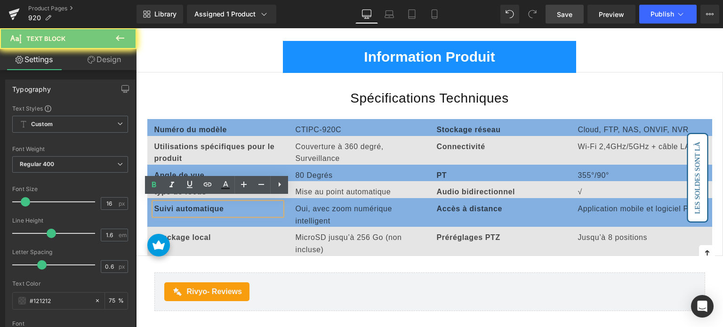
click at [195, 205] on b "Suivi automatique" at bounding box center [189, 209] width 70 height 8
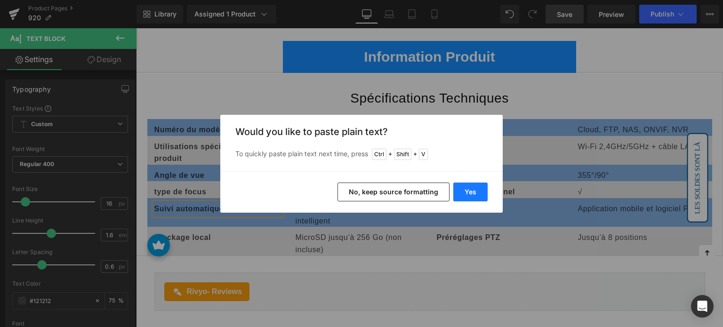
click at [473, 196] on button "Yes" at bounding box center [470, 192] width 34 height 19
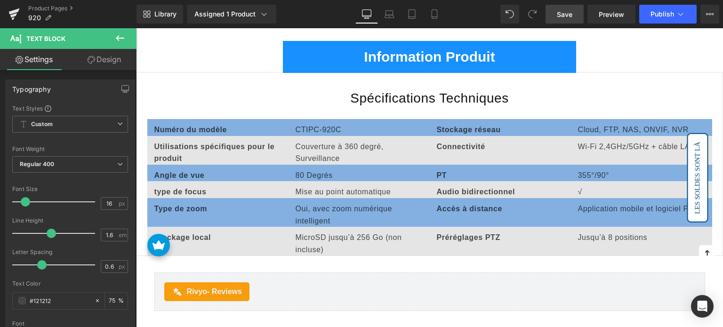
click at [310, 204] on p "Oui, avec zoom numérique intelligent" at bounding box center [359, 215] width 127 height 24
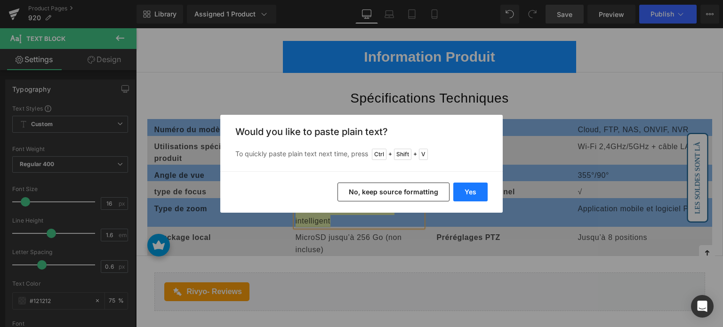
click at [455, 188] on button "Yes" at bounding box center [470, 192] width 34 height 19
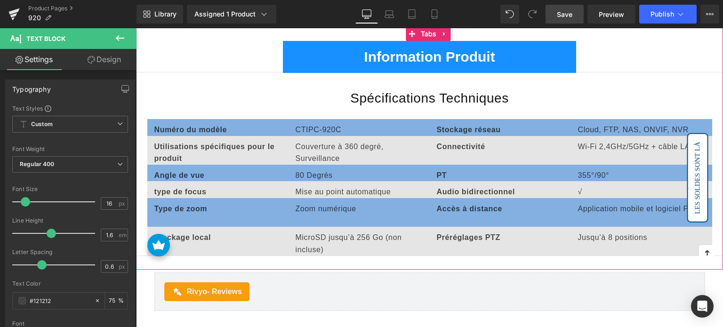
click at [311, 213] on div "Type de zoom Text Block Zoom numérique Text Block Accès à distance Text Block A…" at bounding box center [429, 212] width 565 height 29
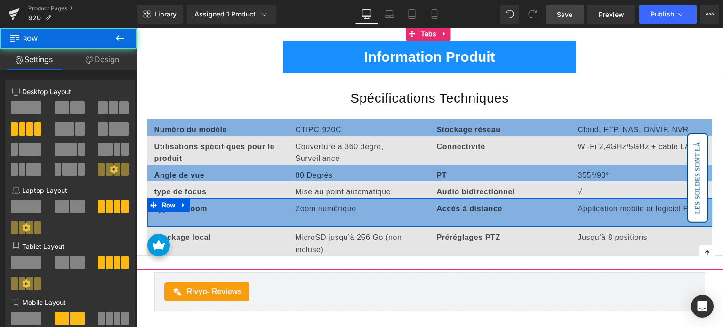
click at [310, 215] on div "Type de zoom Text Block Zoom numérique Text Block Accès à distance Text Block A…" at bounding box center [429, 212] width 565 height 29
click at [228, 212] on div "Type de zoom Text Block Zoom numérique Text Block Accès à distance Text Block A…" at bounding box center [429, 212] width 565 height 29
click at [197, 212] on div "Type de zoom Text Block Zoom numérique Text Block Accès à distance Text Block A…" at bounding box center [429, 212] width 565 height 29
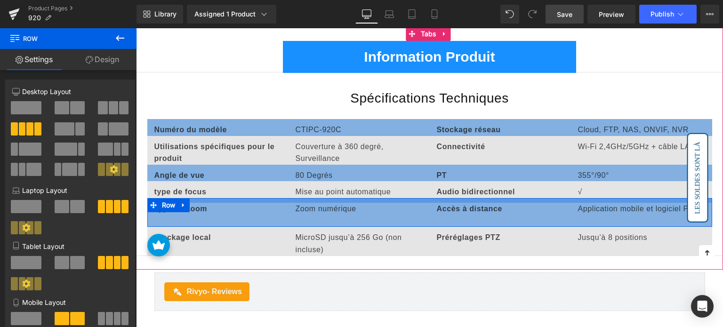
click at [223, 198] on div at bounding box center [429, 200] width 565 height 5
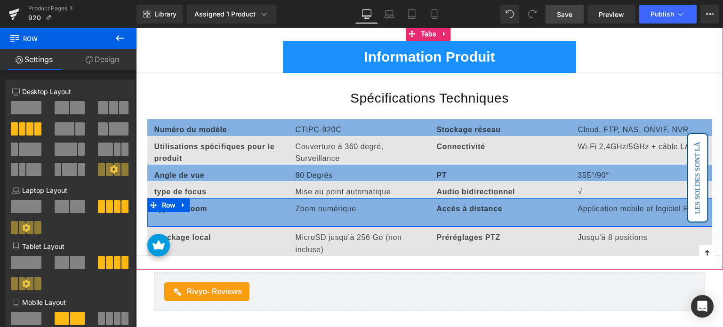
click at [180, 211] on div "Type de zoom Text Block Zoom numérique Text Block Accès à distance Text Block A…" at bounding box center [429, 212] width 565 height 29
click at [211, 211] on div "Type de zoom Text Block Zoom numérique Text Block Accès à distance Text Block A…" at bounding box center [429, 212] width 565 height 29
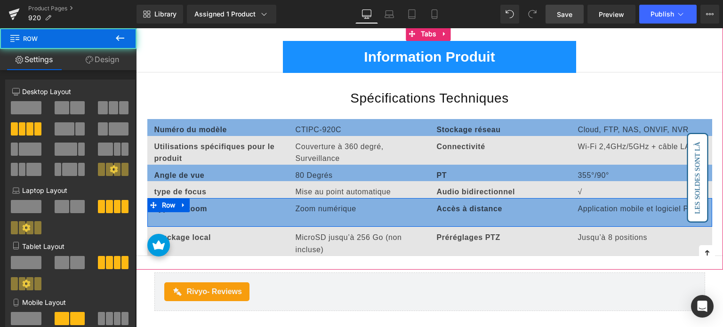
drag, startPoint x: 177, startPoint y: 217, endPoint x: 199, endPoint y: 201, distance: 27.6
click at [177, 216] on div "Type de zoom Text Block Zoom numérique Text Block Accès à distance Text Block A…" at bounding box center [429, 212] width 565 height 29
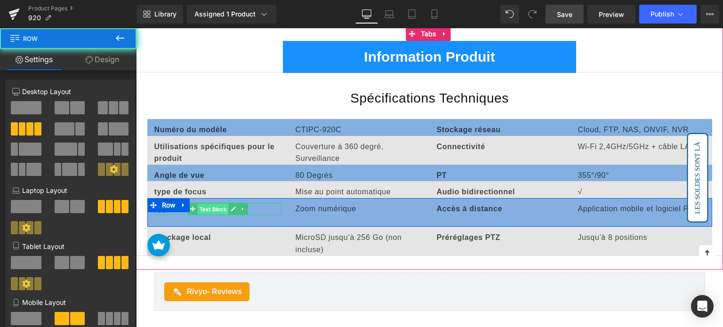
click at [200, 204] on span "Text Block" at bounding box center [212, 209] width 31 height 11
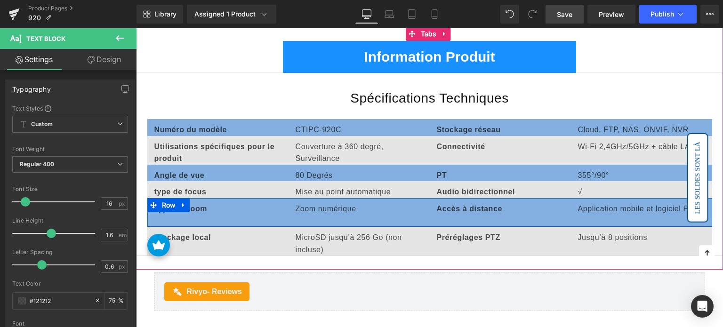
click at [204, 210] on div "Type de zoom Text Block Zoom numérique Text Block Accès à distance Text Block A…" at bounding box center [429, 212] width 565 height 29
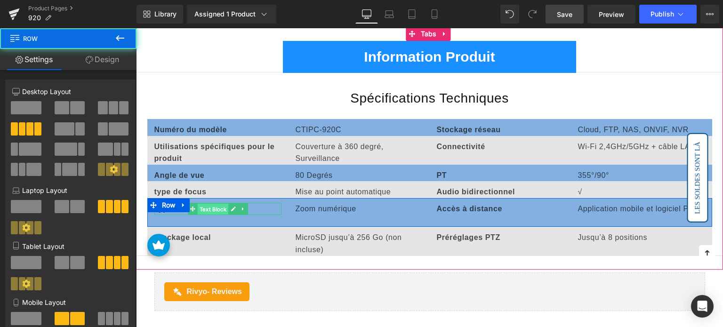
drag, startPoint x: 203, startPoint y: 204, endPoint x: 221, endPoint y: 205, distance: 17.9
click at [203, 204] on span "Text Block" at bounding box center [212, 209] width 31 height 11
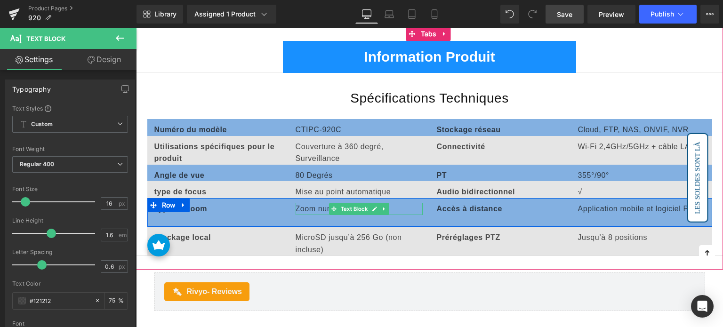
click at [313, 203] on p "Zoom numérique" at bounding box center [359, 209] width 127 height 12
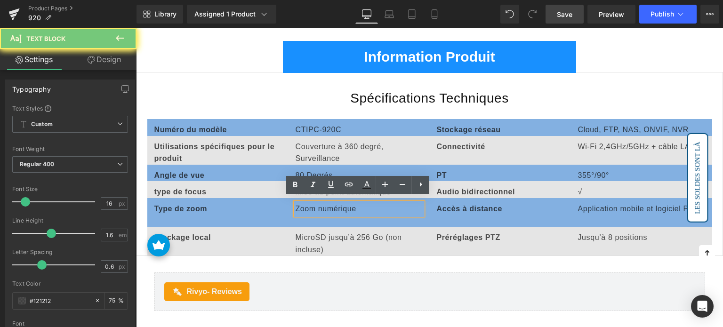
click at [313, 203] on p "Zoom numérique" at bounding box center [359, 209] width 127 height 12
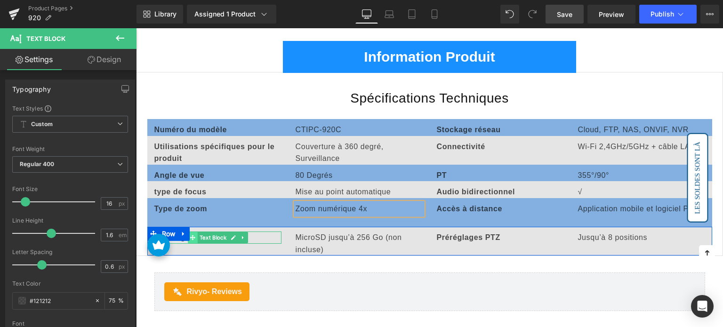
click at [195, 232] on span at bounding box center [193, 237] width 10 height 11
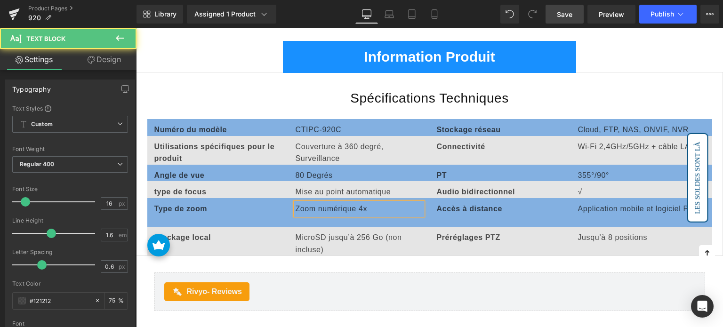
click at [321, 262] on div "Information Produit Text Block Spécifications Techniques Heading Numéro du modè…" at bounding box center [429, 148] width 587 height 243
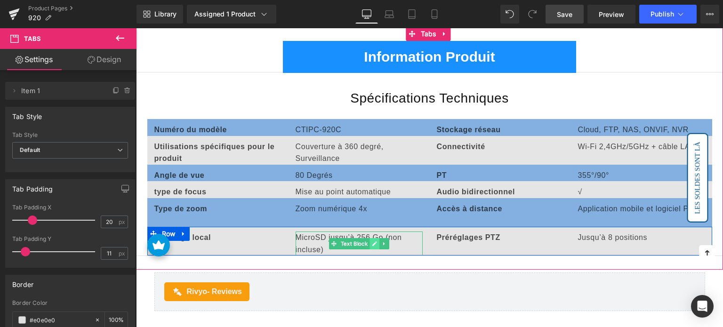
click at [375, 241] on icon at bounding box center [374, 244] width 5 height 6
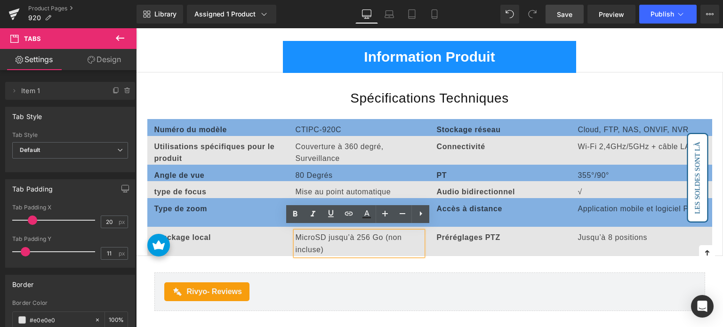
click at [368, 232] on p "MicroSD jusqu’à 256 Go (non incluse)" at bounding box center [359, 244] width 127 height 24
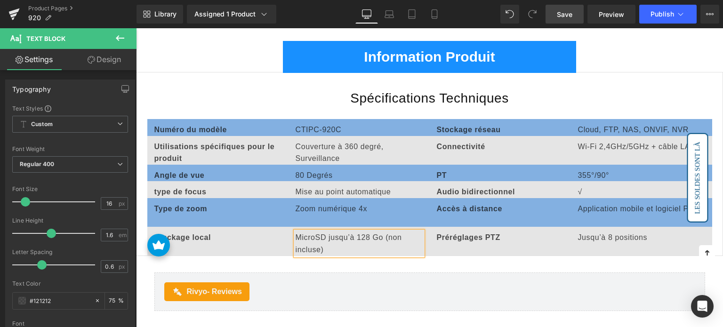
click at [356, 250] on p "MicroSD jusqu’à 128 Go (non incluse)" at bounding box center [359, 244] width 127 height 24
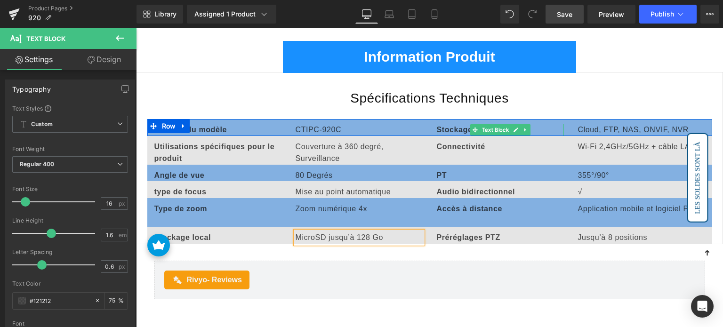
click at [455, 126] on b "Stockage réseau" at bounding box center [469, 130] width 64 height 8
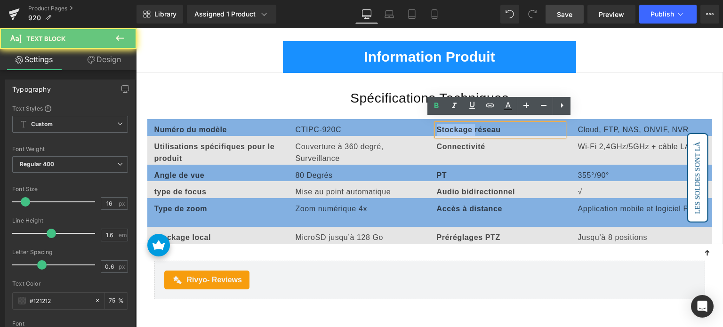
click at [461, 126] on b "Stockage réseau" at bounding box center [469, 130] width 64 height 8
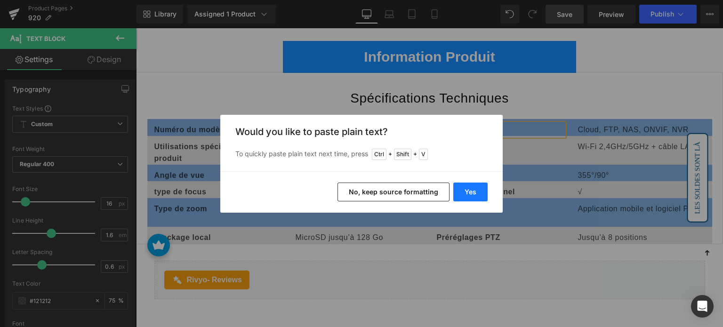
drag, startPoint x: 461, startPoint y: 191, endPoint x: 325, endPoint y: 162, distance: 139.0
click at [461, 191] on button "Yes" at bounding box center [470, 192] width 34 height 19
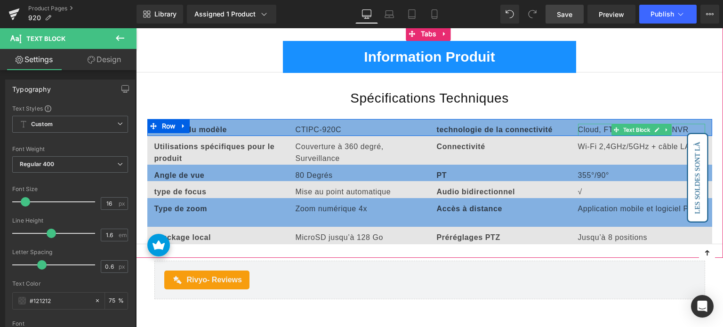
click at [593, 125] on p "Cloud, FTP, NAS, ONVIF, NVR" at bounding box center [641, 130] width 127 height 12
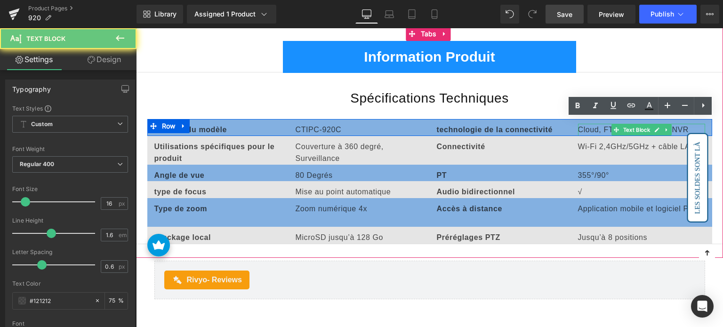
click at [593, 125] on p "Cloud, FTP, NAS, ONVIF, NVR" at bounding box center [641, 130] width 127 height 12
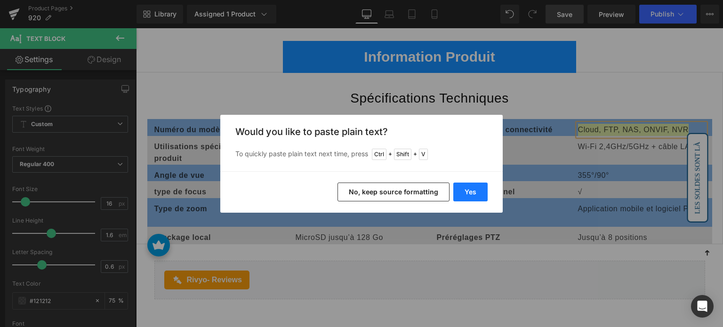
click at [483, 195] on button "Yes" at bounding box center [470, 192] width 34 height 19
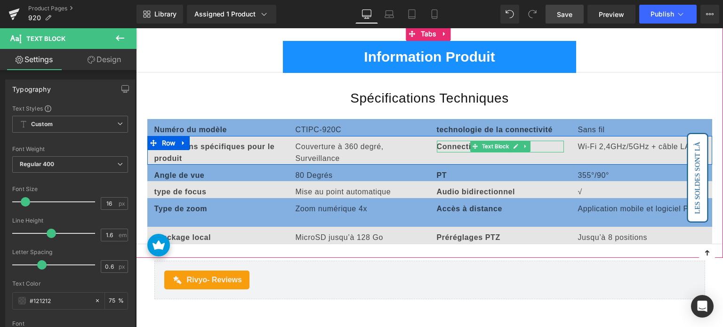
click at [440, 143] on span "Connectivité" at bounding box center [461, 147] width 48 height 8
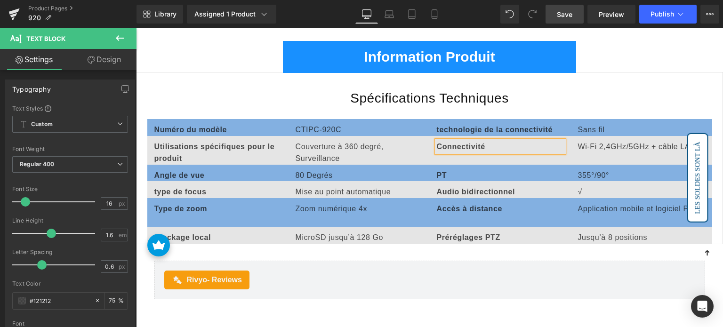
click at [440, 143] on span "Connectivité" at bounding box center [461, 147] width 48 height 8
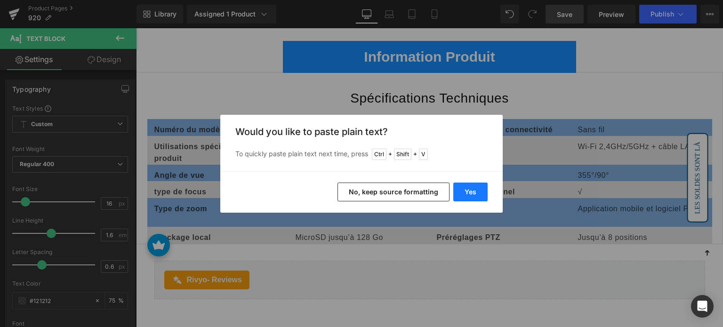
click at [466, 184] on button "Yes" at bounding box center [470, 192] width 34 height 19
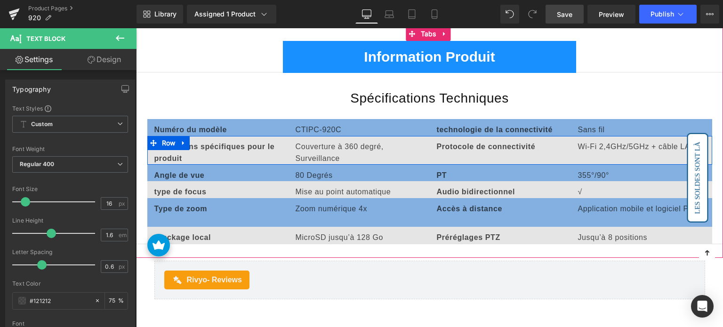
click at [588, 142] on p "Wi-Fi 2,4GHz/5GHz + câble LAN" at bounding box center [641, 147] width 127 height 12
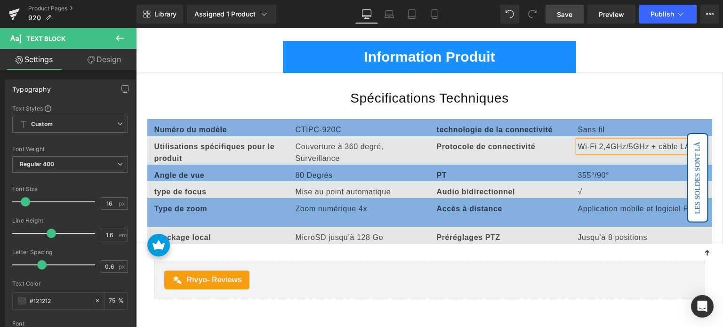
click at [588, 142] on p "Wi-Fi 2,4GHz/5GHz + câble LAN" at bounding box center [641, 147] width 127 height 12
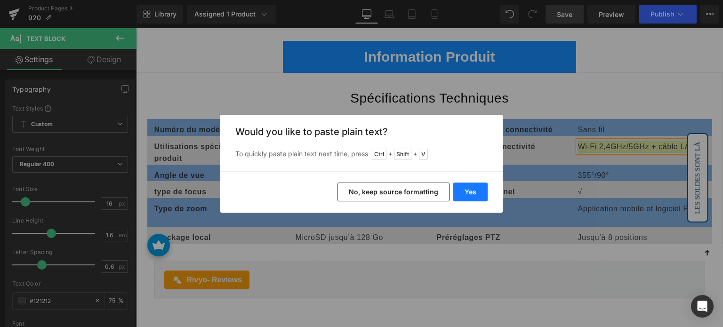
click at [477, 197] on button "Yes" at bounding box center [470, 192] width 34 height 19
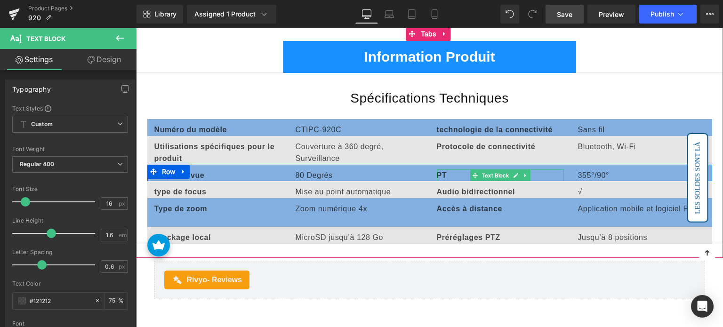
click at [439, 171] on strong "PT" at bounding box center [442, 175] width 10 height 8
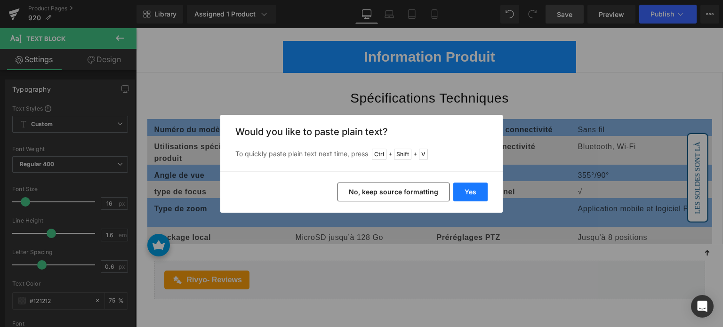
click at [483, 193] on button "Yes" at bounding box center [470, 192] width 34 height 19
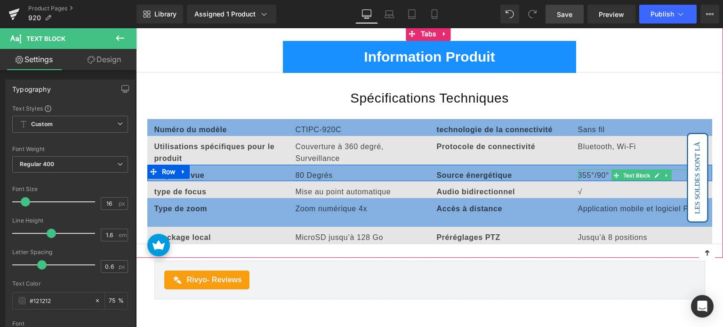
click at [581, 169] on p "355°/90°" at bounding box center [641, 175] width 127 height 12
click at [582, 169] on p "355°/90°" at bounding box center [641, 175] width 127 height 12
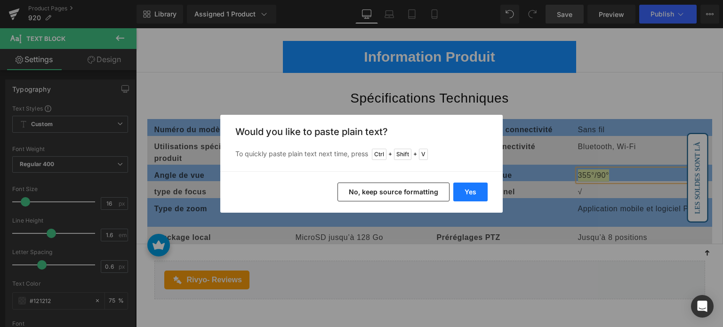
drag, startPoint x: 482, startPoint y: 193, endPoint x: 346, endPoint y: 165, distance: 139.4
click at [482, 193] on button "Yes" at bounding box center [470, 192] width 34 height 19
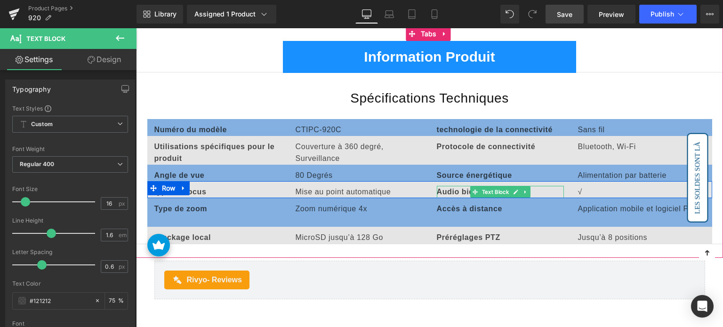
click at [456, 188] on b "Audio bidirectionnel" at bounding box center [476, 192] width 79 height 8
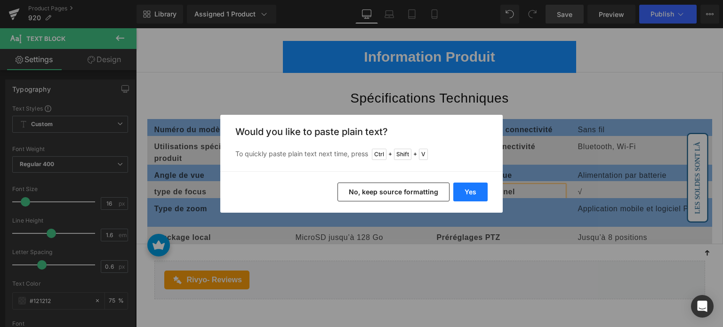
drag, startPoint x: 478, startPoint y: 193, endPoint x: 341, endPoint y: 166, distance: 140.2
click at [478, 193] on button "Yes" at bounding box center [470, 192] width 34 height 19
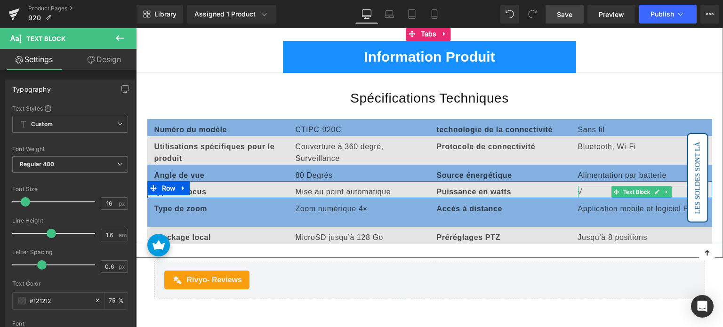
click at [585, 186] on p "√" at bounding box center [641, 192] width 127 height 12
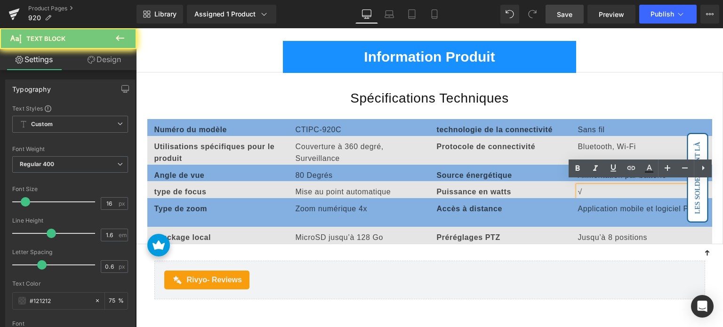
click at [586, 186] on p "√" at bounding box center [641, 192] width 127 height 12
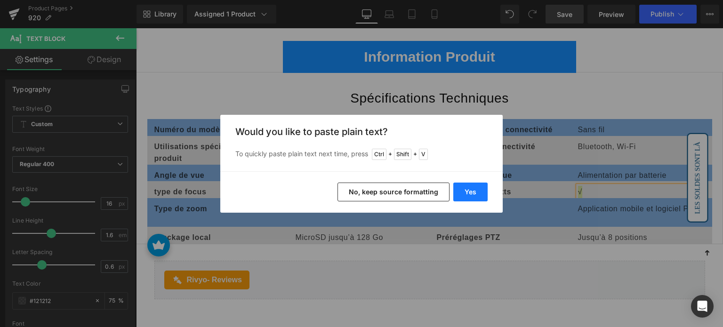
click at [471, 194] on button "Yes" at bounding box center [470, 192] width 34 height 19
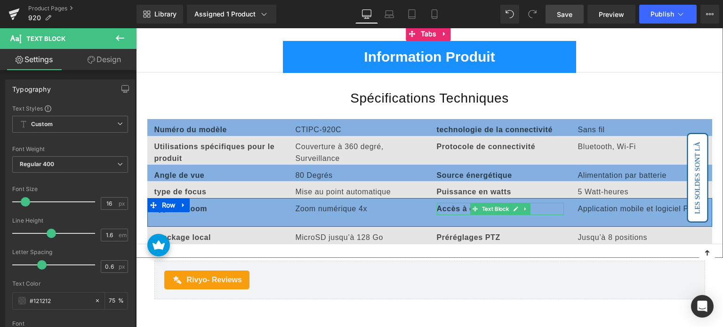
click at [452, 205] on b "Accès à distance" at bounding box center [469, 209] width 65 height 8
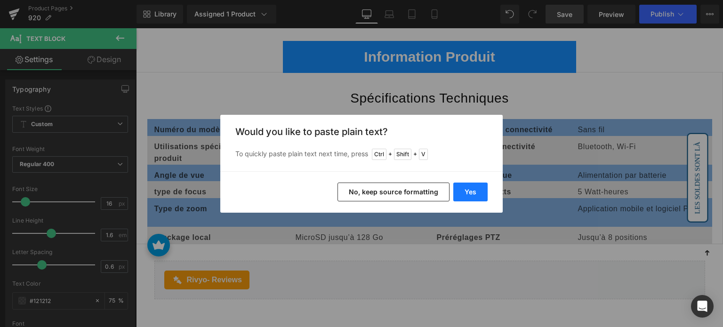
click at [469, 190] on button "Yes" at bounding box center [470, 192] width 34 height 19
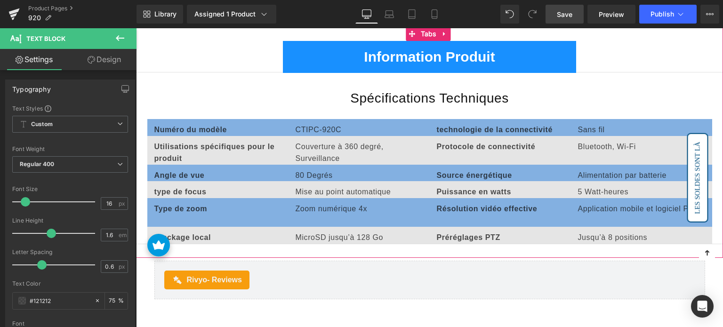
click at [589, 203] on p "Application mobile et logiciel PC" at bounding box center [641, 209] width 127 height 12
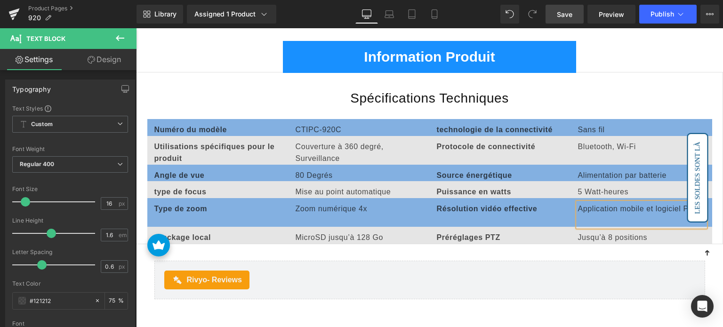
click at [589, 203] on p "Application mobile et logiciel PC" at bounding box center [641, 209] width 127 height 12
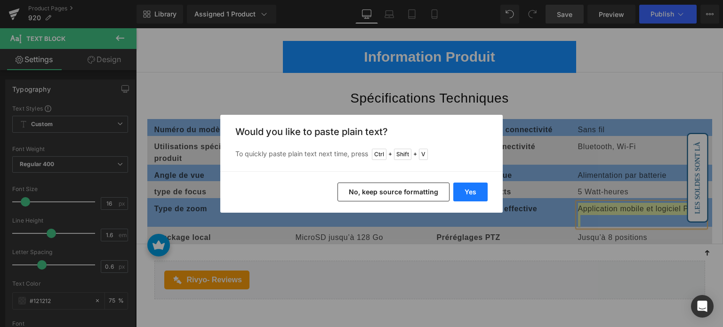
click at [471, 192] on button "Yes" at bounding box center [470, 192] width 34 height 19
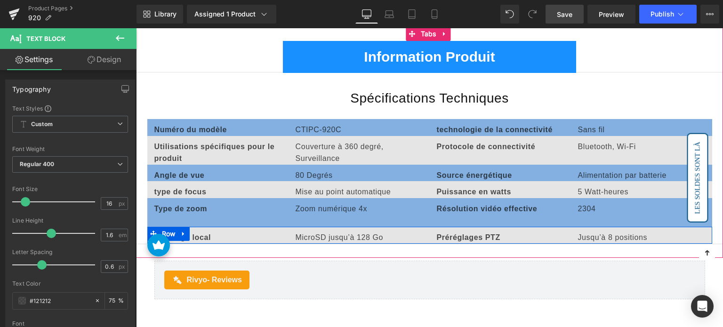
click at [464, 233] on b "Préréglages PTZ" at bounding box center [469, 237] width 64 height 8
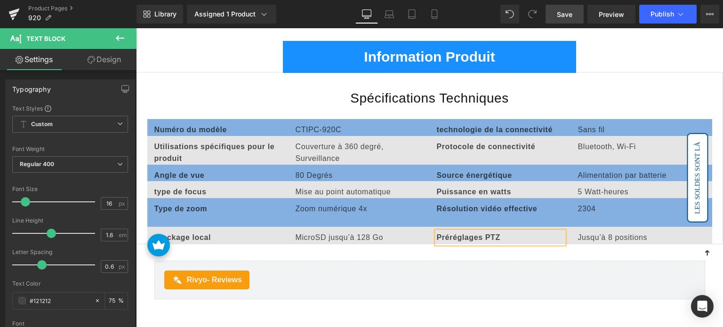
click at [464, 233] on b "Préréglages PTZ" at bounding box center [469, 237] width 64 height 8
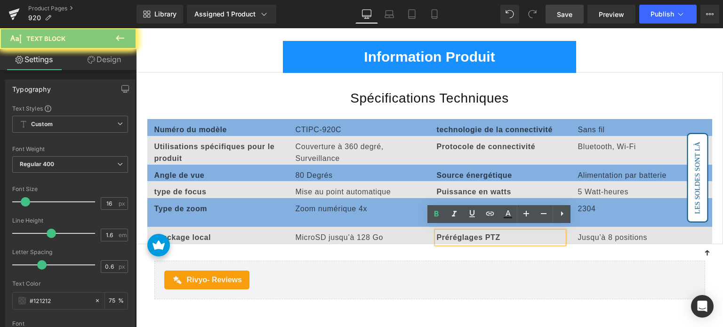
click at [478, 233] on b "Préréglages PTZ" at bounding box center [469, 237] width 64 height 8
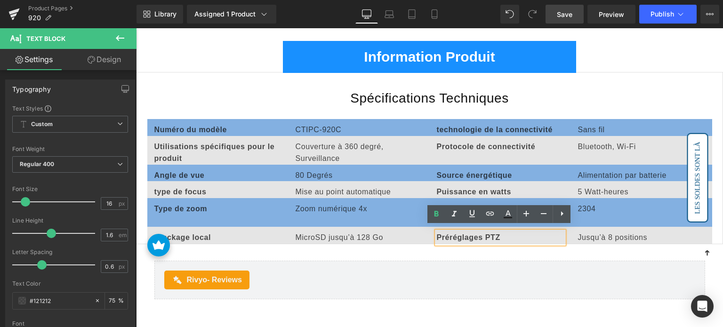
click at [426, 204] on div "Zoom numérique 4x Text Block" at bounding box center [359, 209] width 141 height 12
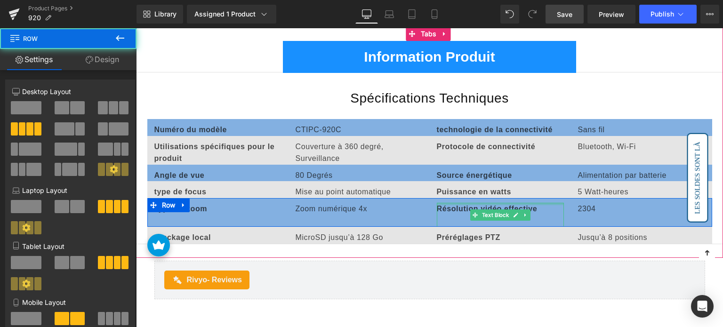
click at [444, 203] on div at bounding box center [500, 204] width 127 height 2
click at [444, 203] on p "Résolution vidéo effective" at bounding box center [500, 209] width 127 height 12
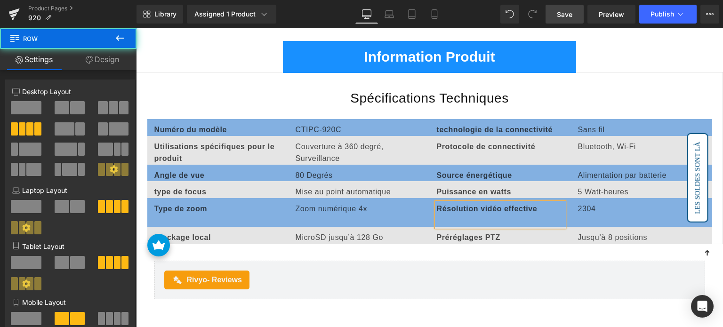
click at [444, 203] on p "Résolution vidéo effective" at bounding box center [500, 209] width 127 height 12
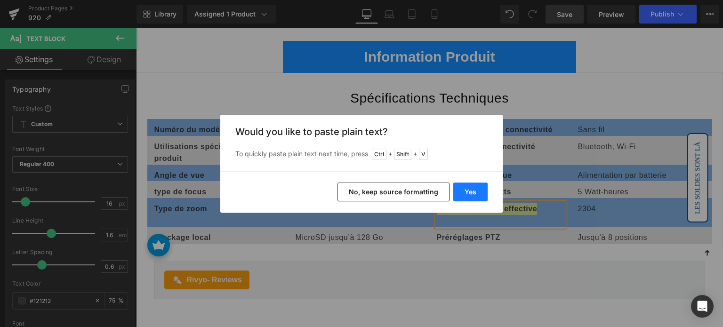
drag, startPoint x: 457, startPoint y: 188, endPoint x: 323, endPoint y: 161, distance: 136.0
click at [457, 188] on button "Yes" at bounding box center [470, 192] width 34 height 19
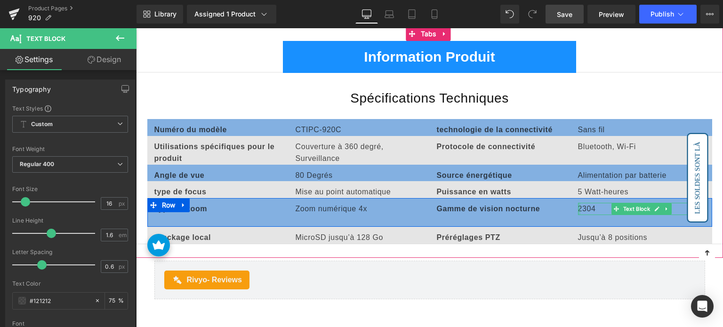
click at [579, 204] on p "2304" at bounding box center [641, 209] width 127 height 12
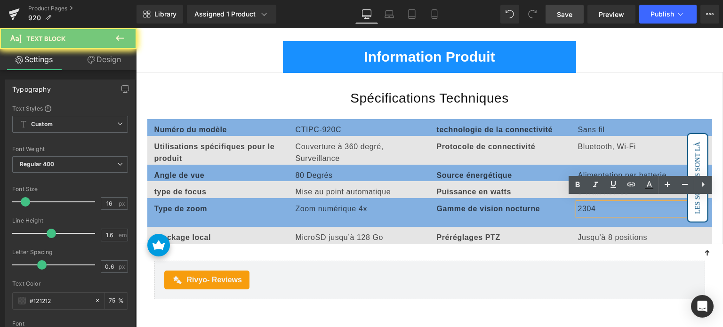
click at [585, 204] on p "2304" at bounding box center [641, 209] width 127 height 12
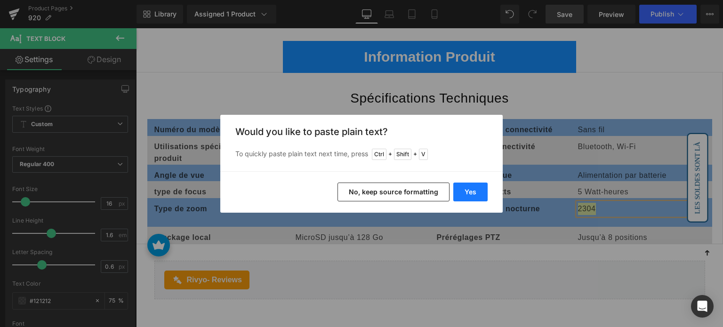
click at [483, 189] on button "Yes" at bounding box center [470, 192] width 34 height 19
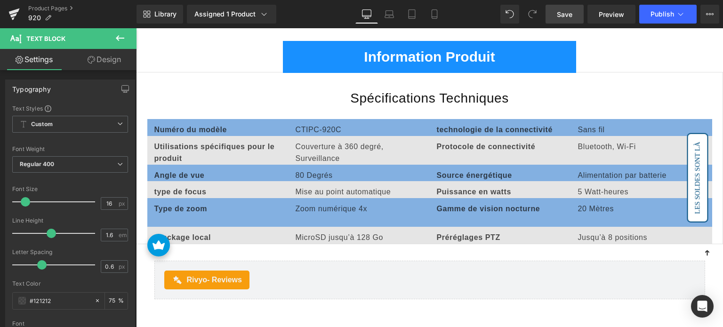
click at [461, 233] on b "Préréglages PTZ" at bounding box center [469, 237] width 64 height 8
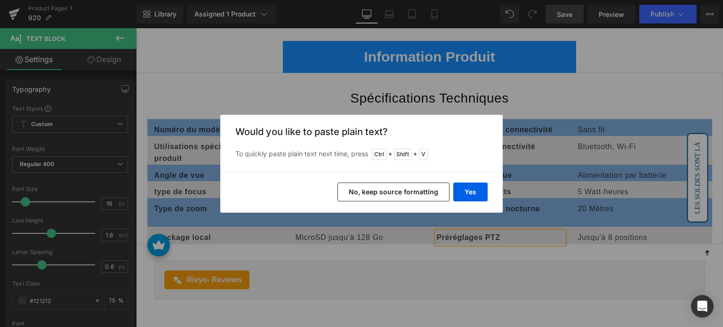
click at [479, 202] on div "Yes No, keep source formatting" at bounding box center [361, 191] width 282 height 41
click at [480, 193] on button "Yes" at bounding box center [470, 192] width 34 height 19
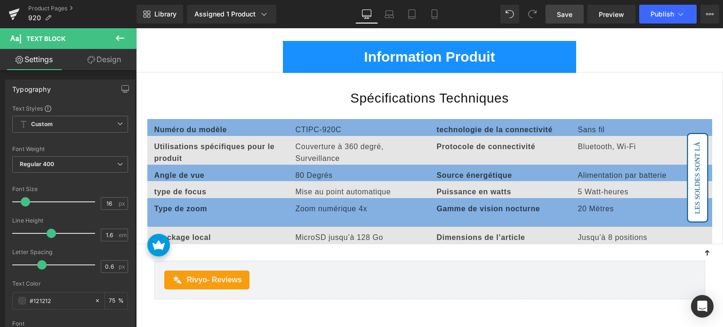
click at [595, 232] on p "Jusqu’à 8 positions" at bounding box center [641, 238] width 127 height 12
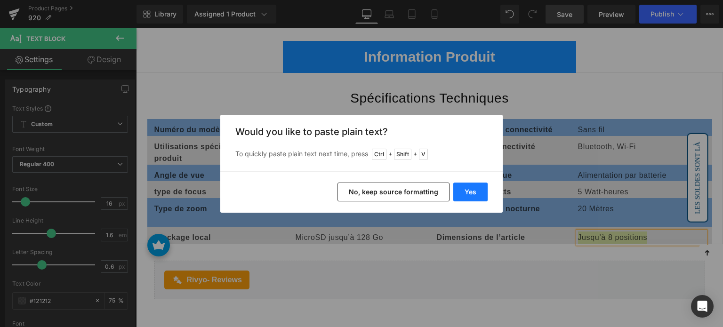
click at [479, 190] on button "Yes" at bounding box center [470, 192] width 34 height 19
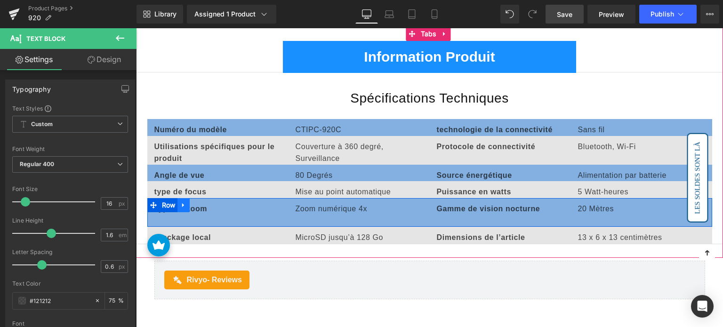
click at [182, 203] on icon at bounding box center [183, 205] width 2 height 4
drag, startPoint x: 189, startPoint y: 196, endPoint x: 198, endPoint y: 209, distance: 15.7
click at [190, 198] on link at bounding box center [196, 205] width 12 height 14
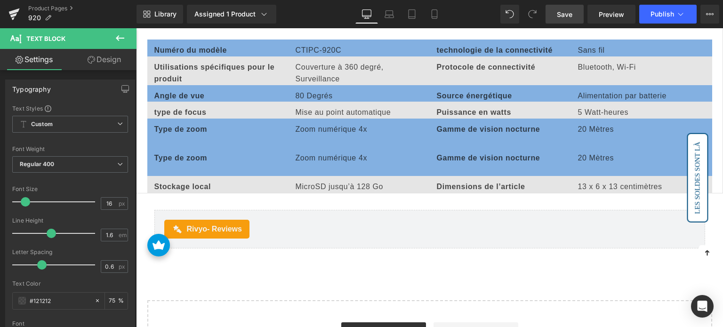
scroll to position [3723, 0]
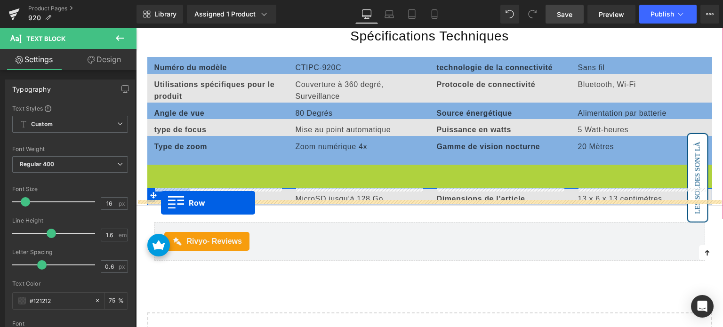
drag, startPoint x: 153, startPoint y: 167, endPoint x: 161, endPoint y: 203, distance: 37.1
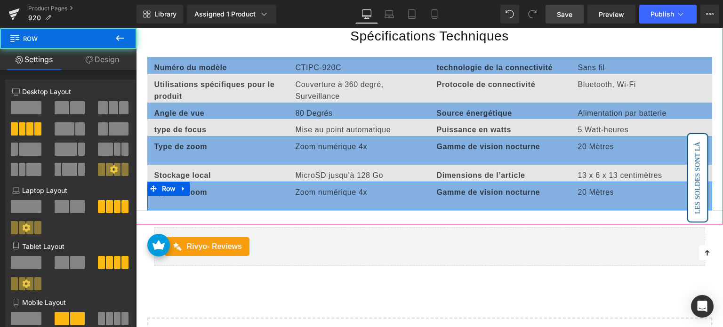
click at [175, 195] on div "Type de zoom Text Block Zoom numérique 4x Text Block Gamme de vision nocturne T…" at bounding box center [429, 196] width 565 height 29
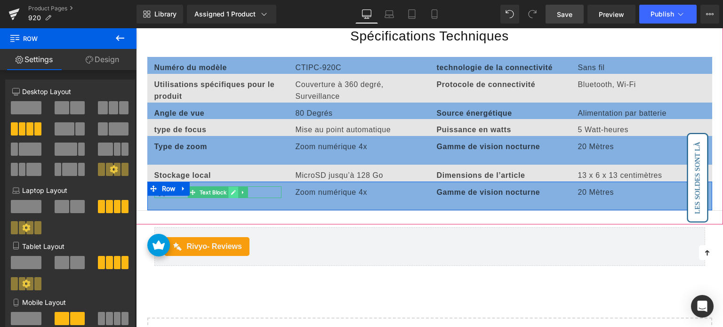
click at [236, 187] on link at bounding box center [233, 192] width 10 height 11
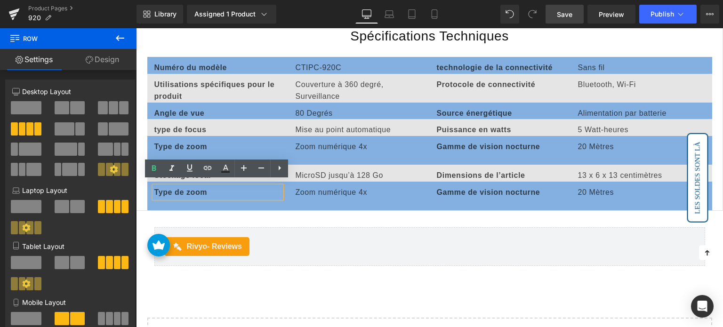
click at [201, 193] on div "Type de zoom" at bounding box center [217, 192] width 127 height 12
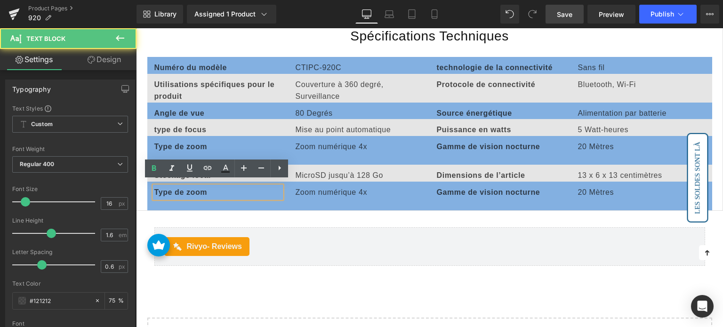
click at [189, 198] on div "Type de zoom Text Block Zoom numérique 4x Text Block Gamme de vision nocturne T…" at bounding box center [429, 196] width 565 height 29
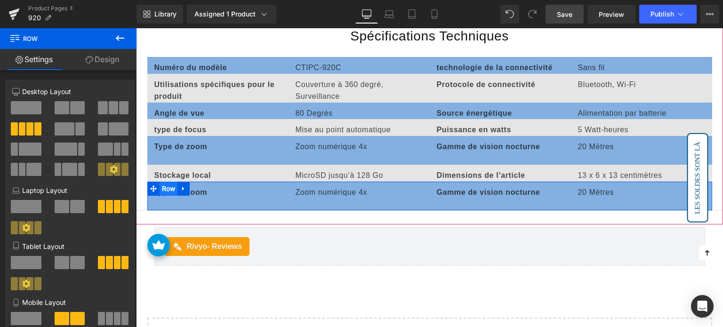
click at [169, 183] on span "Row" at bounding box center [169, 189] width 18 height 14
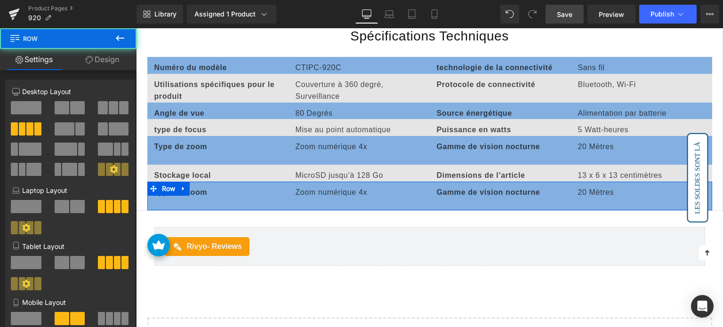
click at [105, 63] on link "Design" at bounding box center [102, 59] width 68 height 21
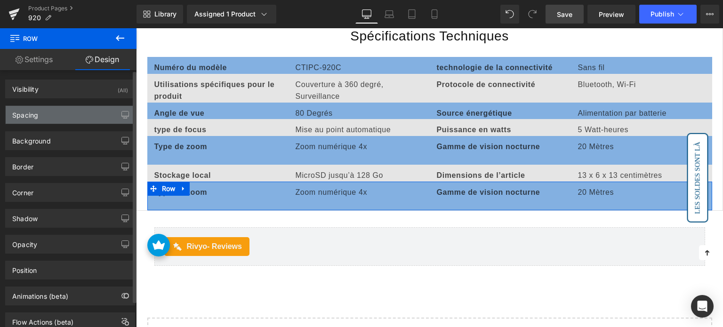
type input "0"
type input "10"
type input "0"
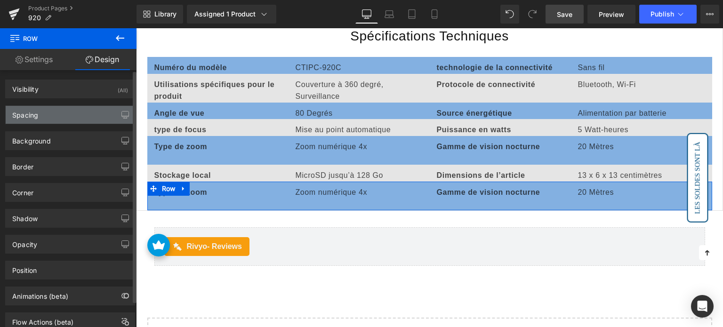
type input "0"
click at [67, 115] on div "Spacing" at bounding box center [70, 115] width 129 height 18
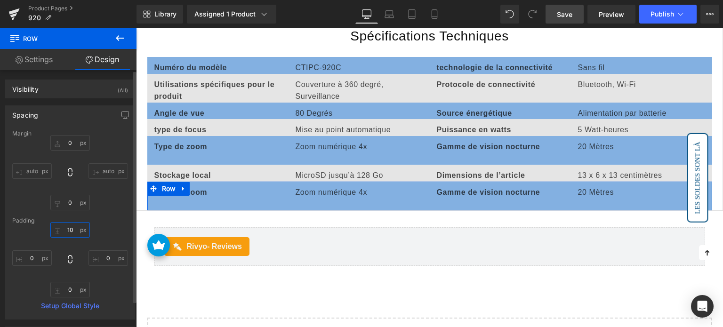
click at [72, 229] on input "10" at bounding box center [70, 230] width 40 height 16
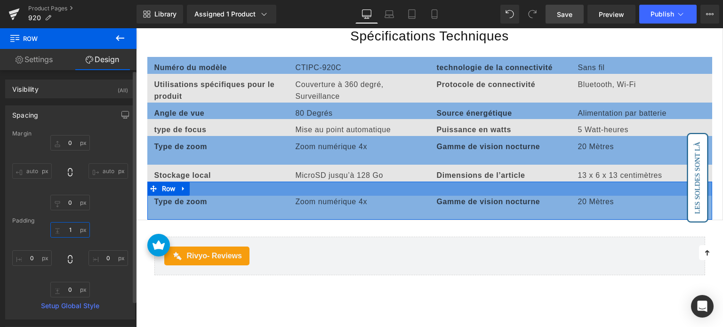
type input "10"
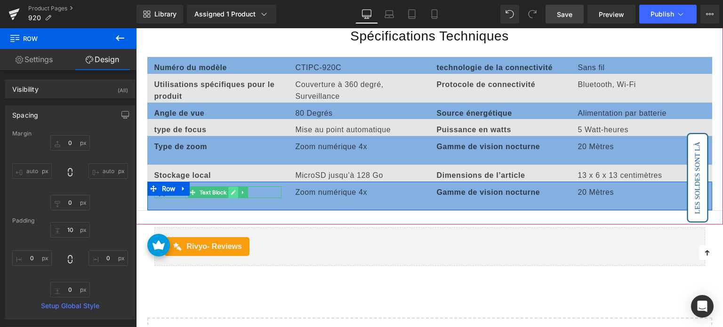
click at [232, 190] on icon at bounding box center [233, 192] width 5 height 5
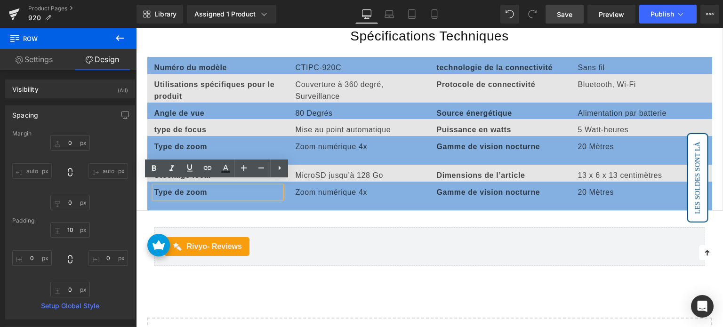
click at [198, 198] on div "Type de zoom Text Block Zoom numérique 4x Text Block Gamme de vision nocturne T…" at bounding box center [429, 196] width 565 height 29
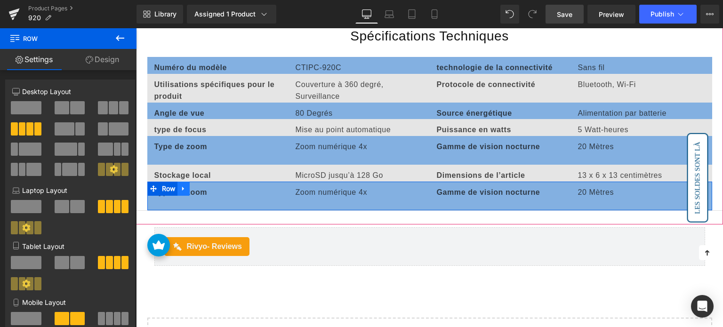
click at [183, 186] on icon at bounding box center [183, 188] width 2 height 4
click at [249, 203] on div "Type de zoom Text Block Zoom numérique 4x Text Block Gamme de vision nocturne T…" at bounding box center [429, 196] width 565 height 29
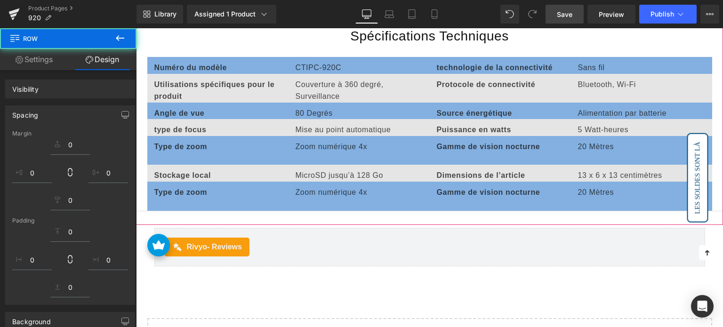
drag, startPoint x: 264, startPoint y: 162, endPoint x: 255, endPoint y: 171, distance: 12.3
click at [264, 165] on div "Stockage local Text Block MicroSD jusqu’à 128 Go Text Block Dimensions de l’art…" at bounding box center [429, 173] width 565 height 17
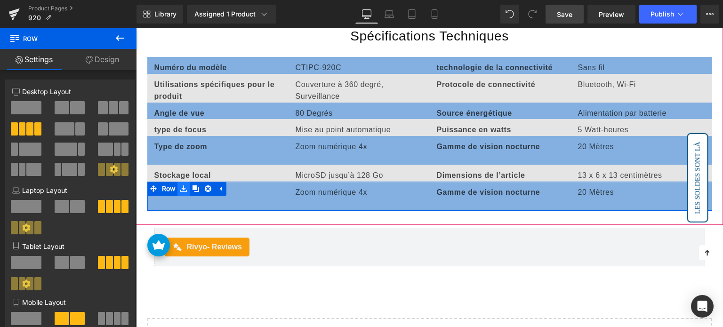
click at [183, 190] on link at bounding box center [183, 189] width 12 height 14
click at [243, 190] on icon at bounding box center [243, 193] width 5 height 6
click at [298, 186] on p "Zoom numérique 4x" at bounding box center [359, 192] width 127 height 12
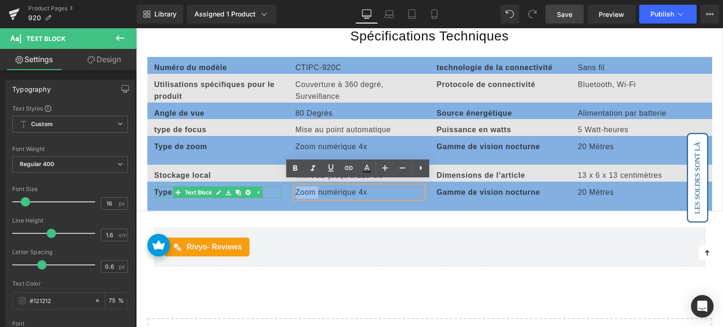
click at [192, 189] on link "Text Block" at bounding box center [193, 192] width 40 height 11
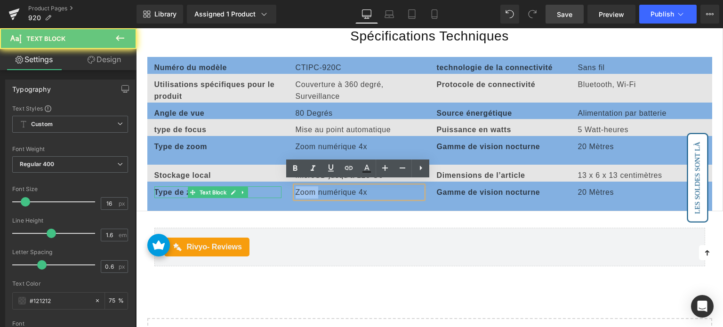
click at [161, 188] on b "Type de zoom" at bounding box center [180, 192] width 53 height 8
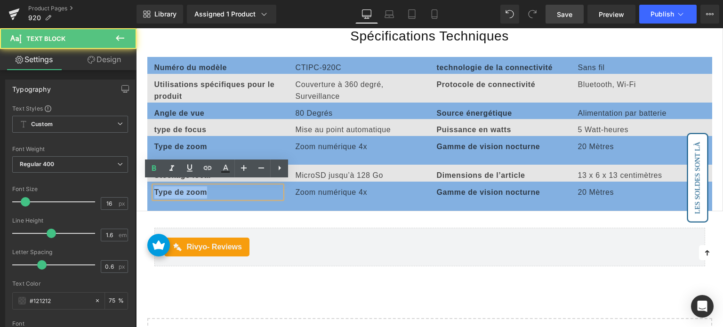
click at [161, 188] on b "Type de zoom" at bounding box center [180, 192] width 53 height 8
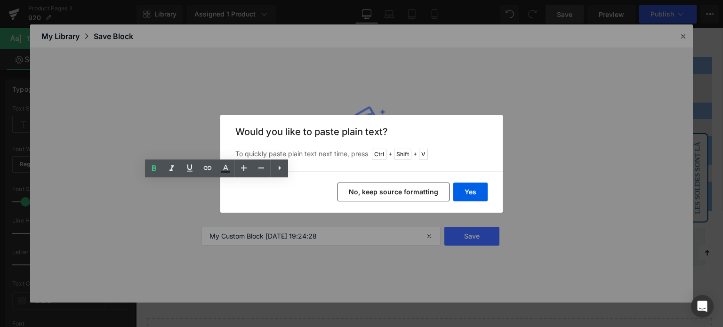
click at [405, 189] on button "No, keep source formatting" at bounding box center [394, 192] width 112 height 19
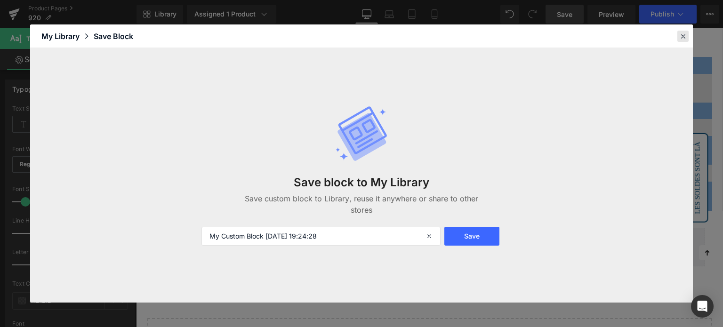
click at [681, 35] on icon at bounding box center [683, 36] width 8 height 8
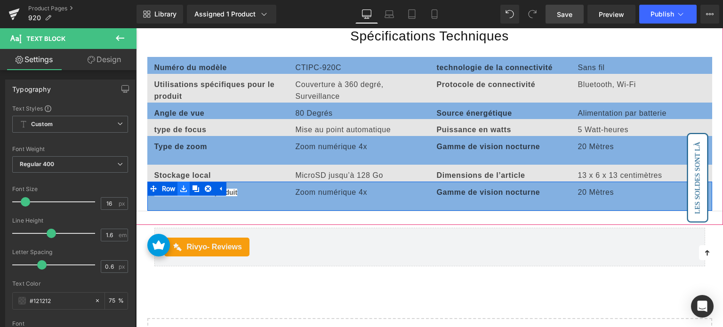
click at [181, 185] on icon at bounding box center [183, 188] width 7 height 7
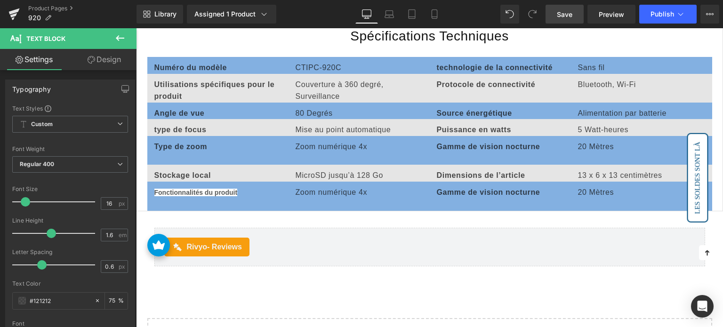
click at [297, 190] on p "Zoom numérique 4x" at bounding box center [359, 192] width 127 height 12
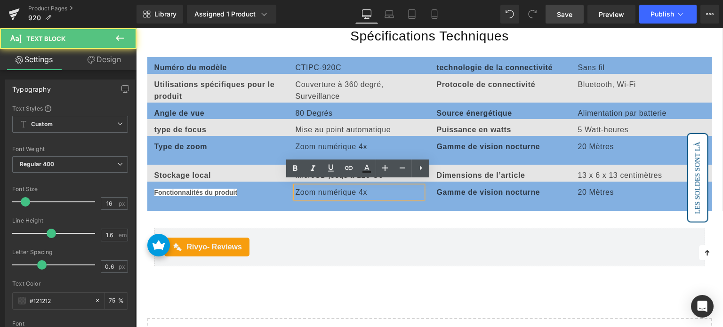
click at [258, 188] on p "Fonctionnalités du produit" at bounding box center [217, 192] width 127 height 13
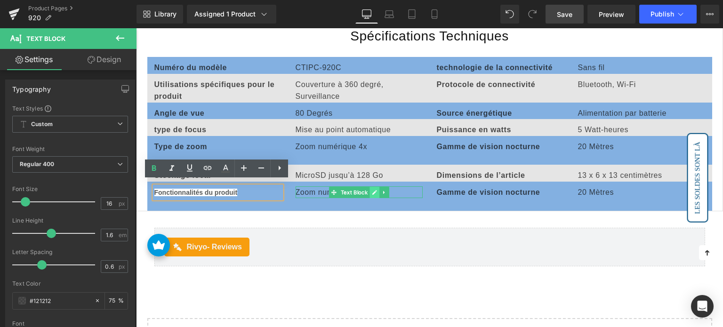
click at [373, 190] on icon at bounding box center [374, 192] width 5 height 5
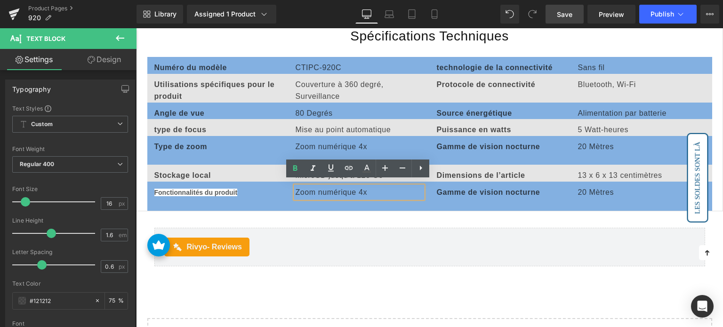
click at [136, 28] on div at bounding box center [136, 28] width 0 height 0
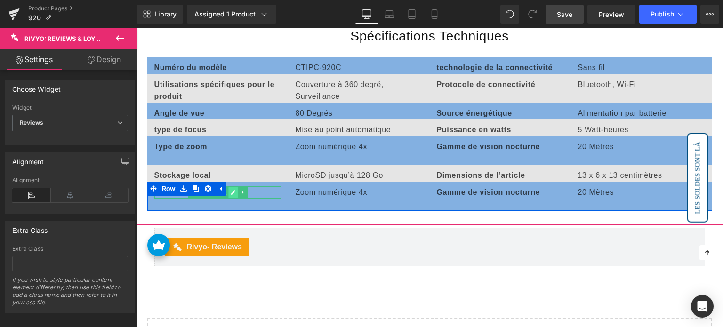
click at [233, 190] on icon at bounding box center [233, 193] width 5 height 6
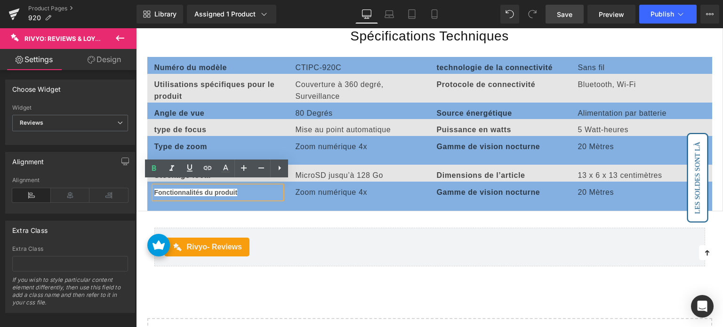
click at [219, 189] on span "Fonctionnalités du produit" at bounding box center [195, 193] width 83 height 8
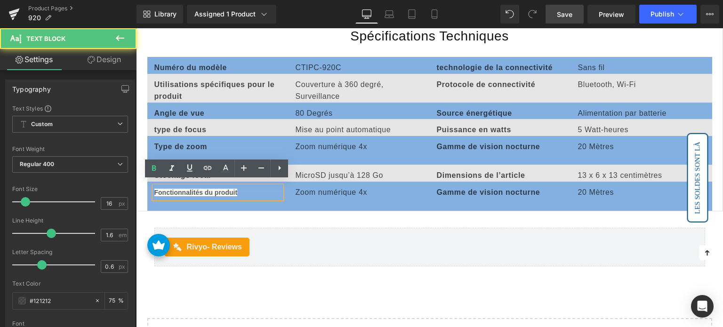
click at [243, 188] on p "Fonctionnalités du produit" at bounding box center [217, 192] width 127 height 13
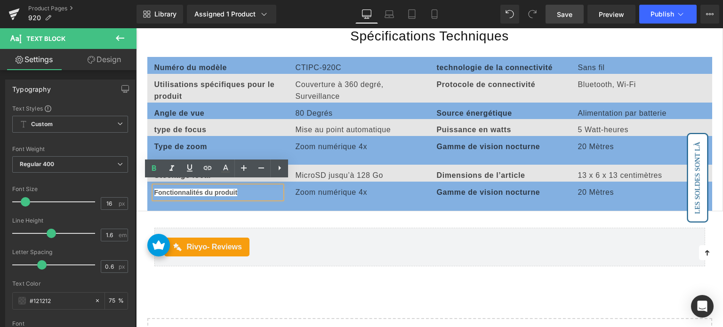
click at [293, 197] on div "Fonctionnalités du produit Text Block Zoom numérique 4x Text Block Gamme de vis…" at bounding box center [429, 196] width 565 height 29
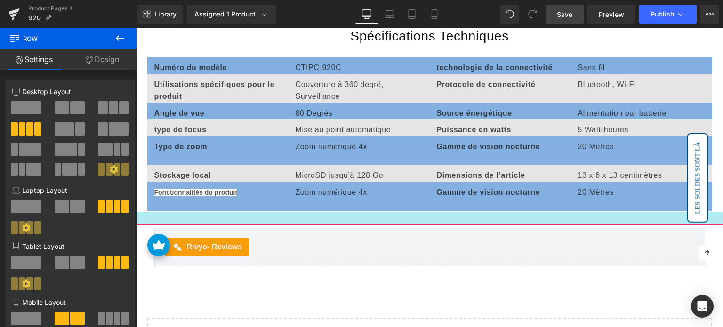
click at [288, 219] on div at bounding box center [429, 218] width 587 height 13
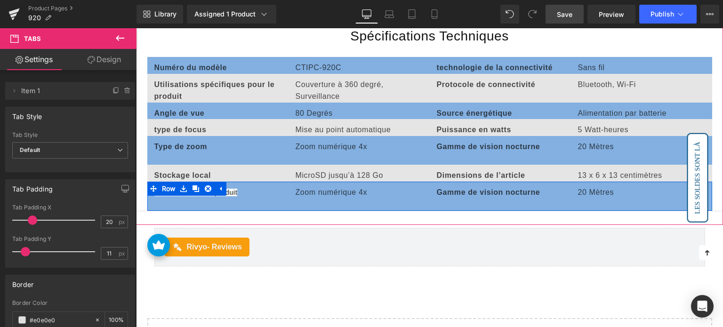
click at [214, 184] on link at bounding box center [220, 189] width 12 height 14
click at [183, 186] on icon at bounding box center [183, 188] width 2 height 4
click at [209, 185] on icon at bounding box center [208, 188] width 7 height 7
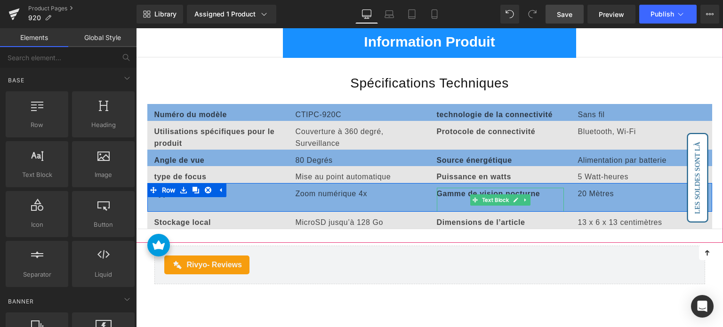
scroll to position [3676, 0]
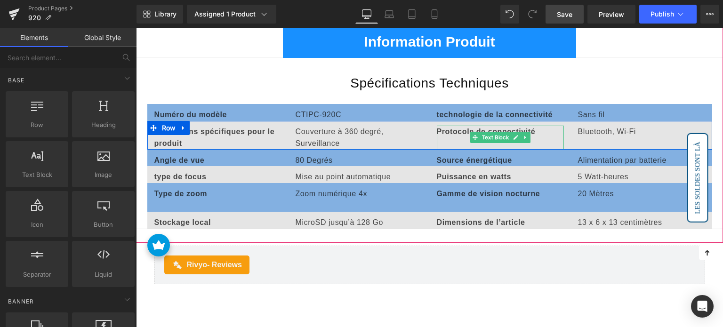
click at [457, 137] on p at bounding box center [500, 143] width 127 height 12
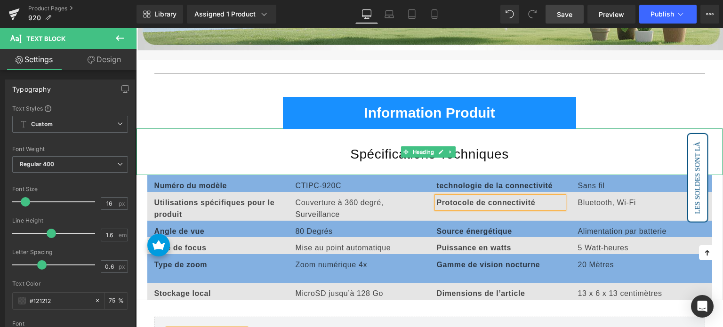
scroll to position [3487, 0]
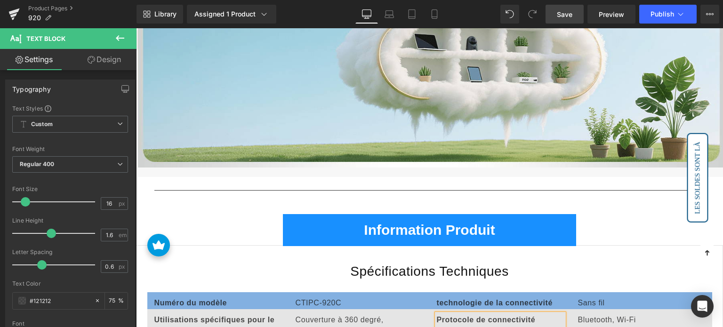
click at [571, 12] on span "Save" at bounding box center [565, 14] width 16 height 10
click at [391, 9] on icon at bounding box center [389, 13] width 9 height 9
type input "75"
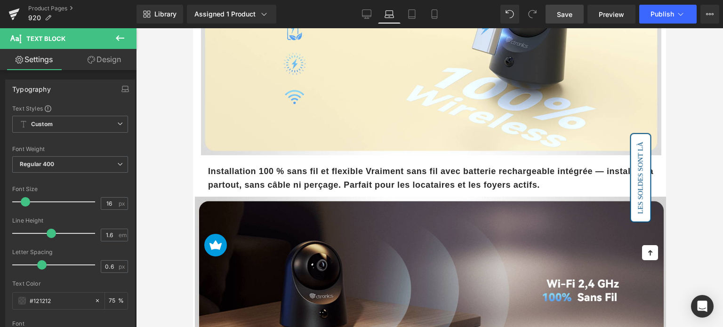
scroll to position [1130, 0]
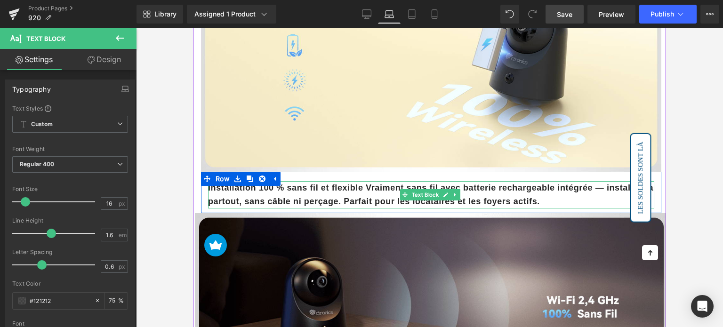
click at [378, 183] on b "Installation 100 % sans fil et flexible Vraiment sans fil avec batterie recharg…" at bounding box center [430, 194] width 445 height 23
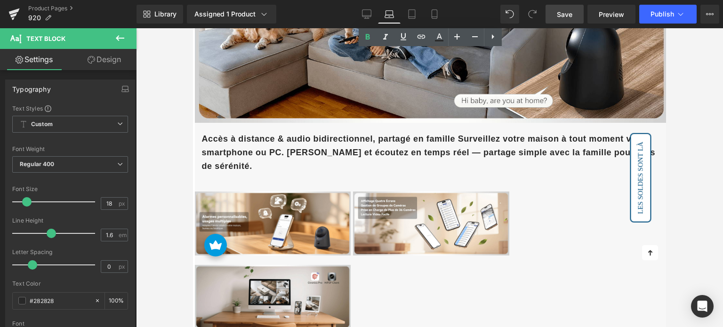
scroll to position [2118, 0]
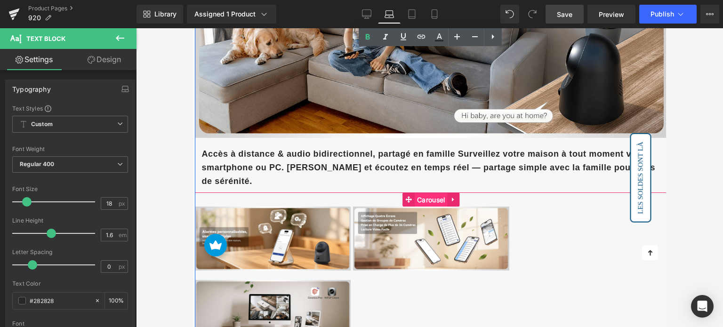
click at [425, 193] on span "Carousel" at bounding box center [431, 200] width 32 height 14
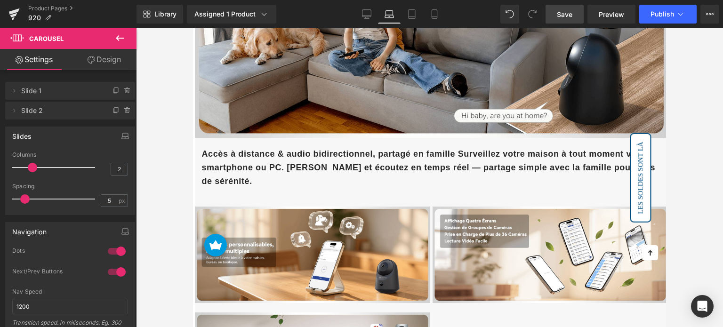
type input "1"
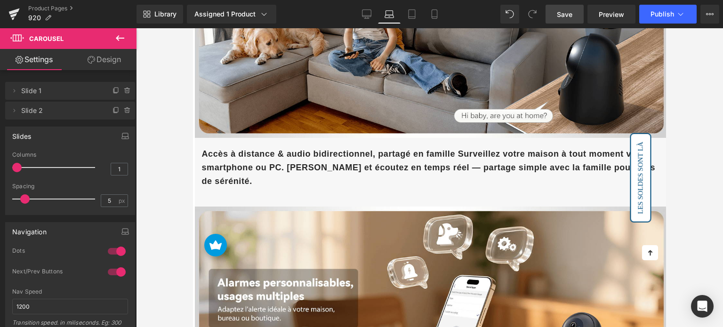
drag, startPoint x: 49, startPoint y: 167, endPoint x: 2, endPoint y: 161, distance: 47.4
click at [2, 161] on div "Slides 1 Columns 1 1 Columns 1 3 Columns 3 1 Columns 1 5px Spacing 5 px 5px Spa…" at bounding box center [70, 168] width 141 height 96
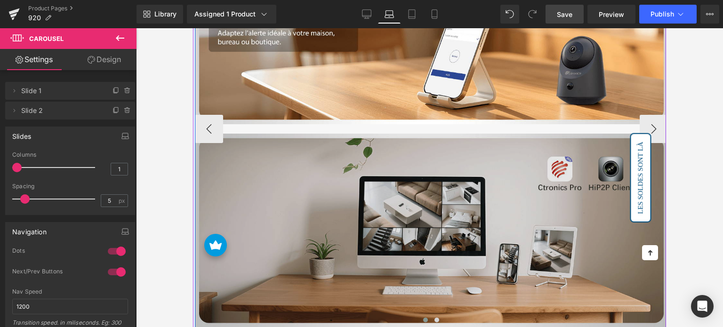
scroll to position [2401, 0]
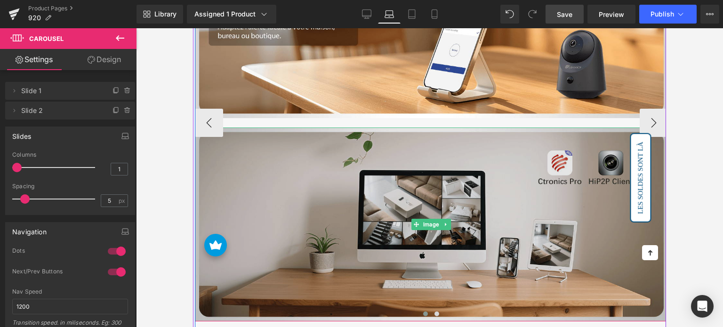
click at [377, 173] on img at bounding box center [431, 225] width 473 height 194
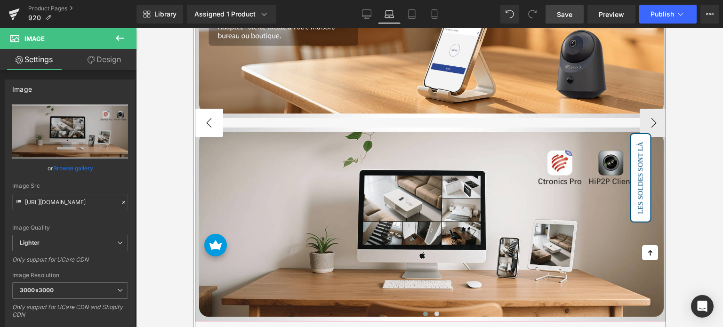
click at [208, 109] on button "‹" at bounding box center [209, 123] width 28 height 28
click at [209, 109] on button "‹" at bounding box center [209, 123] width 28 height 28
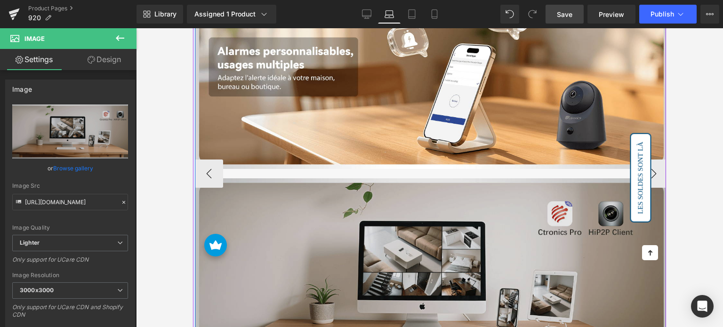
scroll to position [2354, 0]
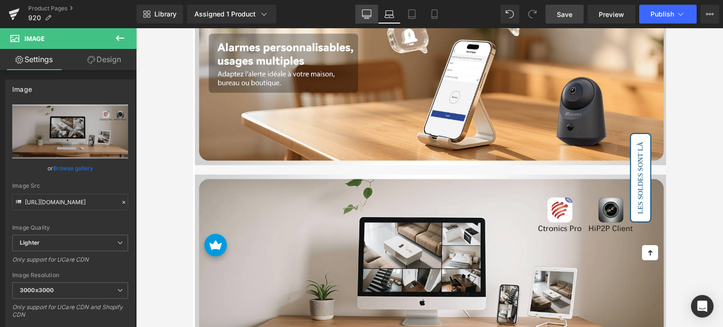
click at [365, 15] on icon at bounding box center [366, 13] width 9 height 9
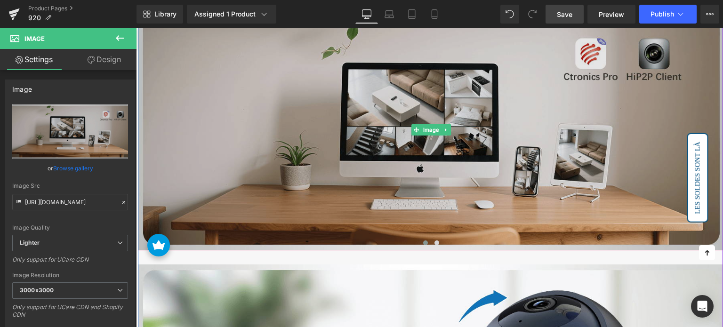
scroll to position [2903, 0]
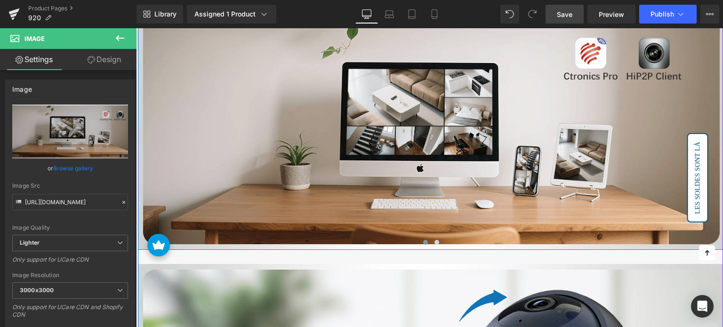
click at [426, 240] on span at bounding box center [425, 242] width 5 height 5
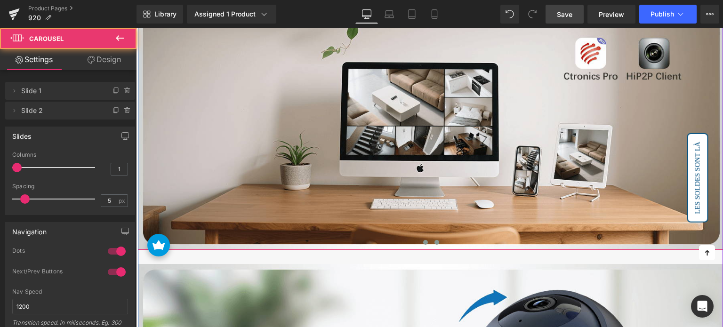
click at [435, 240] on span at bounding box center [436, 242] width 5 height 5
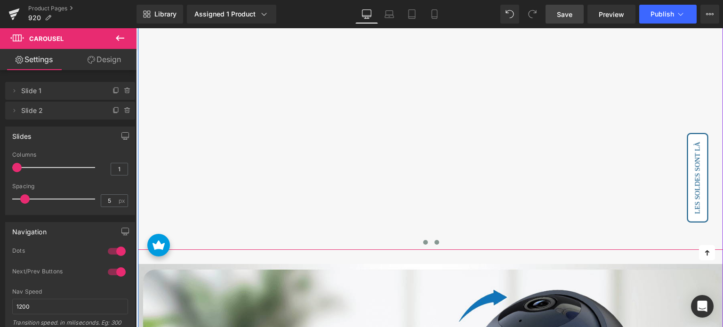
click at [424, 241] on button at bounding box center [425, 242] width 11 height 9
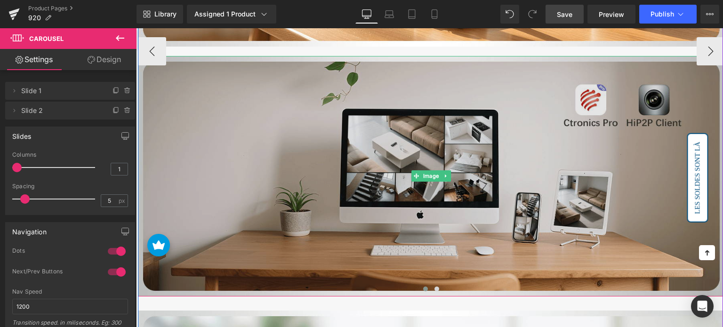
scroll to position [2855, 0]
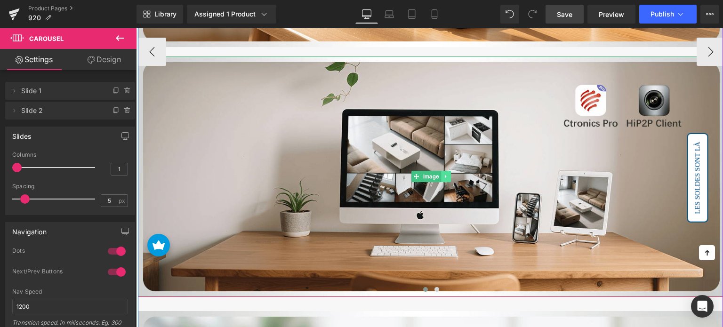
click at [442, 175] on link at bounding box center [446, 176] width 10 height 11
click at [448, 174] on icon at bounding box center [450, 176] width 5 height 5
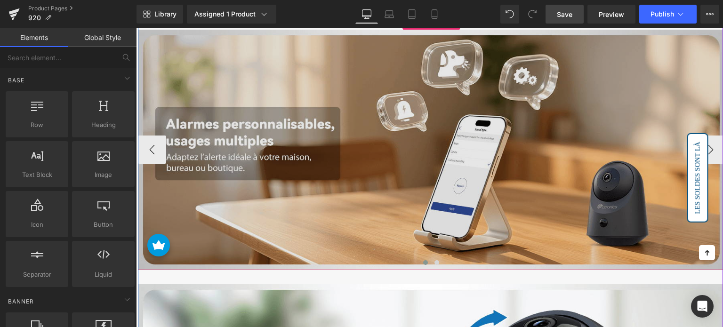
scroll to position [2620, 0]
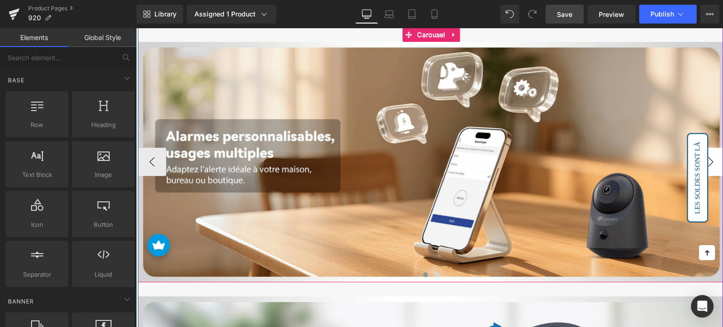
click at [712, 159] on button "›" at bounding box center [711, 162] width 28 height 28
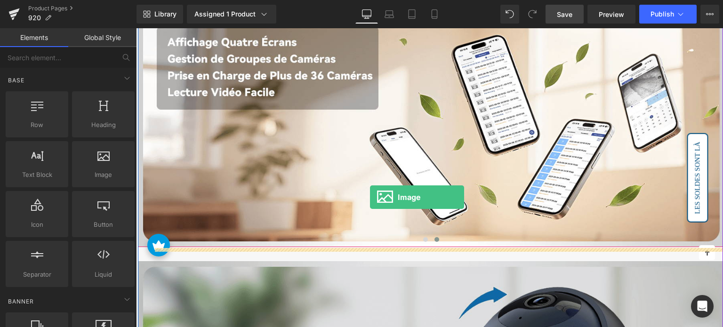
scroll to position [2714, 0]
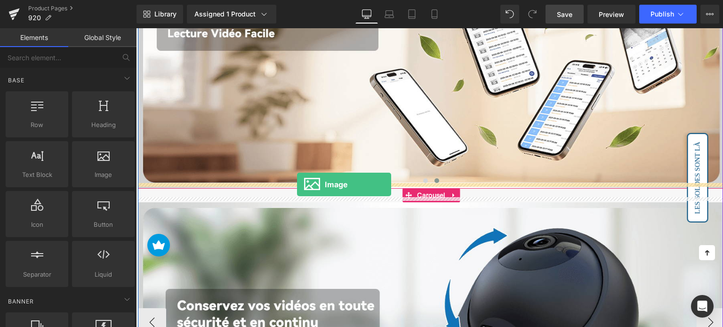
drag, startPoint x: 245, startPoint y: 197, endPoint x: 297, endPoint y: 185, distance: 53.2
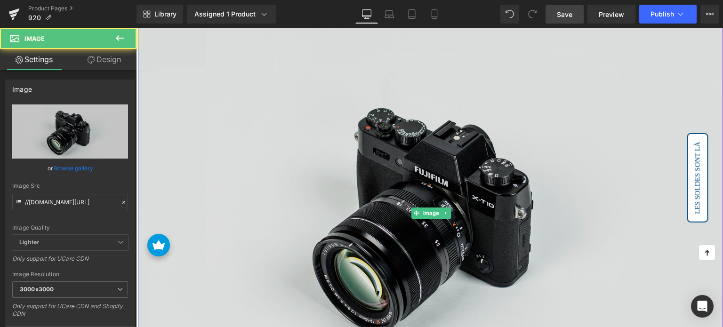
scroll to position [2903, 0]
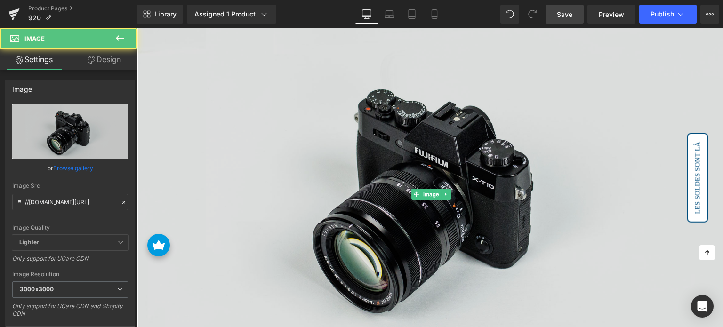
click at [318, 157] on img at bounding box center [431, 194] width 587 height 389
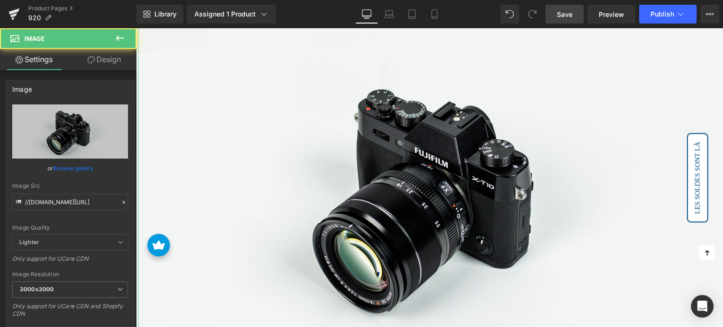
click at [115, 58] on link "Design" at bounding box center [104, 59] width 68 height 21
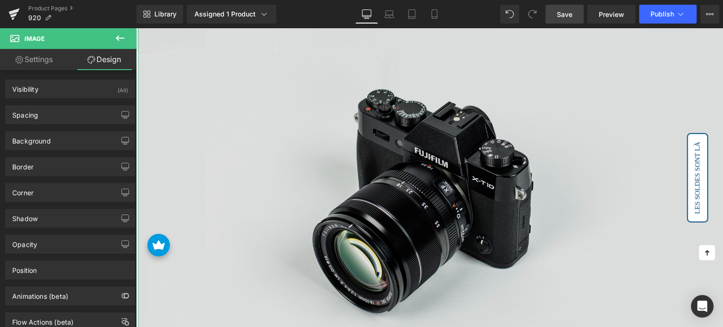
click at [252, 125] on img at bounding box center [431, 194] width 587 height 389
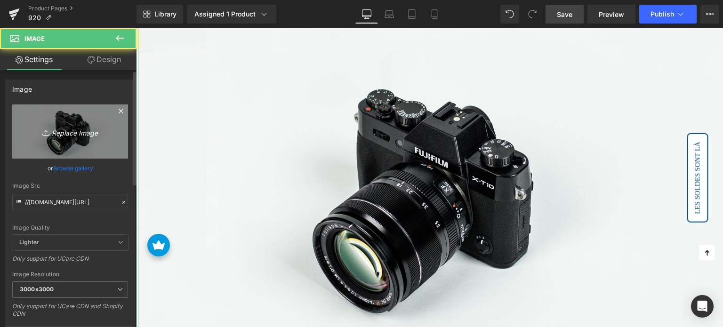
click at [75, 127] on icon "Replace Image" at bounding box center [69, 132] width 75 height 12
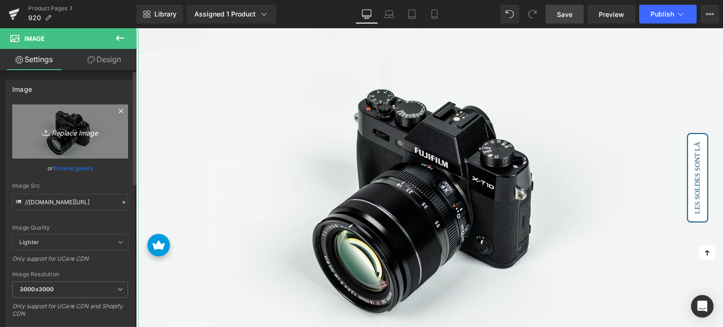
type input "C:\fakepath\1-9.jpg"
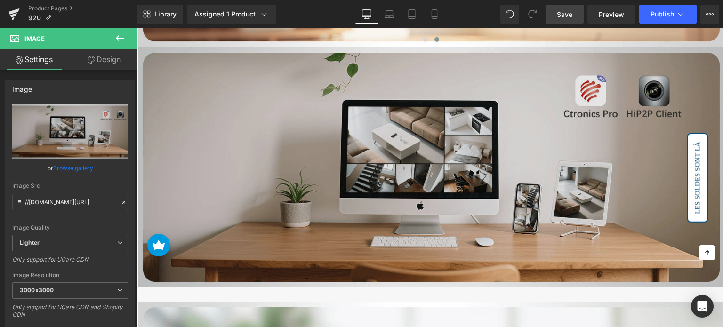
click at [341, 157] on img at bounding box center [431, 167] width 587 height 241
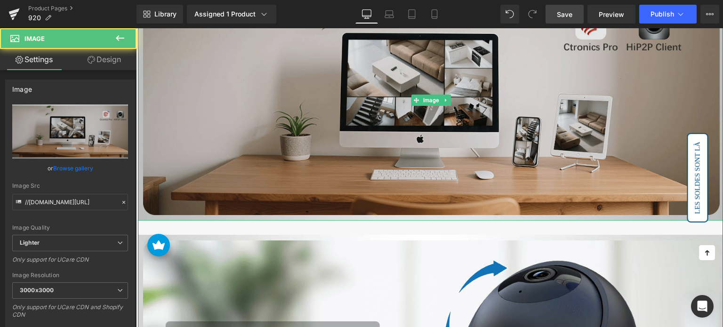
scroll to position [2950, 0]
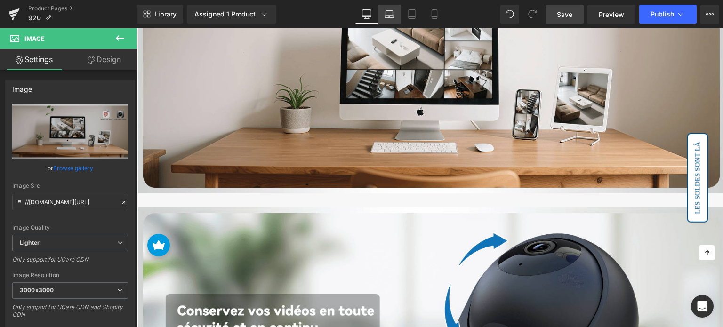
click at [386, 14] on icon at bounding box center [389, 13] width 9 height 9
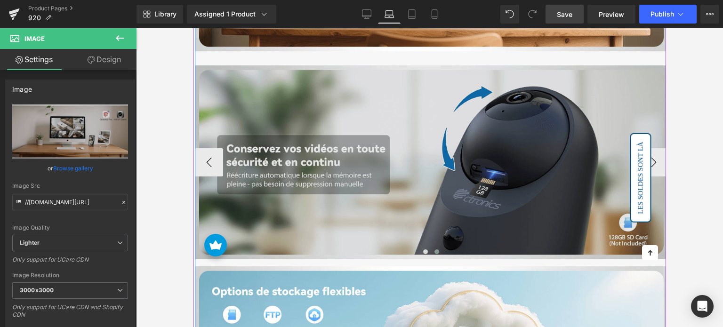
scroll to position [2596, 0]
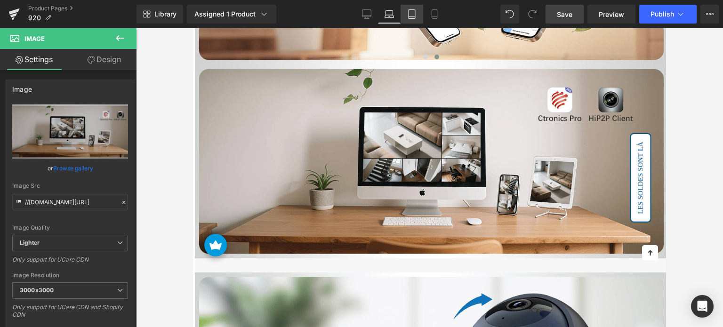
click at [414, 15] on icon at bounding box center [411, 13] width 9 height 9
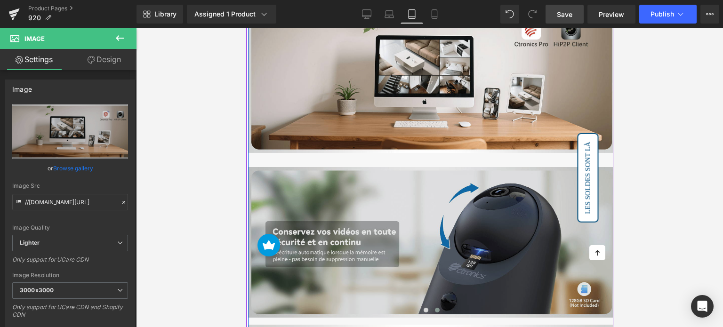
scroll to position [1934, 0]
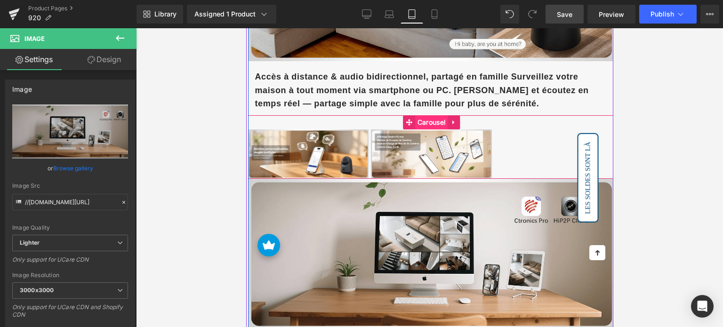
click at [426, 115] on span "Carousel" at bounding box center [431, 122] width 32 height 14
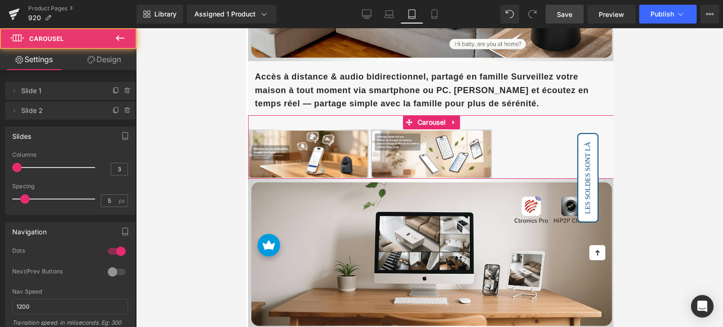
drag, startPoint x: 49, startPoint y: 165, endPoint x: 0, endPoint y: 165, distance: 49.0
click at [0, 165] on div "Slides 1 Columns 1 1 Columns 1 3 Columns 3 1 Columns 1 5px Spacing 5 px 5px Spa…" at bounding box center [70, 168] width 141 height 96
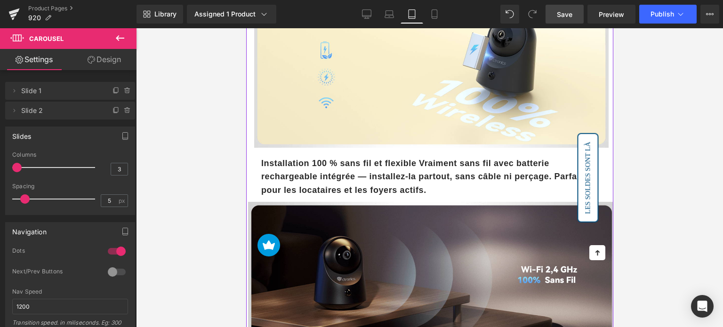
scroll to position [1036, 0]
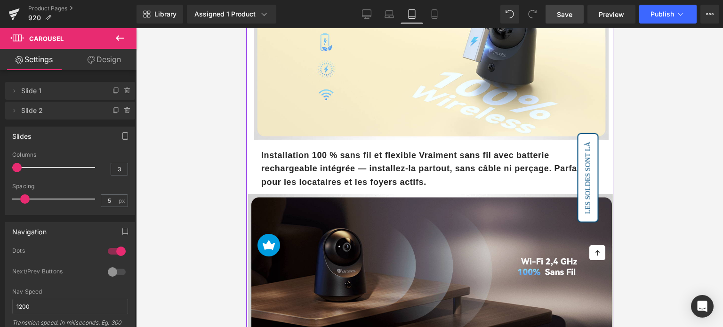
click at [366, 163] on b "Installation 100 % sans fil et flexible Vraiment sans fil avec batterie recharg…" at bounding box center [422, 169] width 322 height 37
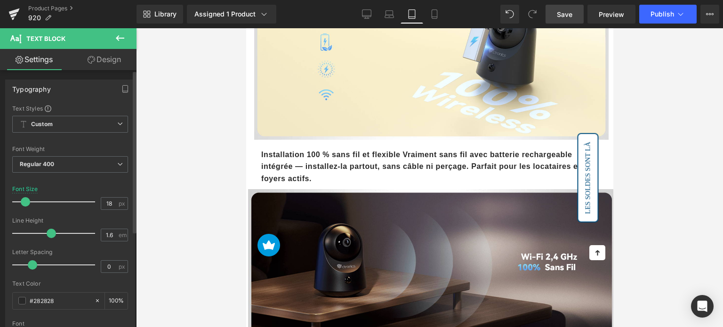
click at [28, 201] on span at bounding box center [25, 201] width 9 height 9
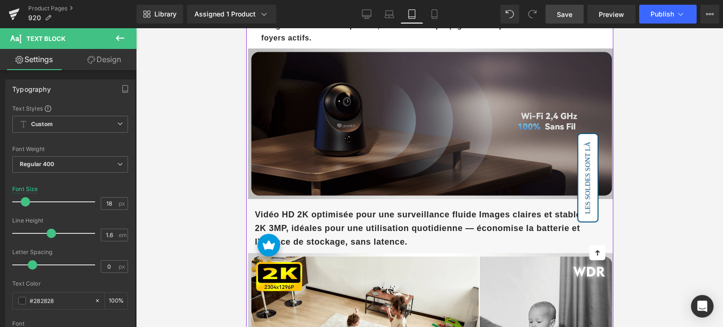
scroll to position [1177, 0]
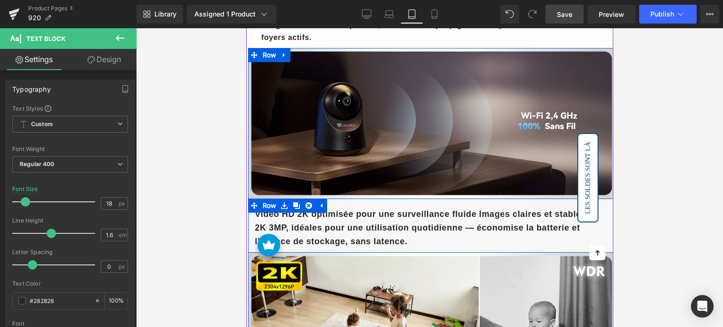
click at [336, 213] on b "Vidéo HD 2K optimisée pour une surveillance fluide Images claires et stables en…" at bounding box center [427, 227] width 344 height 37
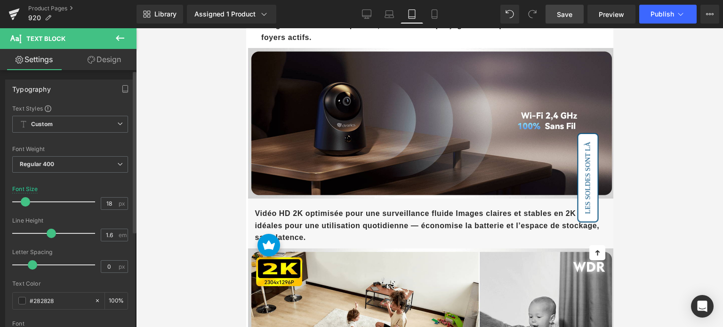
click at [27, 201] on span at bounding box center [25, 201] width 9 height 9
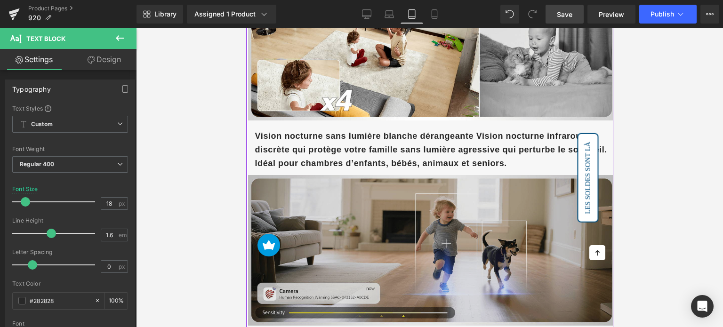
scroll to position [1459, 0]
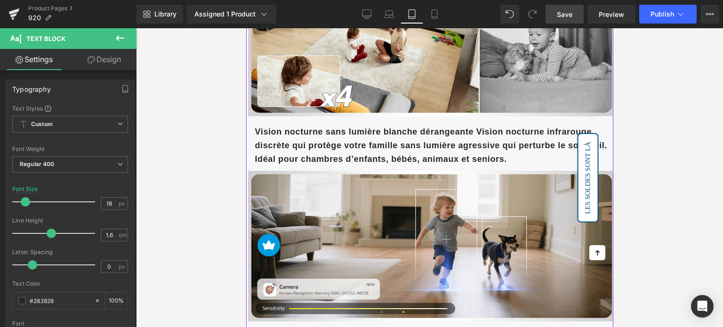
click at [360, 147] on p "Vision nocturne sans lumière blanche dérangeante Vision nocturne infrarouge dis…" at bounding box center [431, 145] width 353 height 40
click at [105, 201] on input "18" at bounding box center [109, 204] width 16 height 12
type input "16"
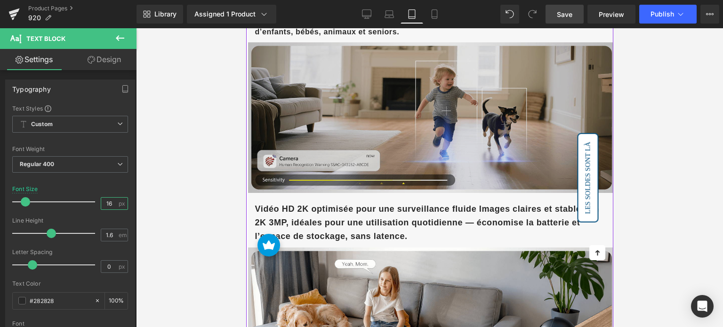
scroll to position [1601, 0]
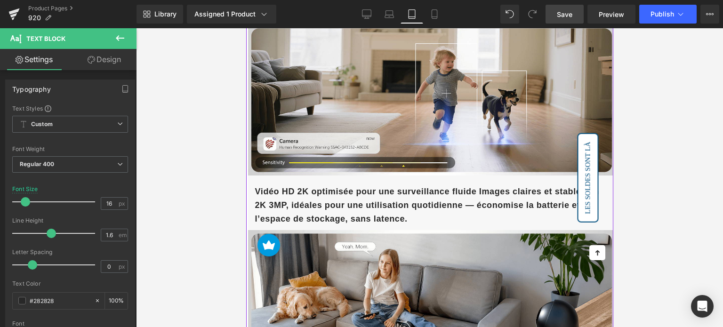
click at [319, 187] on b "Vidéo HD 2K optimisée pour une surveillance fluide Images claires et stables en…" at bounding box center [427, 205] width 344 height 37
drag, startPoint x: 105, startPoint y: 204, endPoint x: 97, endPoint y: 205, distance: 9.0
click at [101, 205] on div "18 px" at bounding box center [114, 203] width 27 height 13
type input "16"
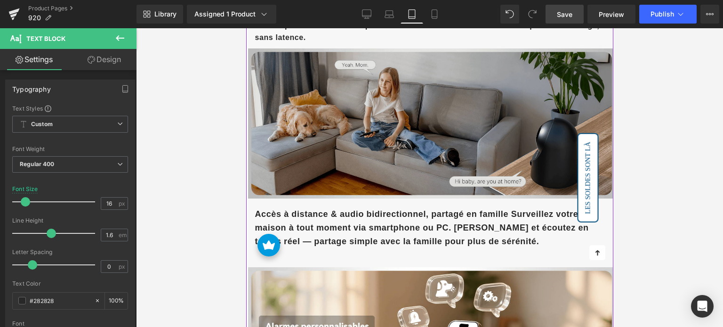
scroll to position [1883, 0]
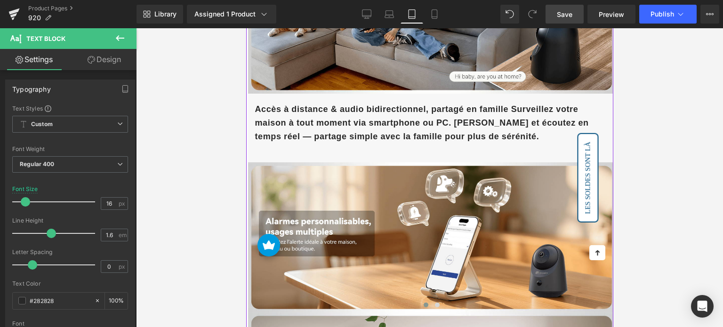
click at [303, 116] on b "Accès à distance & audio bidirectionnel, partagé en famille Surveillez votre ma…" at bounding box center [422, 123] width 334 height 37
drag, startPoint x: 109, startPoint y: 202, endPoint x: 100, endPoint y: 203, distance: 9.5
click at [101, 203] on input "18" at bounding box center [109, 204] width 16 height 12
type input "16"
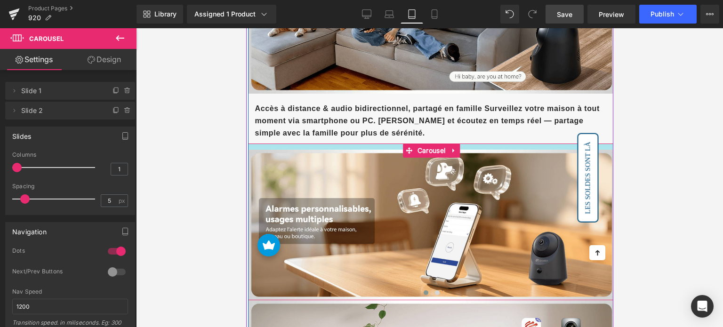
drag, startPoint x: 352, startPoint y: 139, endPoint x: 356, endPoint y: 131, distance: 9.3
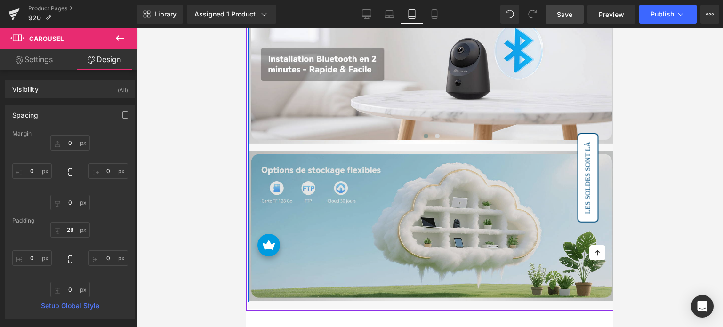
scroll to position [2495, 0]
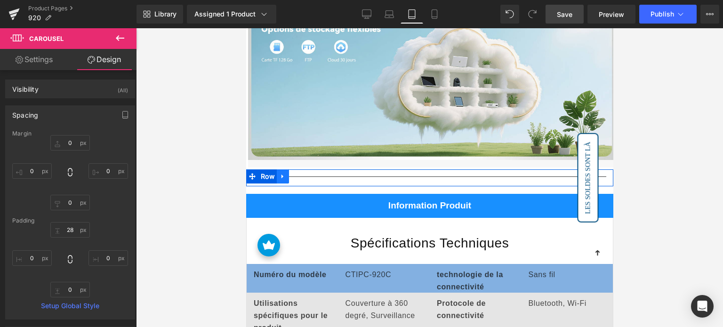
click at [282, 175] on icon at bounding box center [282, 177] width 2 height 4
click at [305, 173] on icon at bounding box center [307, 176] width 7 height 7
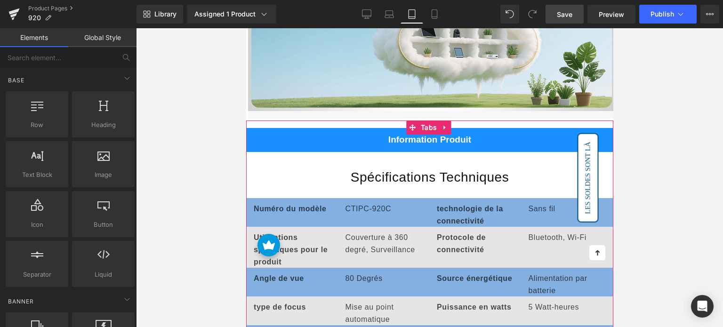
scroll to position [2542, 0]
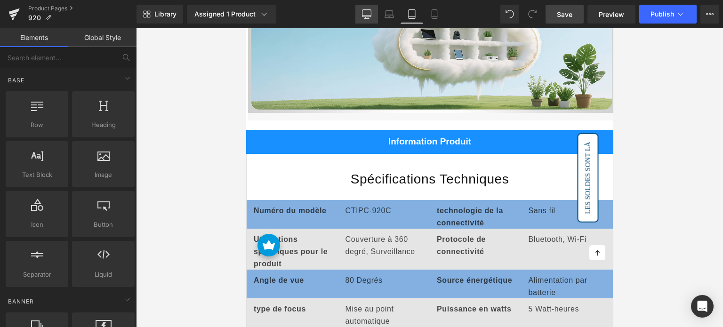
click at [371, 13] on icon at bounding box center [366, 13] width 9 height 7
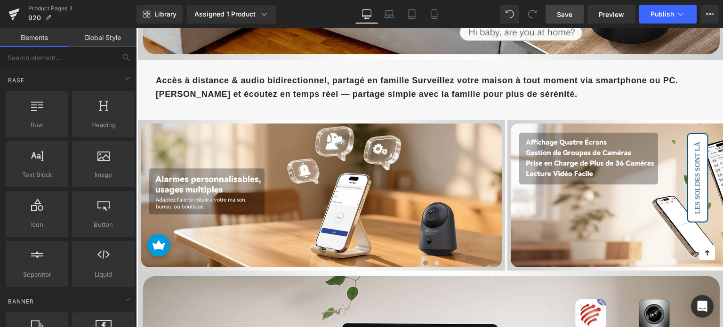
scroll to position [3440, 0]
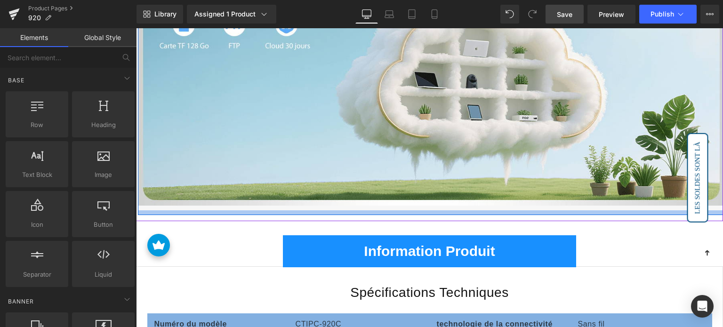
click at [359, 210] on div at bounding box center [431, 212] width 587 height 5
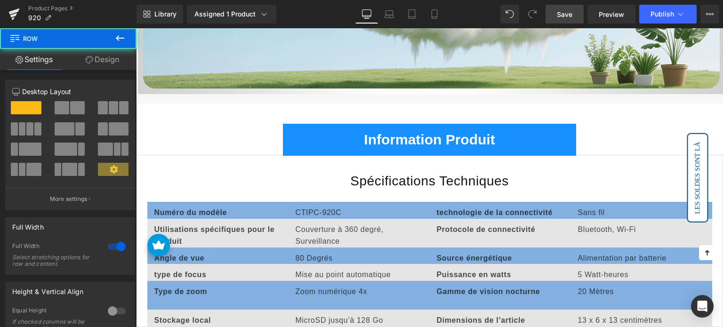
scroll to position [3628, 0]
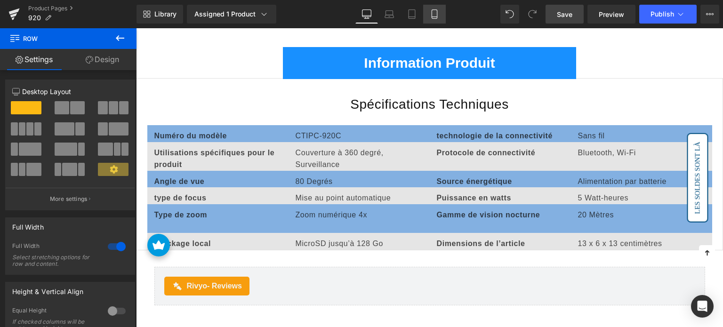
click at [430, 16] on icon at bounding box center [434, 13] width 9 height 9
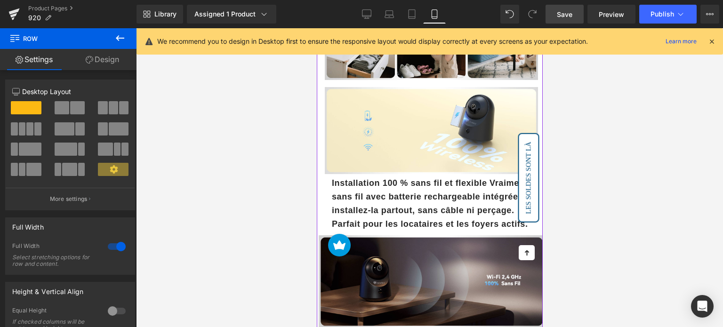
scroll to position [941, 0]
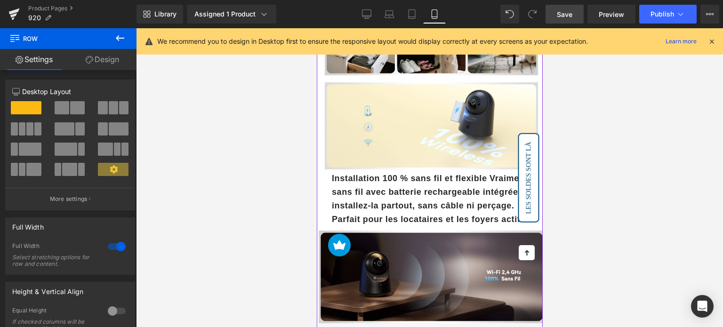
click at [398, 187] on b "Installation 100 % sans fil et flexible Vraiment sans fil avec batterie recharg…" at bounding box center [430, 199] width 198 height 50
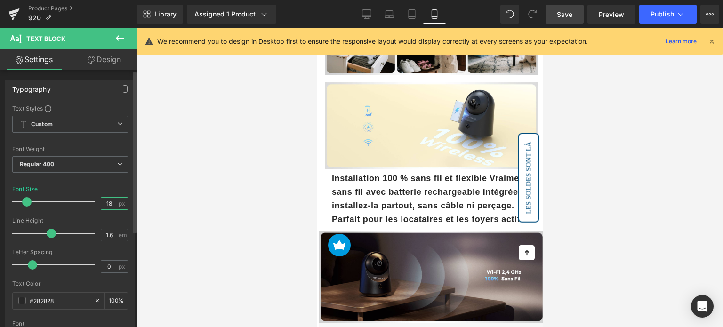
click at [105, 201] on input "18" at bounding box center [109, 204] width 16 height 12
type input "16"
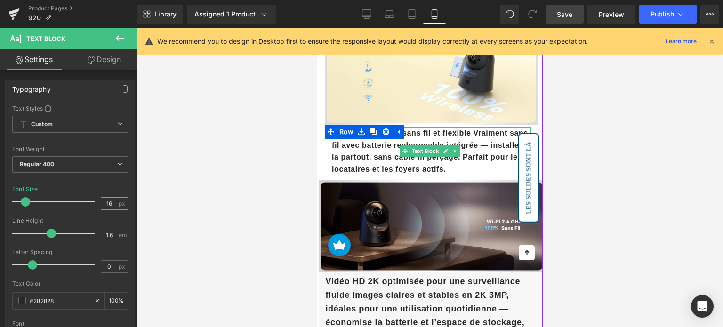
scroll to position [1083, 0]
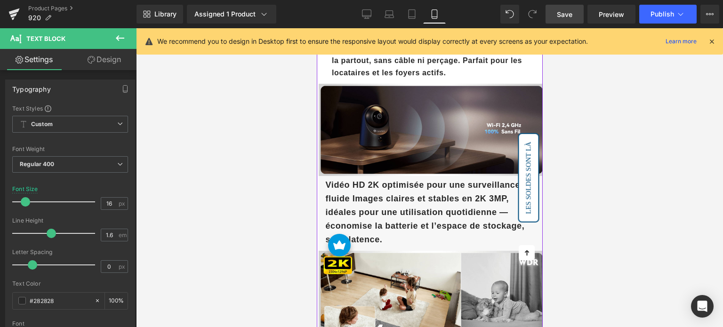
click at [369, 192] on b "Vidéo HD 2K optimisée pour une surveillance fluide Images claires et stables en…" at bounding box center [424, 212] width 199 height 64
drag, startPoint x: 105, startPoint y: 203, endPoint x: 98, endPoint y: 201, distance: 7.7
click at [95, 202] on div "Font Size 18 px" at bounding box center [70, 202] width 116 height 32
click at [105, 200] on input "18" at bounding box center [109, 204] width 16 height 12
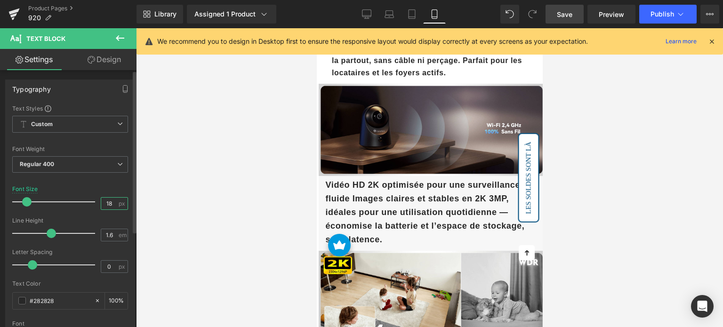
click at [105, 200] on input "18" at bounding box center [109, 204] width 16 height 12
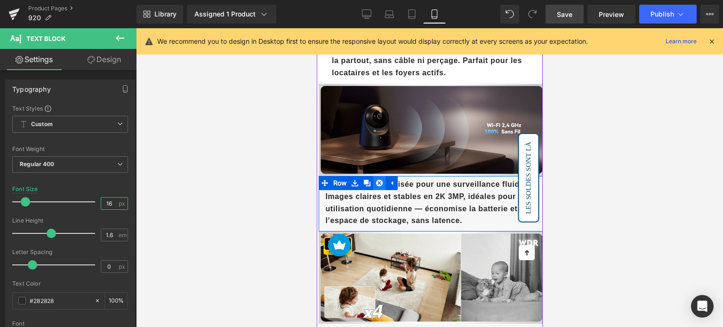
type input "16"
click at [379, 181] on link at bounding box center [379, 183] width 12 height 14
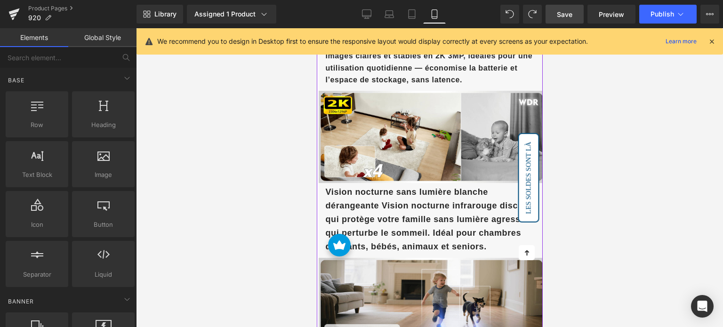
scroll to position [1224, 0]
click at [358, 190] on div "Vision nocturne sans lumière blanche dérangeante Vision nocturne infrarouge dis…" at bounding box center [431, 220] width 226 height 75
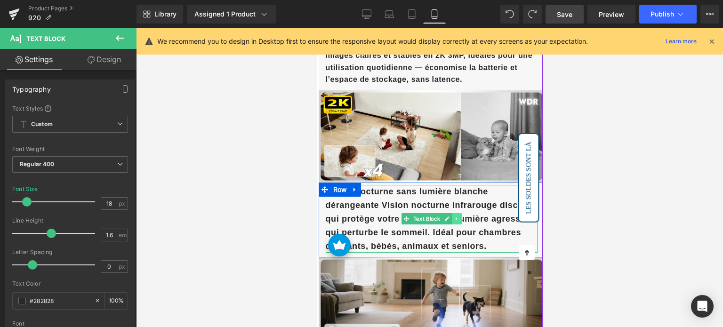
click at [456, 216] on icon at bounding box center [456, 219] width 5 height 6
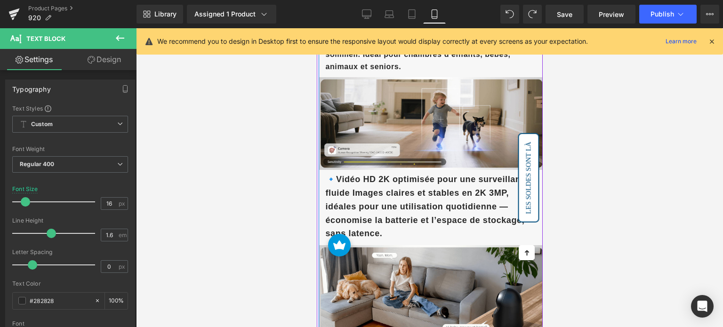
scroll to position [1459, 0]
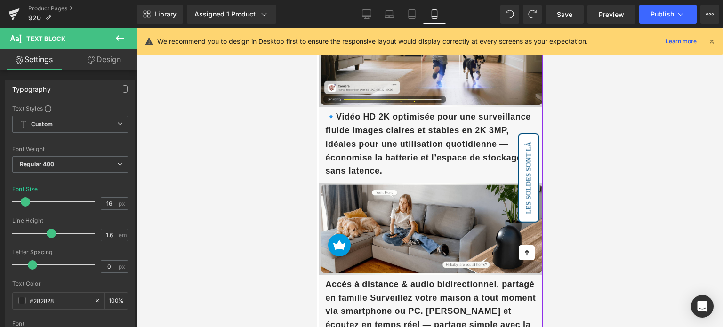
click at [375, 133] on b "🔹Vidéo HD 2K optimisée pour une surveillance fluide Images claires et stables e…" at bounding box center [427, 144] width 205 height 64
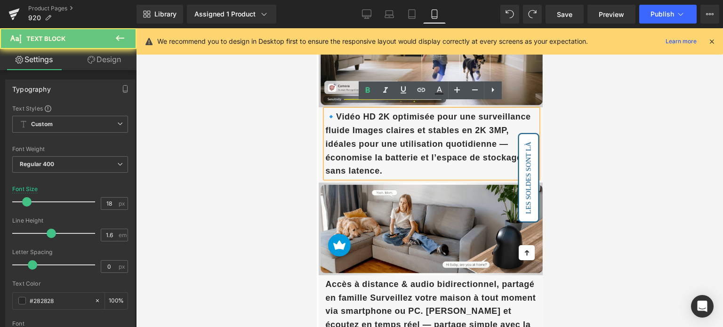
click at [335, 112] on b "🔹Vidéo HD 2K optimisée pour une surveillance fluide Images claires et stables e…" at bounding box center [427, 144] width 205 height 64
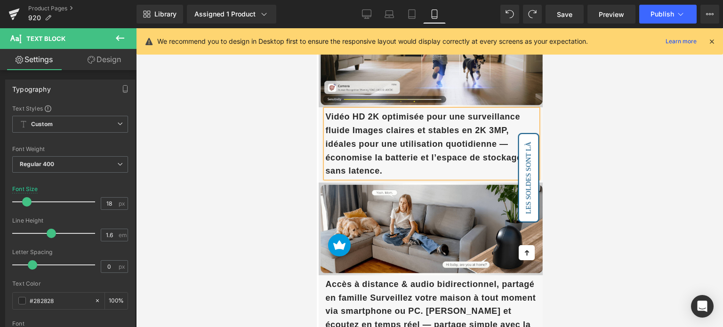
click at [362, 125] on b "Vidéo HD 2K optimisée pour une surveillance fluide Images claires et stables en…" at bounding box center [424, 144] width 199 height 64
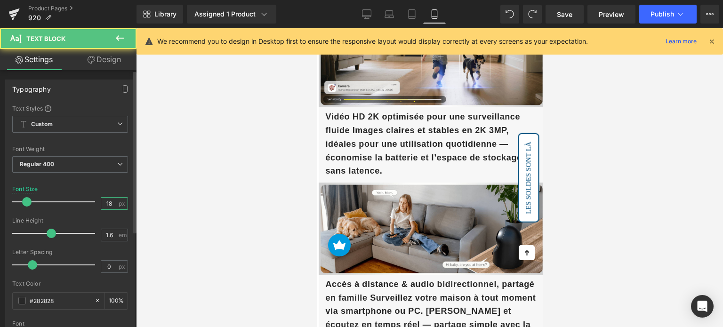
click at [111, 204] on input "18" at bounding box center [109, 204] width 16 height 12
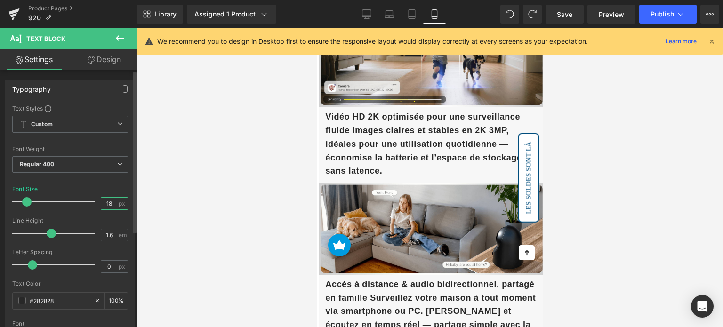
click at [111, 204] on input "18" at bounding box center [109, 204] width 16 height 12
type input "16"
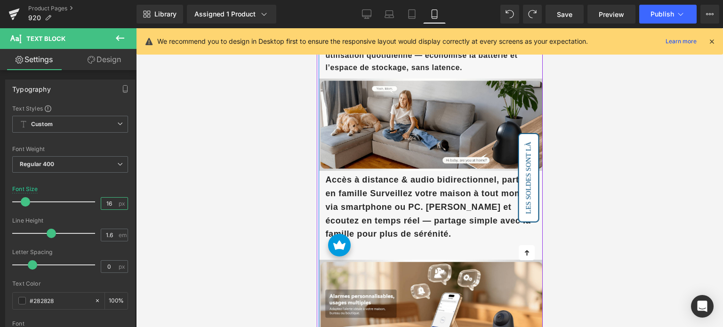
scroll to position [1553, 0]
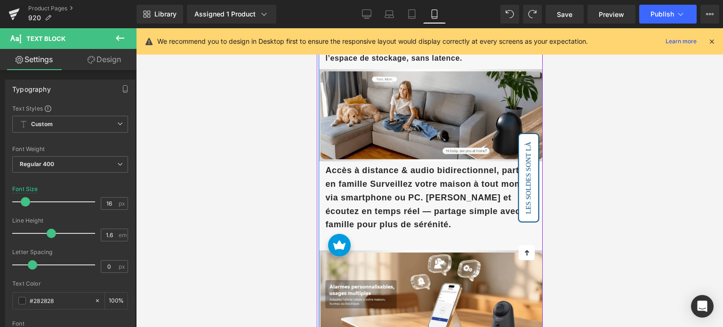
click at [376, 179] on b "Accès à distance & audio bidirectionnel, partagé en famille Surveillez votre ma…" at bounding box center [430, 198] width 210 height 64
drag, startPoint x: 110, startPoint y: 202, endPoint x: 92, endPoint y: 203, distance: 17.9
click at [92, 203] on div "Font Size 18 px" at bounding box center [70, 202] width 116 height 32
type input "16"
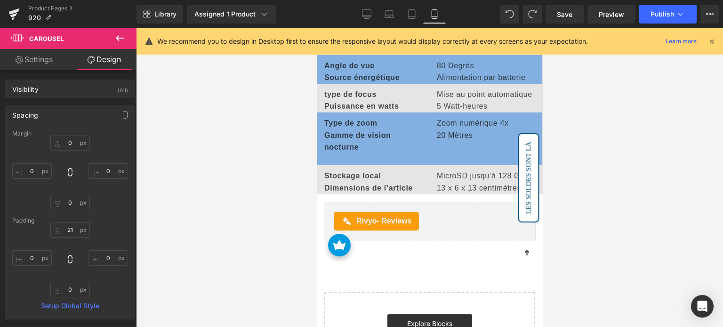
scroll to position [2165, 0]
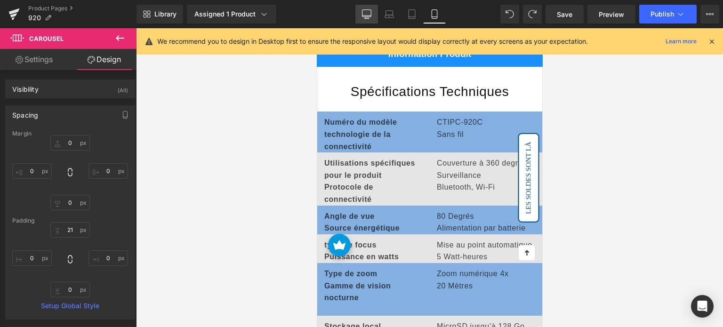
click at [367, 13] on icon at bounding box center [366, 13] width 9 height 9
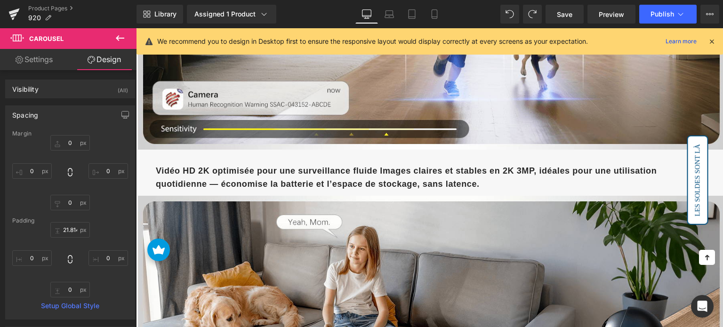
type input "0"
type input "21.8144"
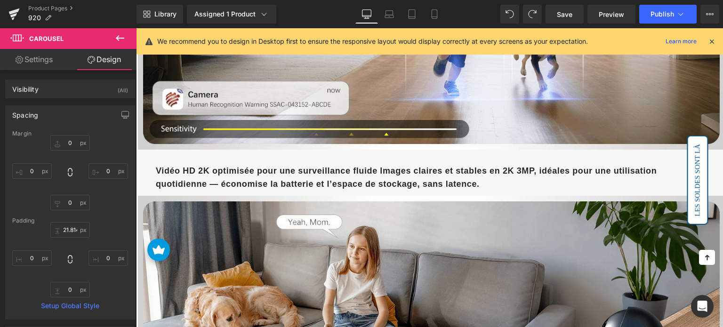
type input "0"
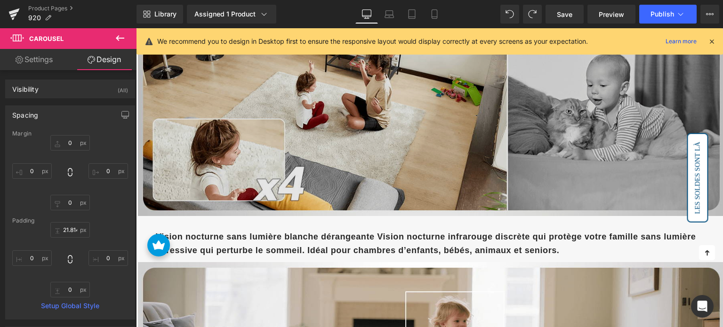
scroll to position [1761, 0]
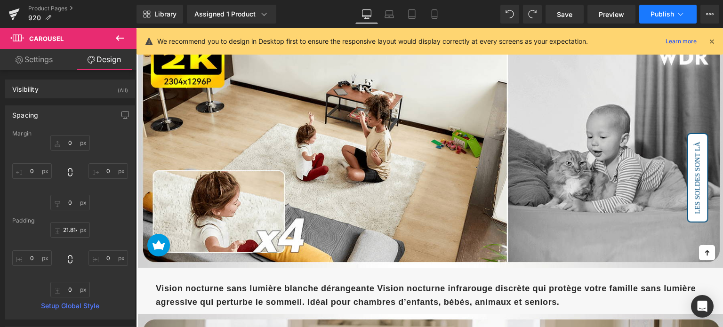
click at [663, 12] on span "Publish" at bounding box center [663, 14] width 24 height 8
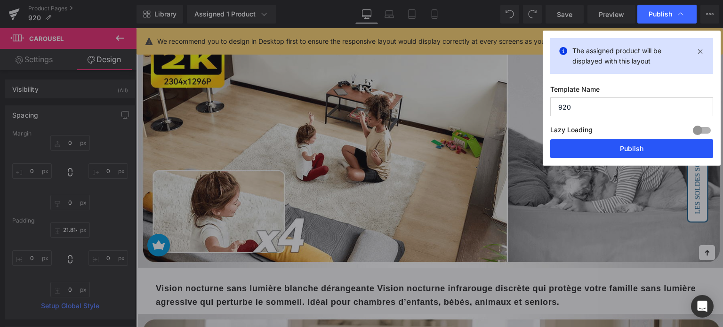
click at [610, 145] on button "Publish" at bounding box center [631, 148] width 163 height 19
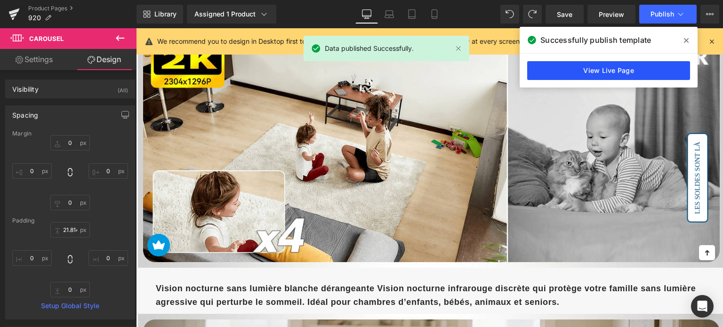
click at [622, 64] on link "View Live Page" at bounding box center [608, 70] width 163 height 19
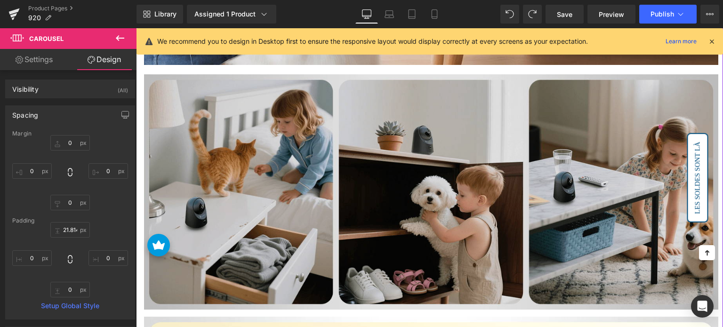
scroll to position [913, 0]
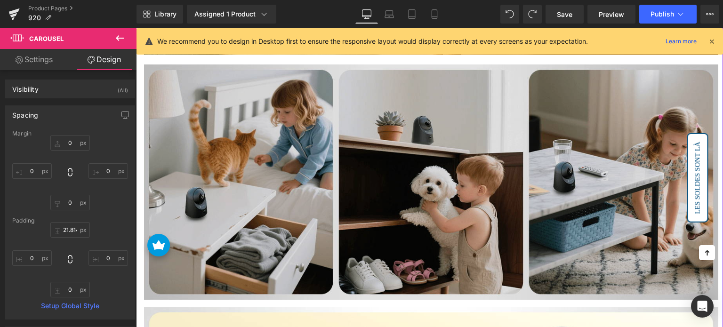
click at [277, 136] on img at bounding box center [431, 181] width 574 height 235
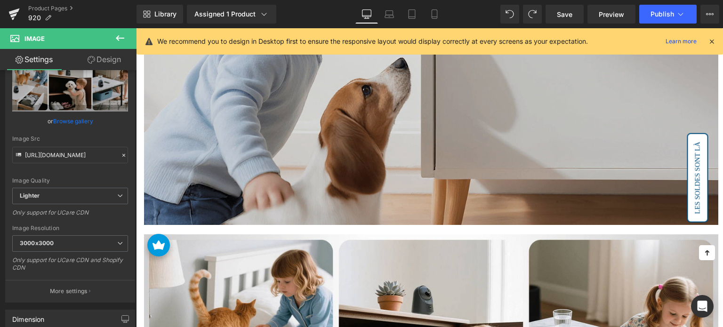
scroll to position [725, 0]
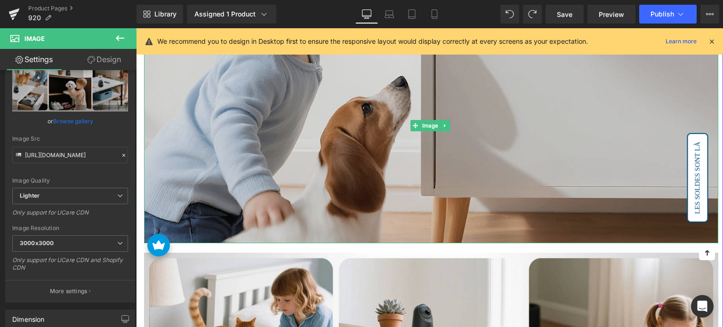
click at [205, 148] on img at bounding box center [431, 125] width 574 height 235
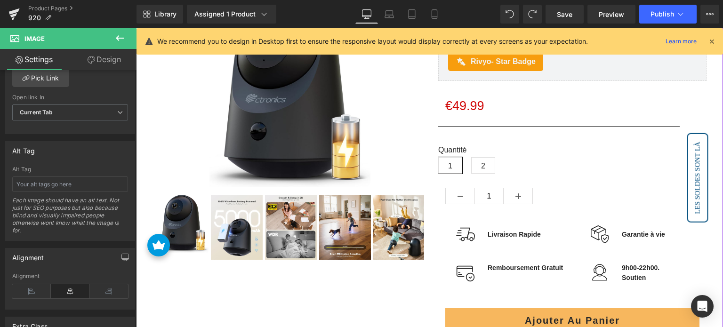
scroll to position [0, 0]
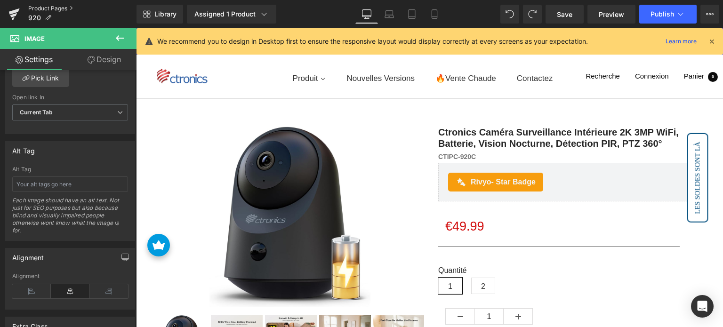
click at [49, 11] on link "Product Pages" at bounding box center [82, 9] width 108 height 8
